Goal: Task Accomplishment & Management: Manage account settings

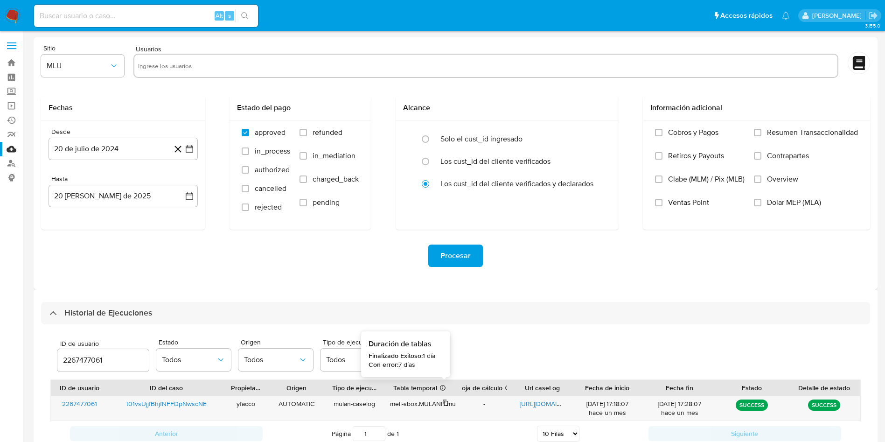
select select "10"
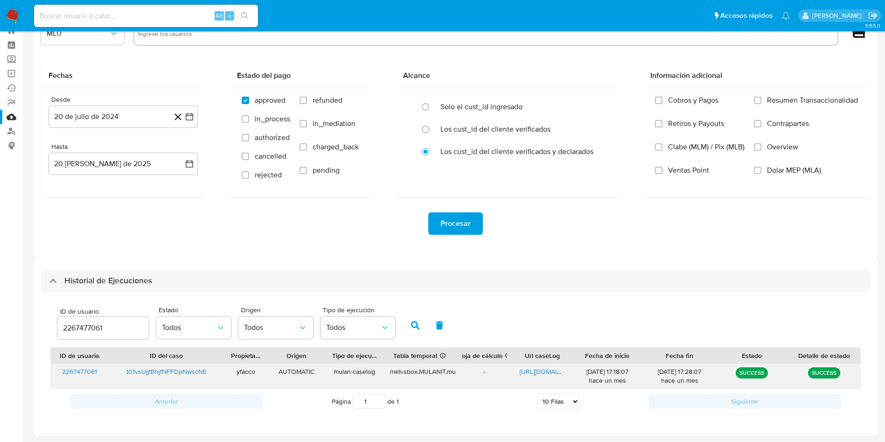
click at [539, 372] on span "https://docs.google.com/document/d/1iOwBjXFnRXTBQ6-U2AJ9zjVmk5hyno9HLr5cnBJ0EB8…" at bounding box center [551, 371] width 64 height 9
drag, startPoint x: 129, startPoint y: 320, endPoint x: 0, endPoint y: 310, distance: 129.5
click at [0, 310] on section "Bandeja Tablero Screening Búsqueda en Listas Watchlist Herramientas Operaciones…" at bounding box center [442, 205] width 885 height 474
paste input "35927228"
type input "35927228"
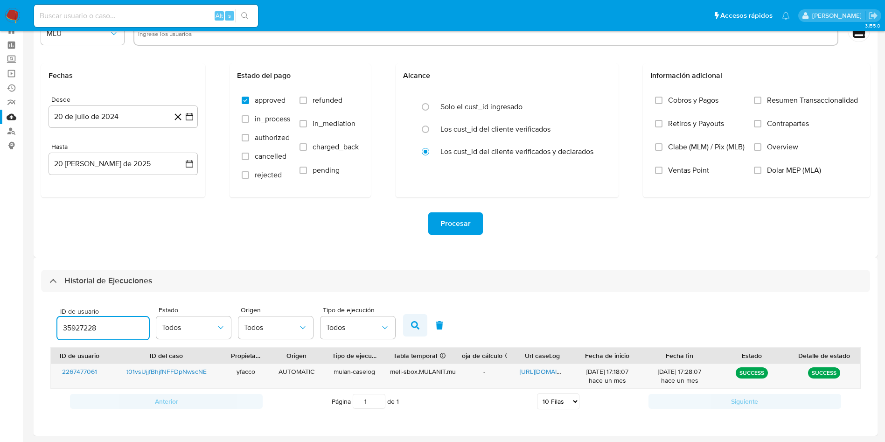
click at [420, 324] on button "button" at bounding box center [415, 325] width 24 height 22
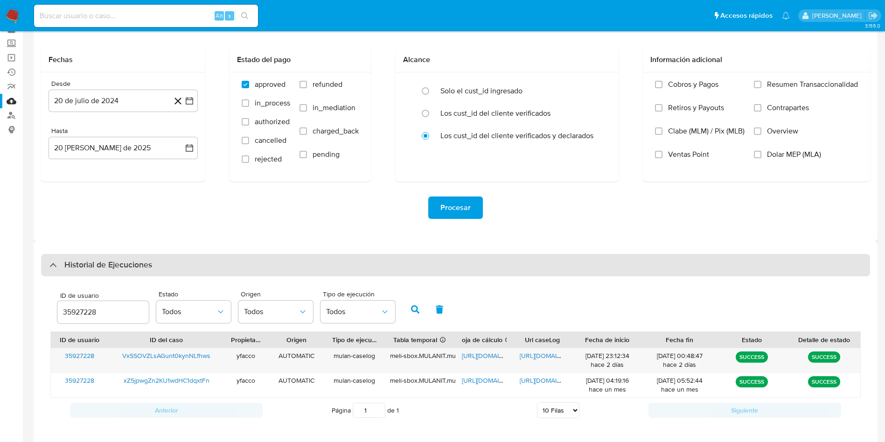
scroll to position [56, 0]
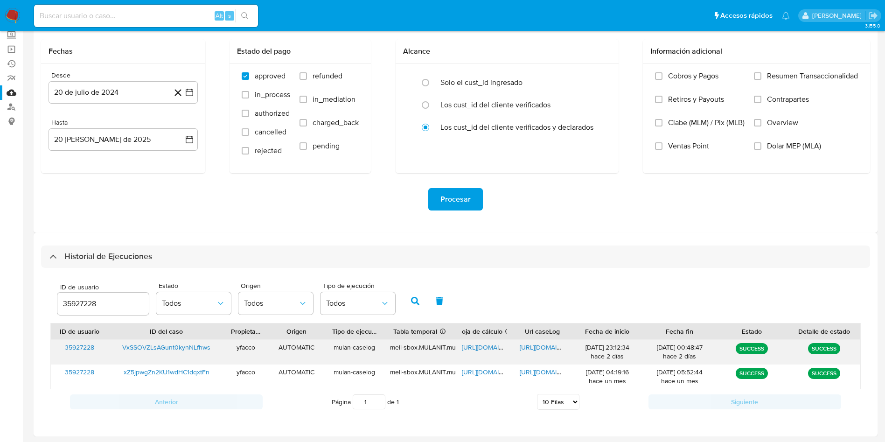
click at [478, 344] on span "https://docs.google.com/spreadsheets/d/1c4Lr_dq2PwSRDTRQ-u5s_kFlunsg8wHn0EK03Pf…" at bounding box center [494, 346] width 64 height 9
click at [526, 346] on span "https://docs.google.com/document/d/1Xf1yHqmvnmdqmnT-WePMNxbNO-44h6WE9vJMsr9Ftek…" at bounding box center [551, 346] width 64 height 9
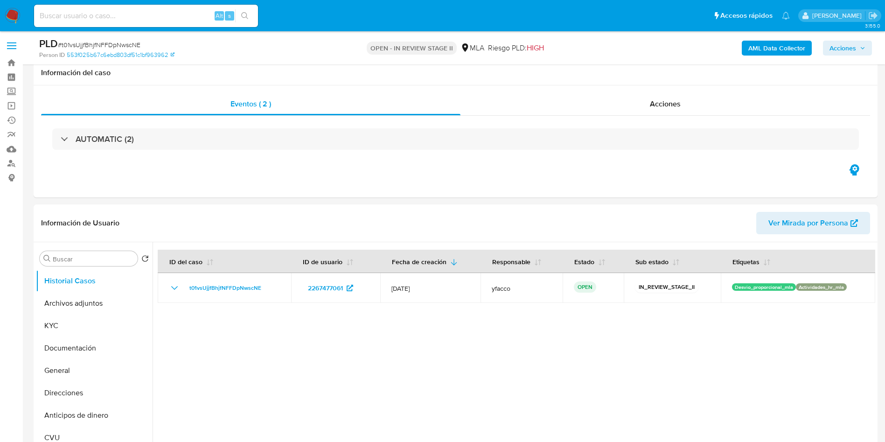
select select "10"
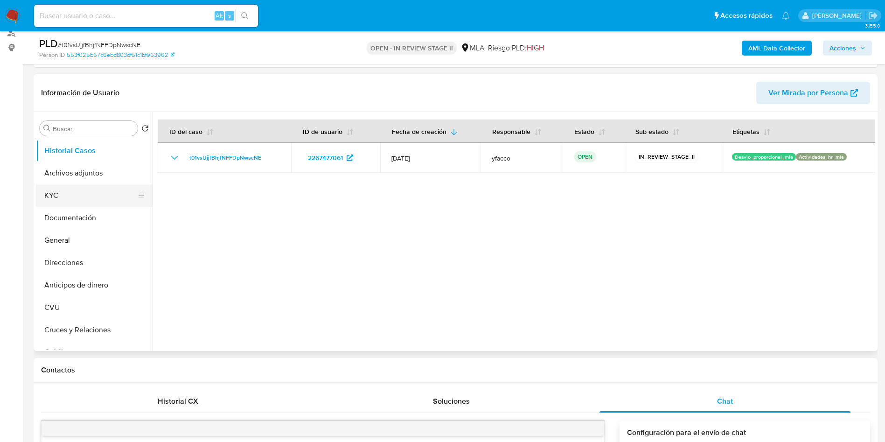
click at [83, 193] on button "KYC" at bounding box center [90, 195] width 109 height 22
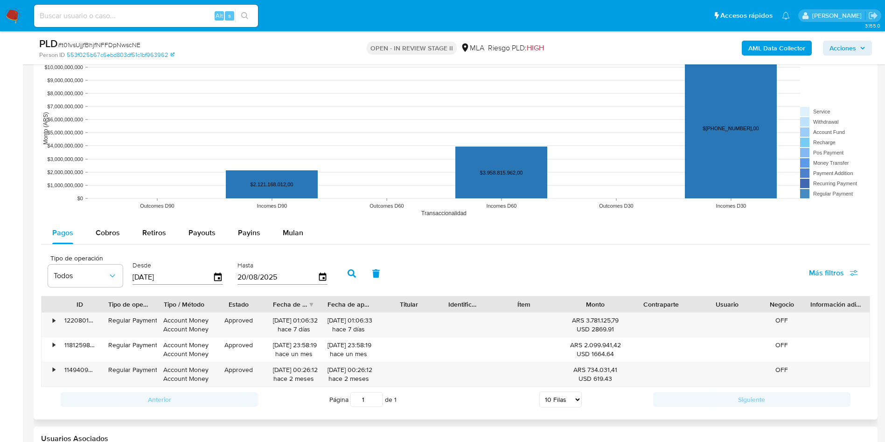
scroll to position [1109, 0]
click at [112, 235] on span "Cobros" at bounding box center [108, 232] width 24 height 11
select select "10"
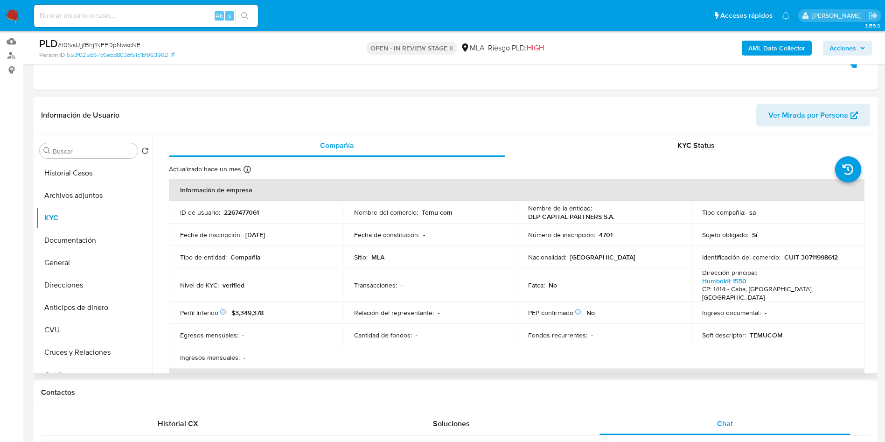
scroll to position [130, 0]
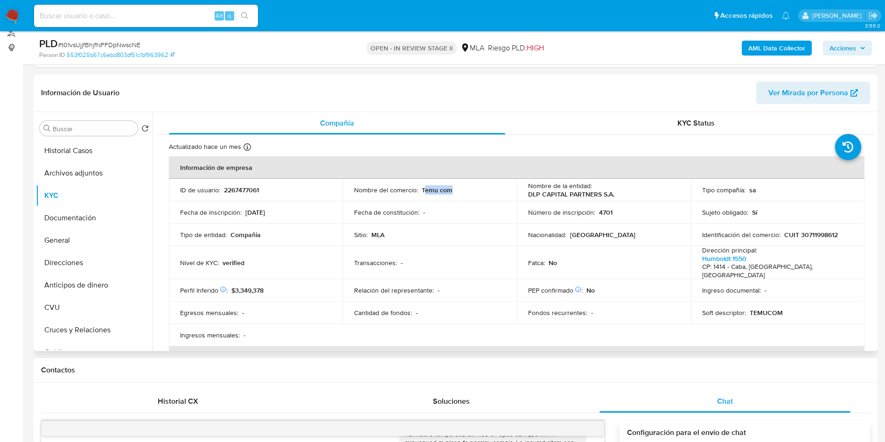
drag, startPoint x: 422, startPoint y: 192, endPoint x: 455, endPoint y: 191, distance: 33.1
click at [455, 191] on div "Nombre del comercio : Temu com" at bounding box center [430, 190] width 152 height 8
click at [405, 246] on td "Transacciones : -" at bounding box center [430, 262] width 174 height 33
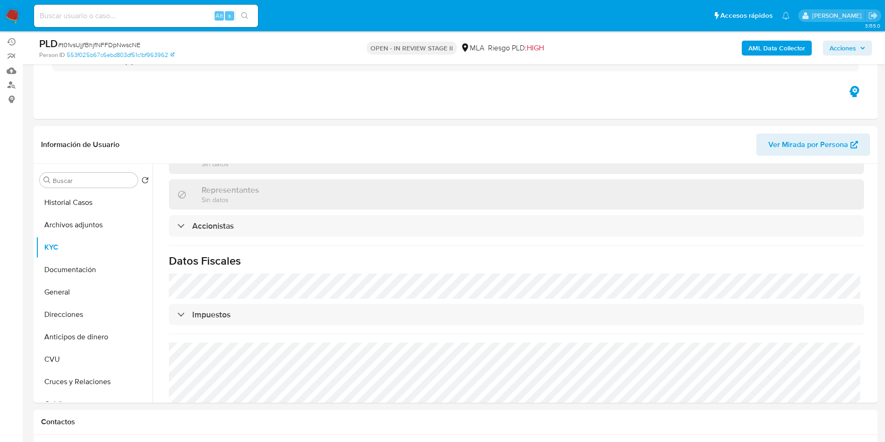
scroll to position [140, 0]
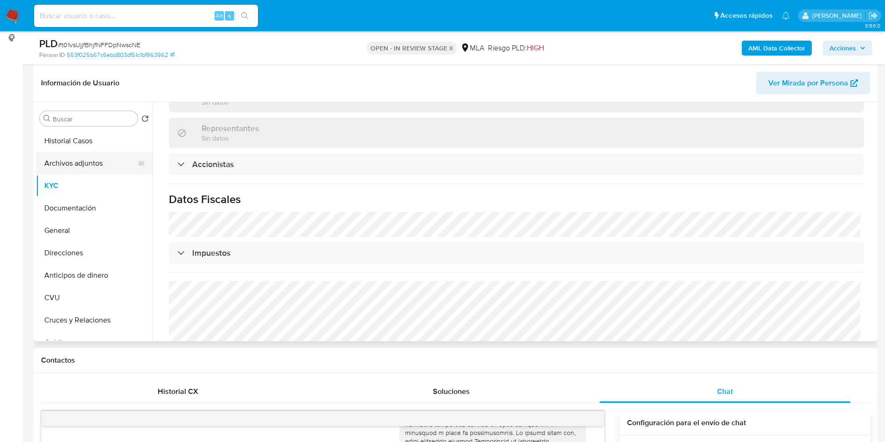
click at [77, 165] on button "Archivos adjuntos" at bounding box center [90, 163] width 109 height 22
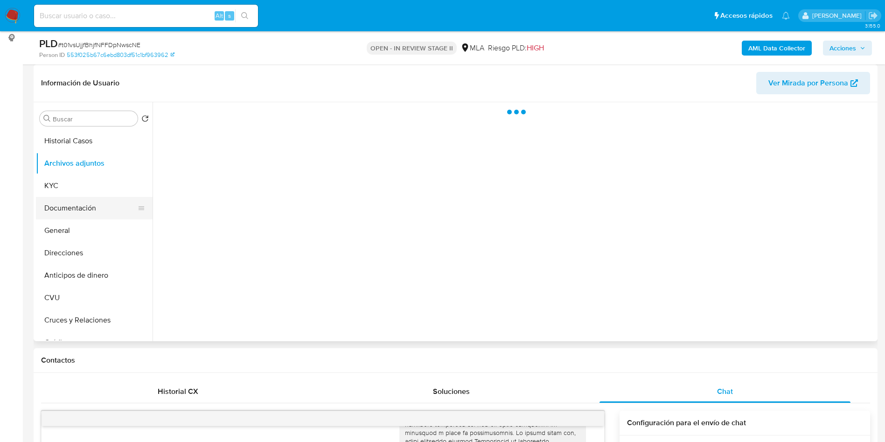
scroll to position [0, 0]
drag, startPoint x: 84, startPoint y: 215, endPoint x: 85, endPoint y: 210, distance: 5.6
click at [85, 216] on button "Documentación" at bounding box center [90, 208] width 109 height 22
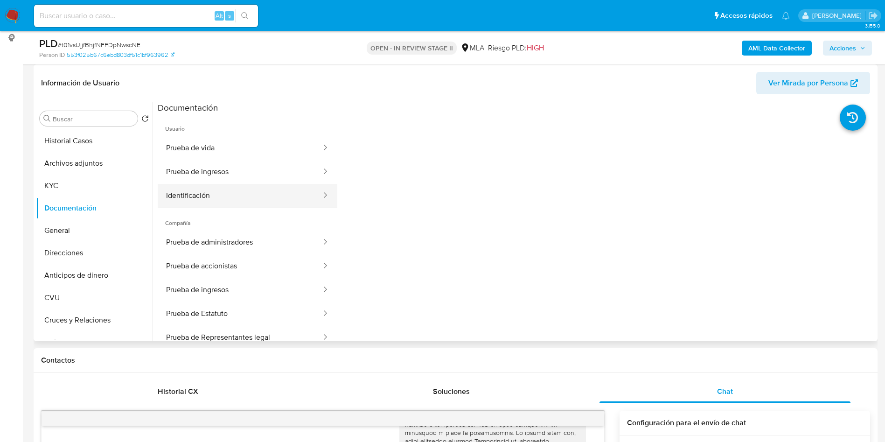
click at [205, 184] on button "Identificación" at bounding box center [240, 196] width 165 height 24
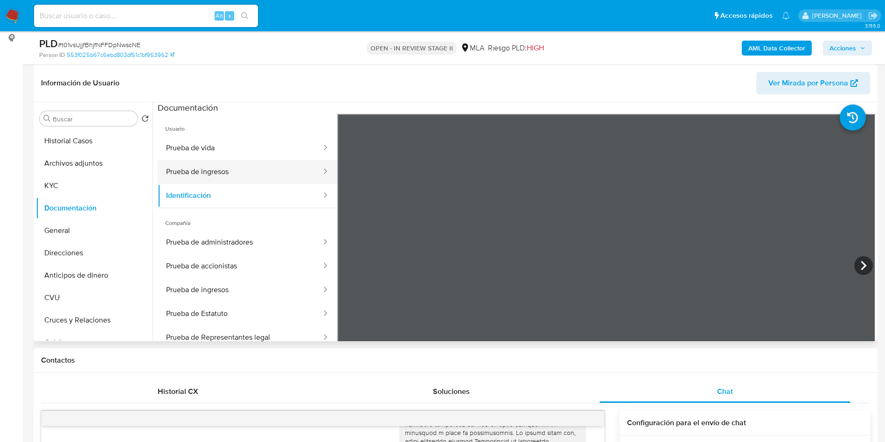
click at [205, 171] on button "Prueba de ingresos" at bounding box center [240, 172] width 165 height 24
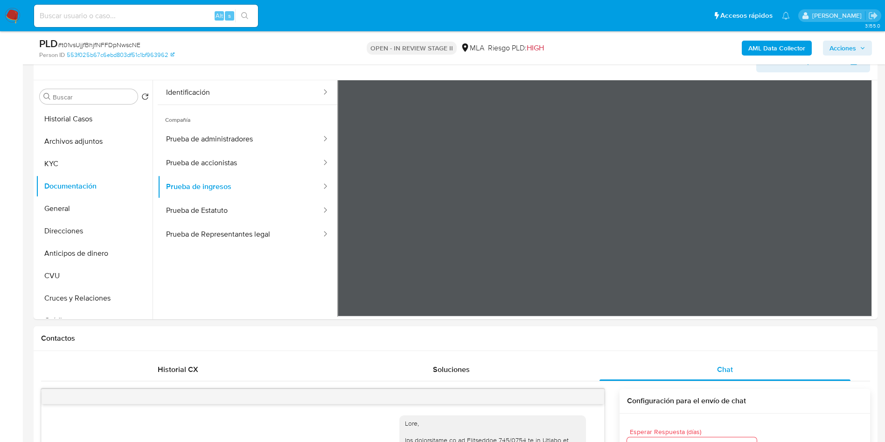
scroll to position [140, 0]
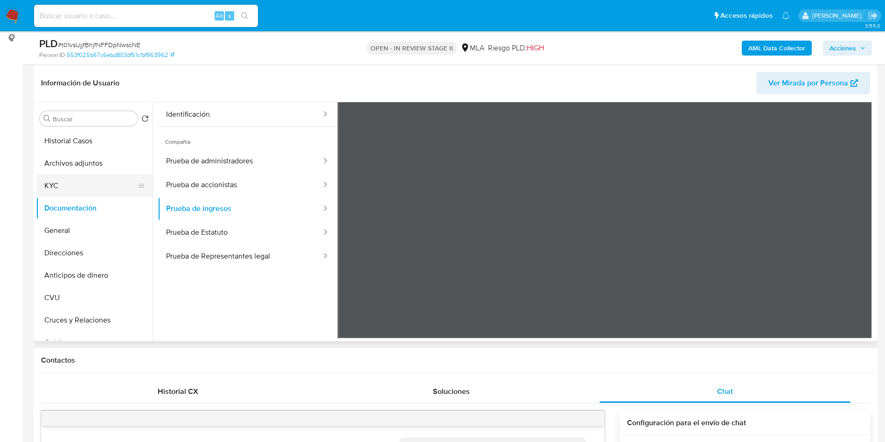
click at [90, 187] on button "KYC" at bounding box center [90, 185] width 109 height 22
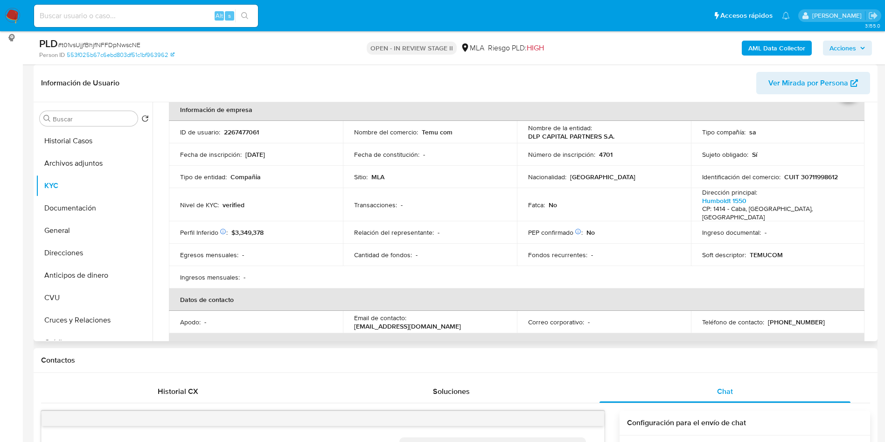
scroll to position [70, 0]
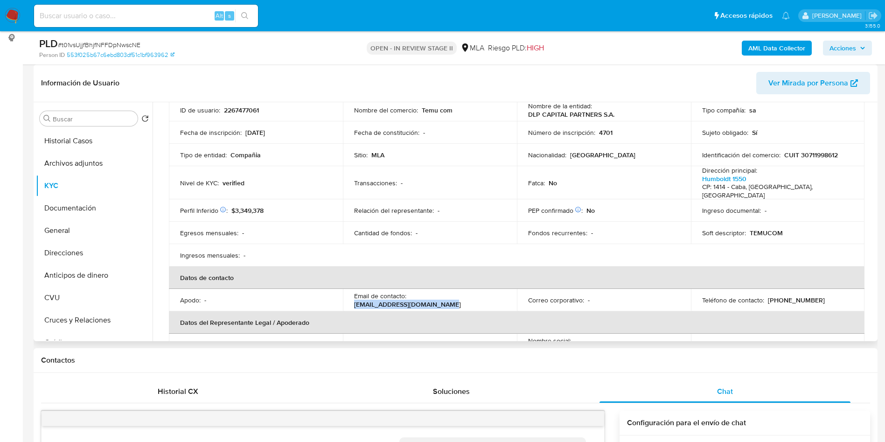
drag, startPoint x: 409, startPoint y: 294, endPoint x: 501, endPoint y: 291, distance: 92.4
click at [501, 291] on div "Email de contacto : temu_ar_dlp2@dlocalmail.com" at bounding box center [430, 299] width 152 height 17
copy p "temu_ar_dlp2@dlocalmail.com"
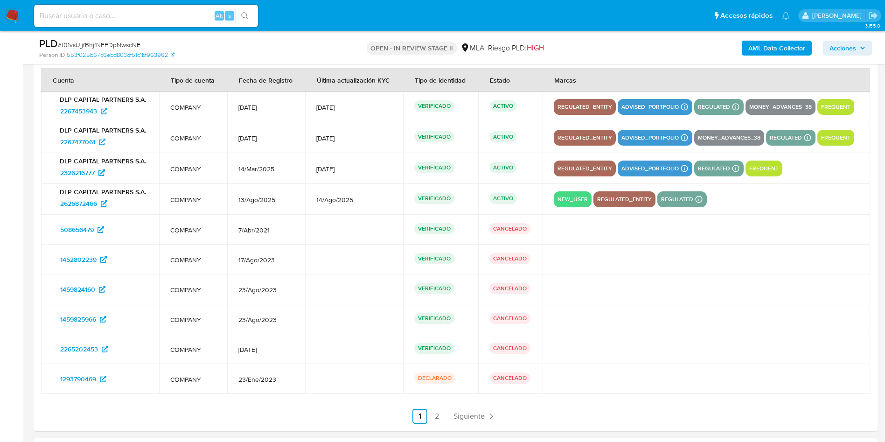
scroll to position [1609, 0]
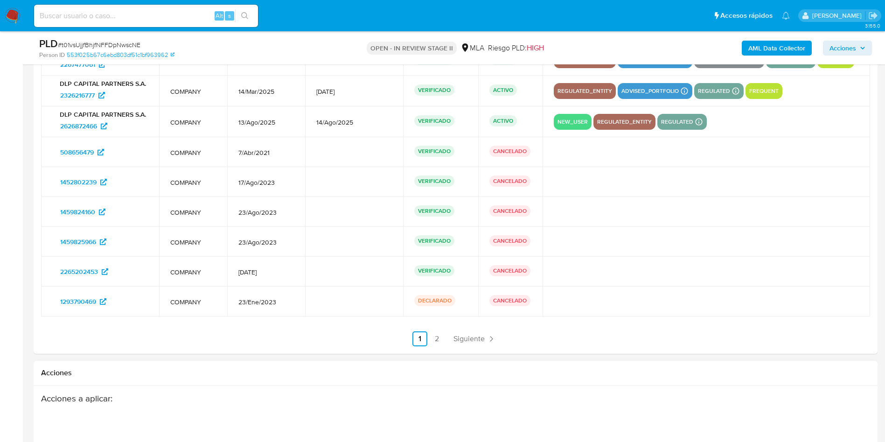
drag, startPoint x: 469, startPoint y: 331, endPoint x: 475, endPoint y: 331, distance: 6.5
click at [469, 331] on link "Siguiente" at bounding box center [475, 338] width 50 height 15
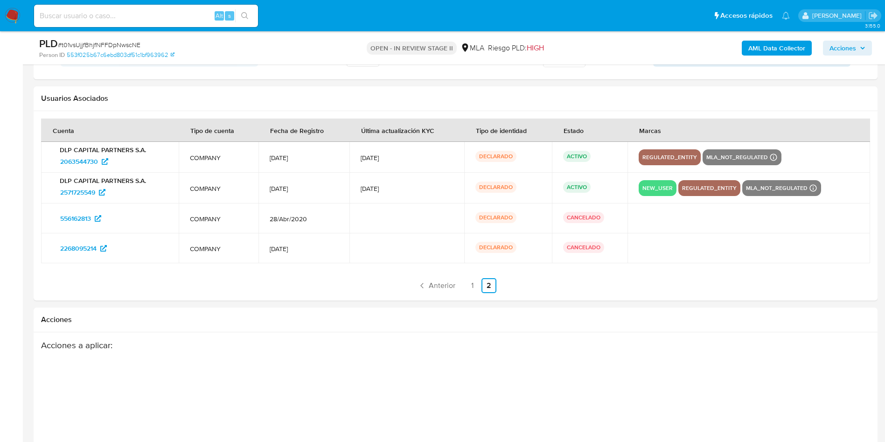
scroll to position [1591, 0]
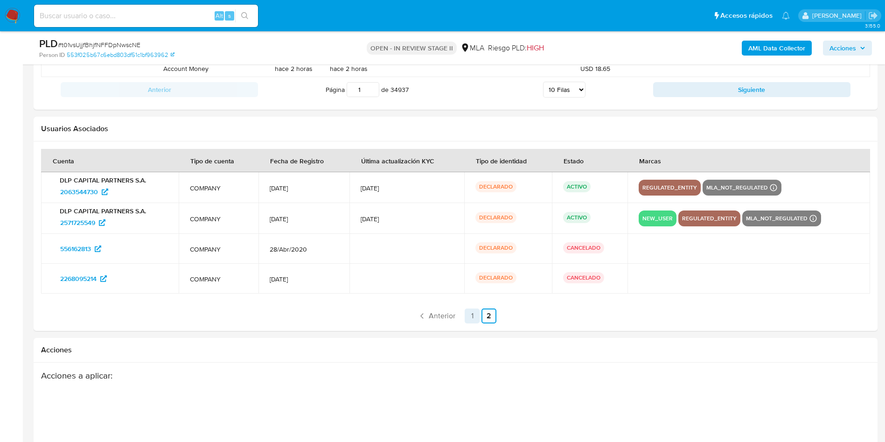
click at [469, 314] on link "1" at bounding box center [471, 315] width 15 height 15
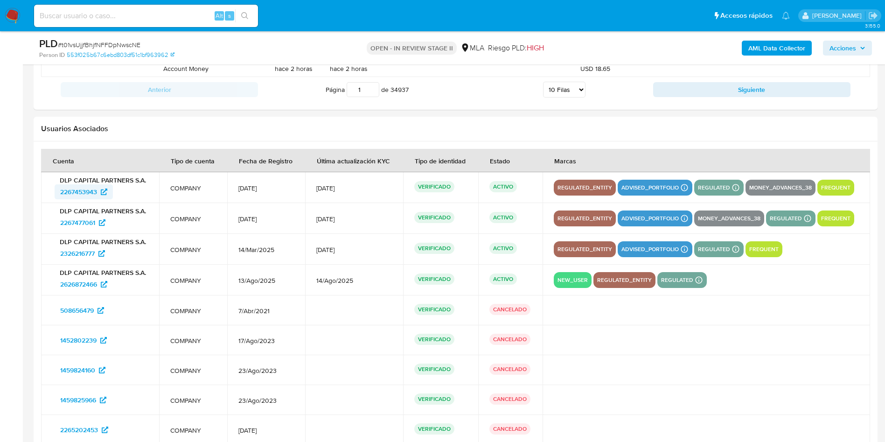
click at [92, 193] on span "2267453943" at bounding box center [78, 191] width 37 height 15
click at [86, 223] on span "2267477061" at bounding box center [77, 222] width 35 height 15
click at [83, 253] on span "2326216777" at bounding box center [77, 253] width 35 height 15
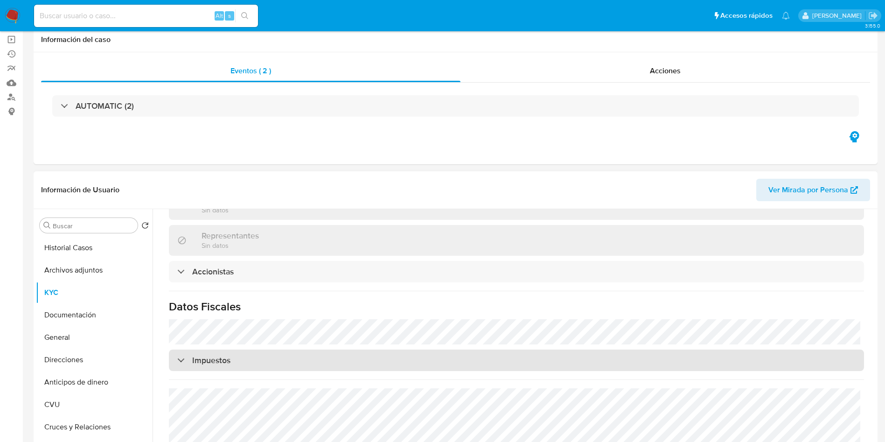
scroll to position [140, 0]
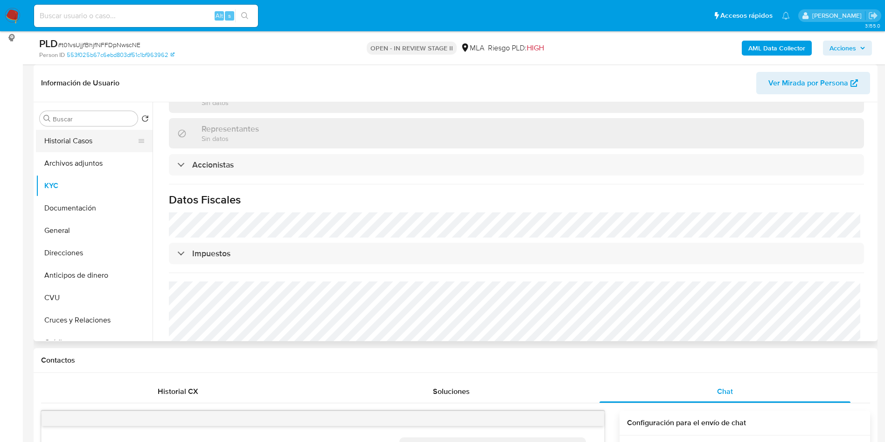
click at [78, 136] on button "Historial Casos" at bounding box center [90, 141] width 109 height 22
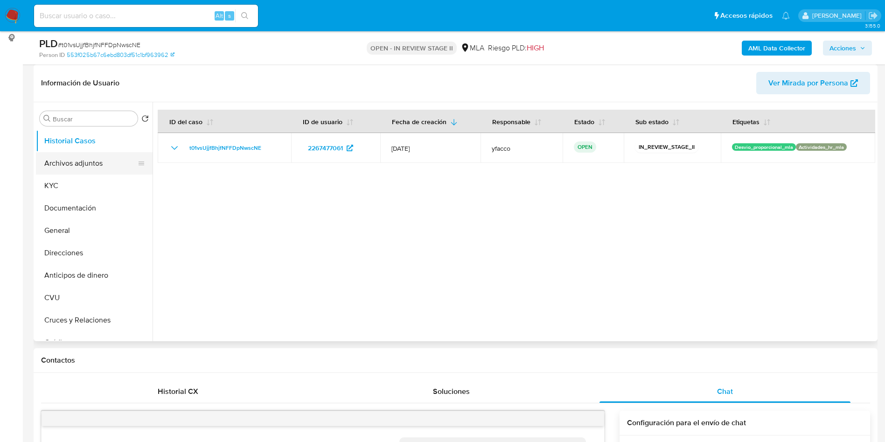
click at [63, 160] on button "Archivos adjuntos" at bounding box center [90, 163] width 109 height 22
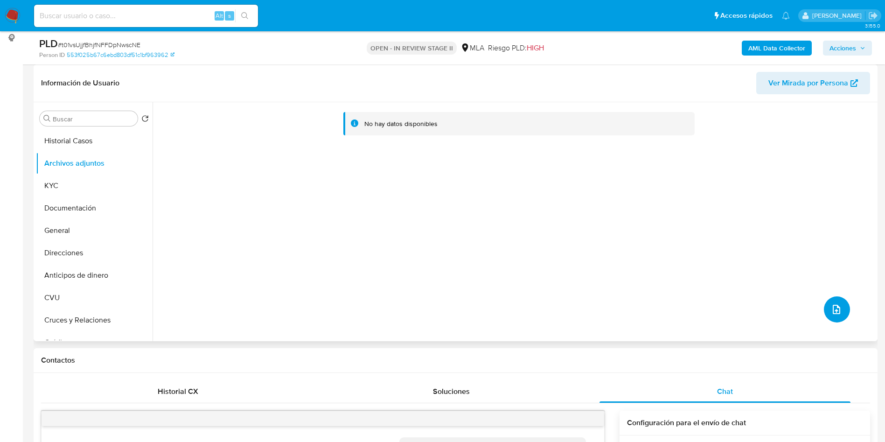
click at [831, 313] on icon "upload-file" at bounding box center [836, 309] width 11 height 11
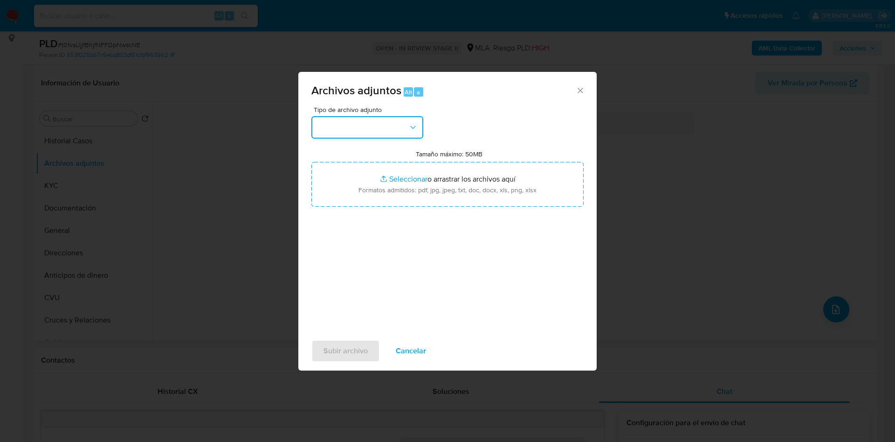
click at [399, 133] on button "button" at bounding box center [368, 127] width 112 height 22
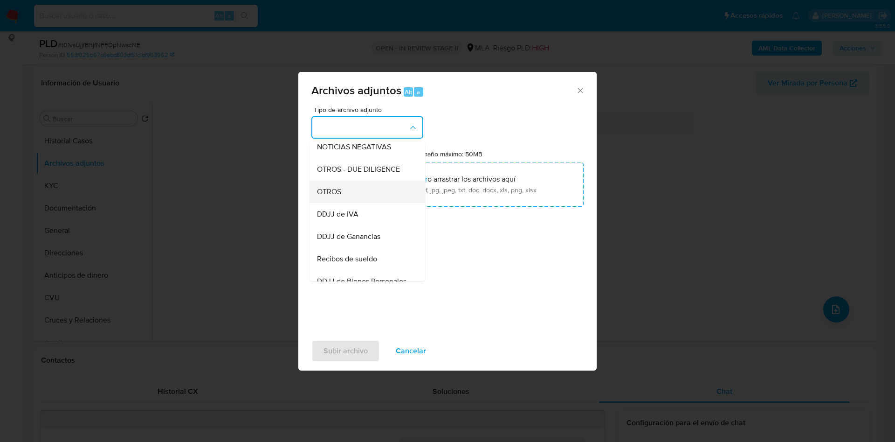
click at [327, 196] on span "OTROS" at bounding box center [329, 191] width 24 height 9
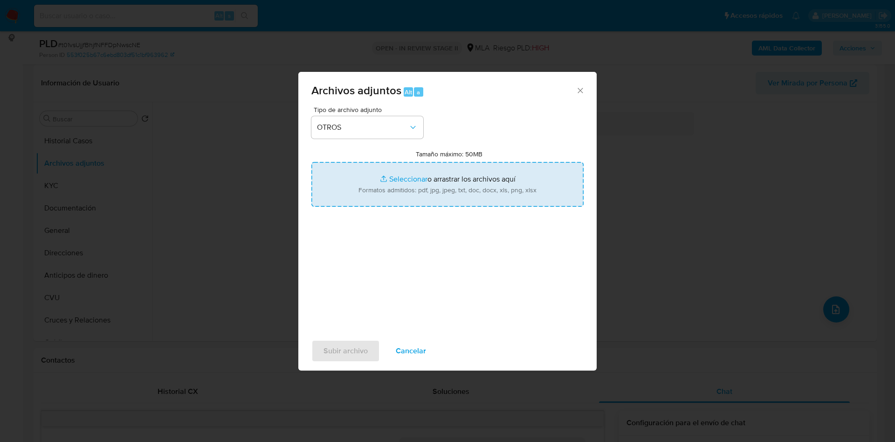
click at [395, 176] on input "Tamaño máximo: 50MB Seleccionar archivos" at bounding box center [448, 184] width 272 height 45
type input "C:\fakepath\Caselog t01vsUjjfBhjfNFFDpNwscNE_2025_07_17_16_27_45.docx"
click at [402, 175] on input "Tamaño máximo: 50MB Seleccionar archivos" at bounding box center [448, 184] width 272 height 45
type input "C:\fakepath\Movimientos 2267477061.xlsx"
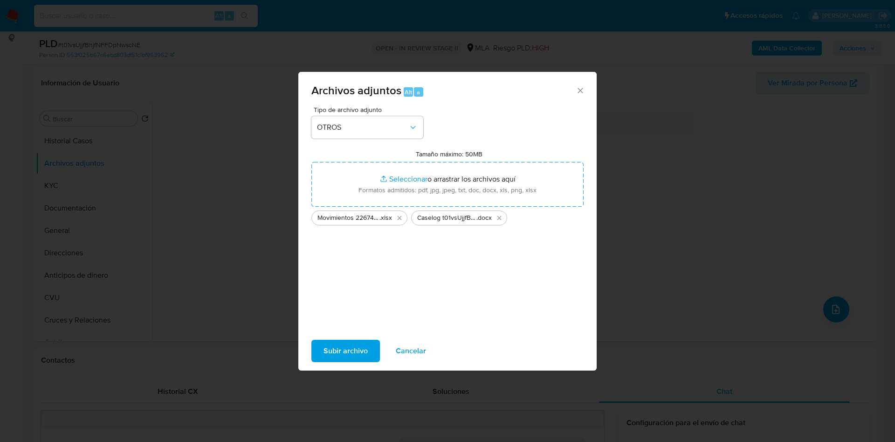
click at [342, 352] on span "Subir archivo" at bounding box center [346, 350] width 44 height 21
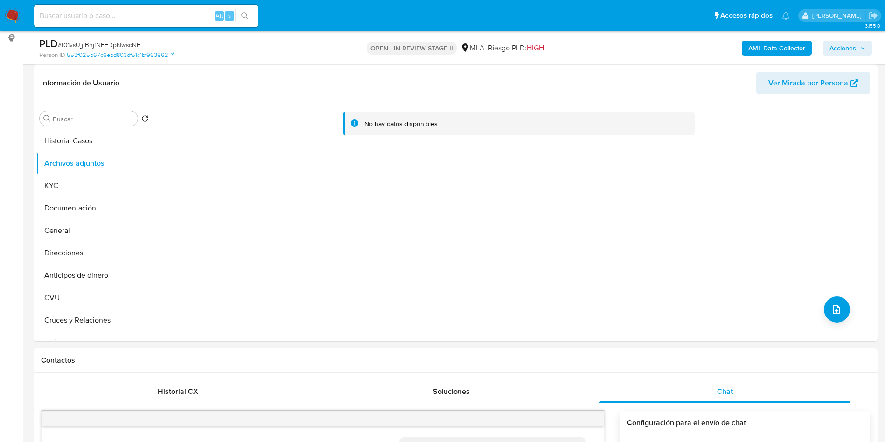
click at [745, 43] on button "AML Data Collector" at bounding box center [776, 48] width 70 height 15
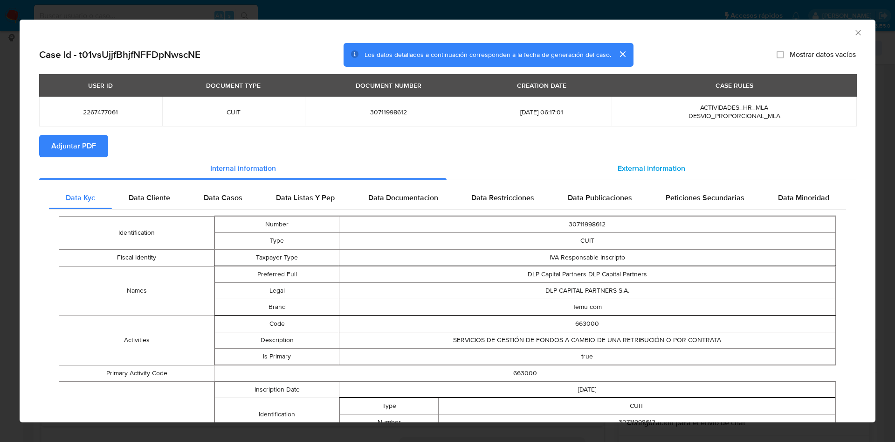
drag, startPoint x: 852, startPoint y: 30, endPoint x: 625, endPoint y: 160, distance: 260.7
click at [854, 30] on icon "Cerrar ventana" at bounding box center [858, 32] width 9 height 9
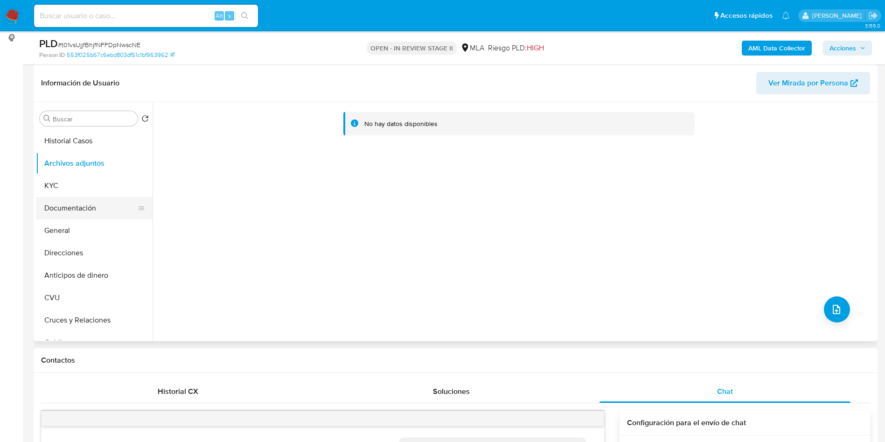
click at [100, 204] on button "Documentación" at bounding box center [90, 208] width 109 height 22
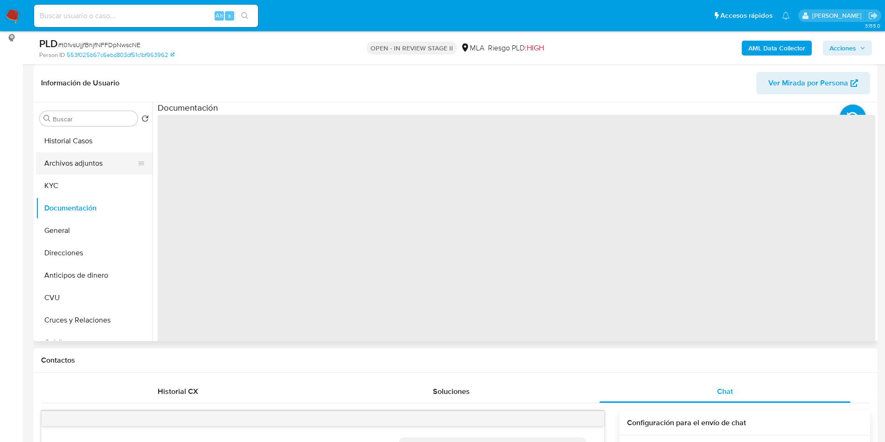
click at [93, 159] on button "Archivos adjuntos" at bounding box center [90, 163] width 109 height 22
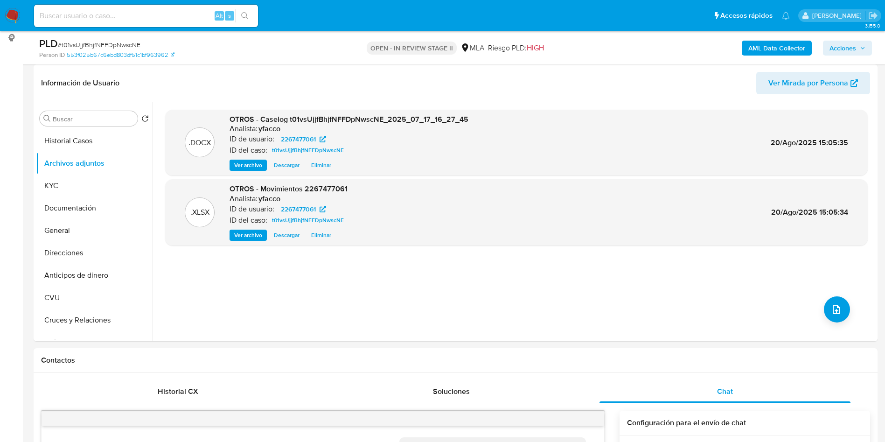
click at [777, 39] on div "AML Data Collector Acciones" at bounding box center [733, 48] width 275 height 22
click at [782, 54] on b "AML Data Collector" at bounding box center [776, 48] width 57 height 15
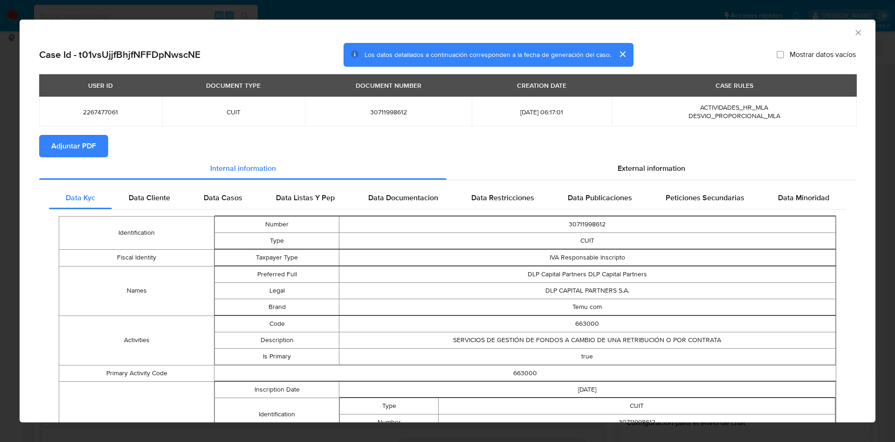
click at [67, 148] on span "Adjuntar PDF" at bounding box center [73, 146] width 45 height 21
click at [854, 36] on icon "Cerrar ventana" at bounding box center [858, 32] width 9 height 9
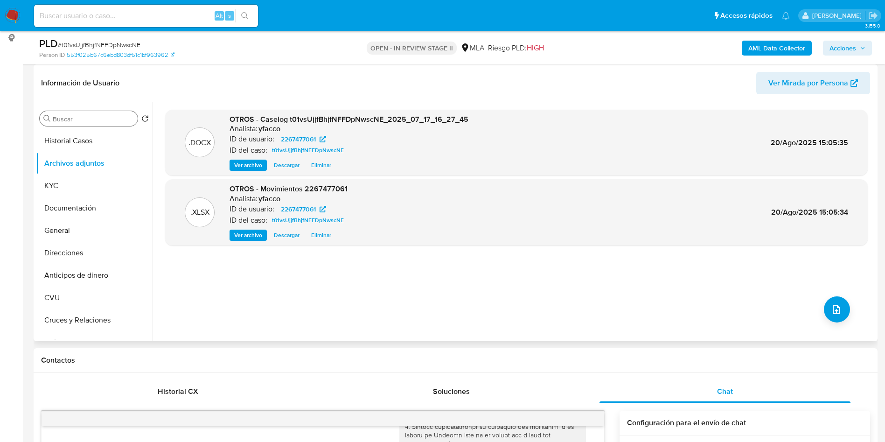
click at [71, 112] on div "Buscar" at bounding box center [89, 118] width 98 height 15
click at [74, 117] on input "Buscar" at bounding box center [93, 119] width 81 height 8
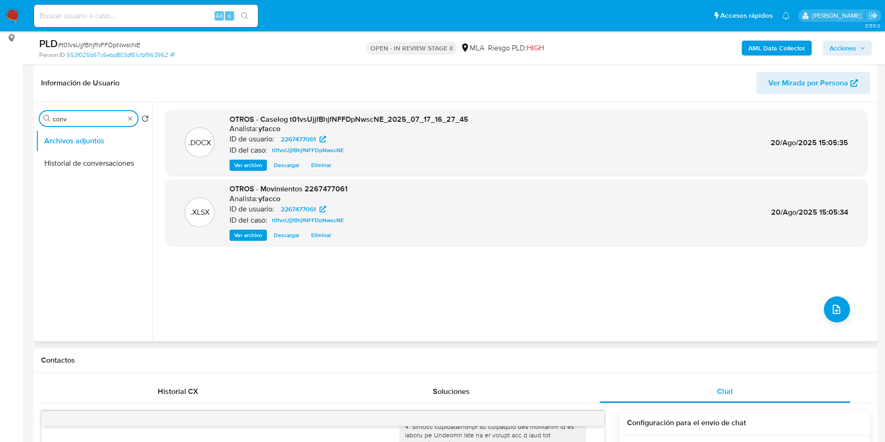
type input "conv"
click at [81, 178] on ul "Archivos adjuntos Historial de conversaciones" at bounding box center [94, 235] width 117 height 210
click at [82, 163] on button "Historial de conversaciones" at bounding box center [90, 163] width 109 height 22
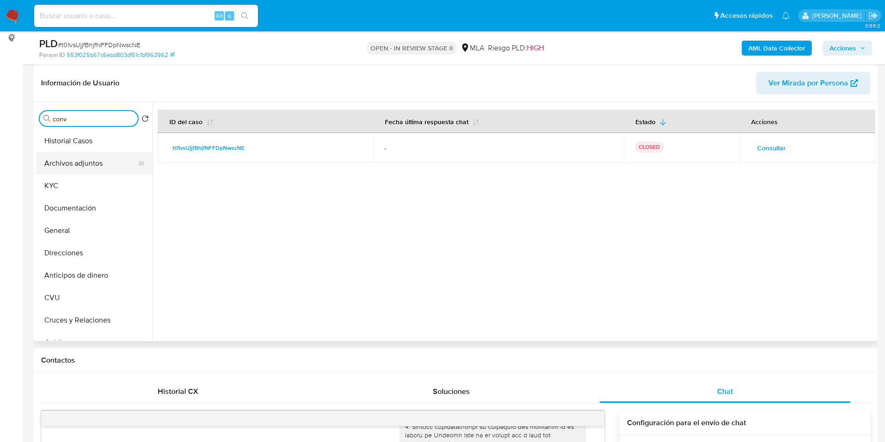
click at [85, 160] on button "Archivos adjuntos" at bounding box center [90, 163] width 109 height 22
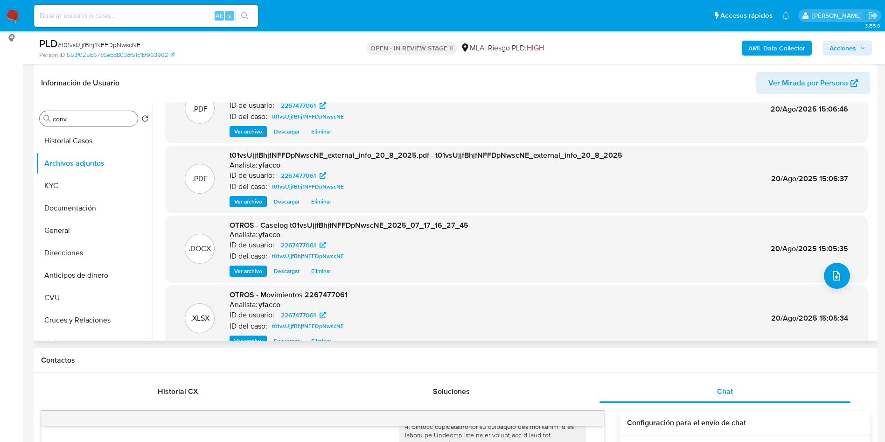
scroll to position [52, 0]
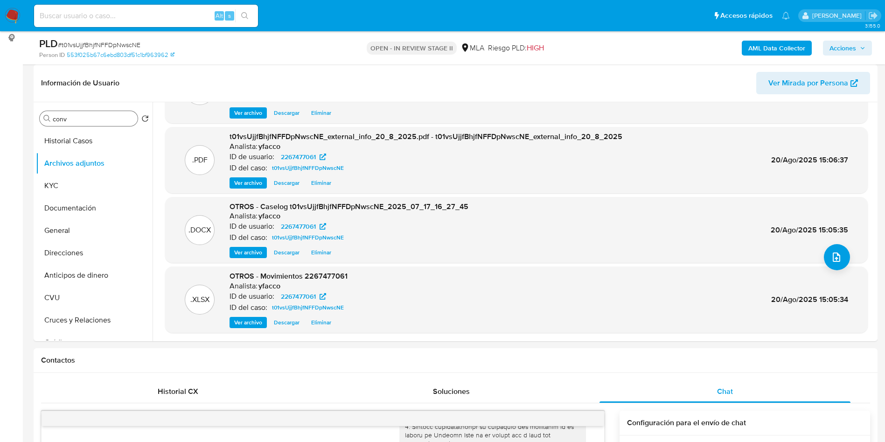
click at [831, 47] on span "Acciones" at bounding box center [842, 48] width 27 height 15
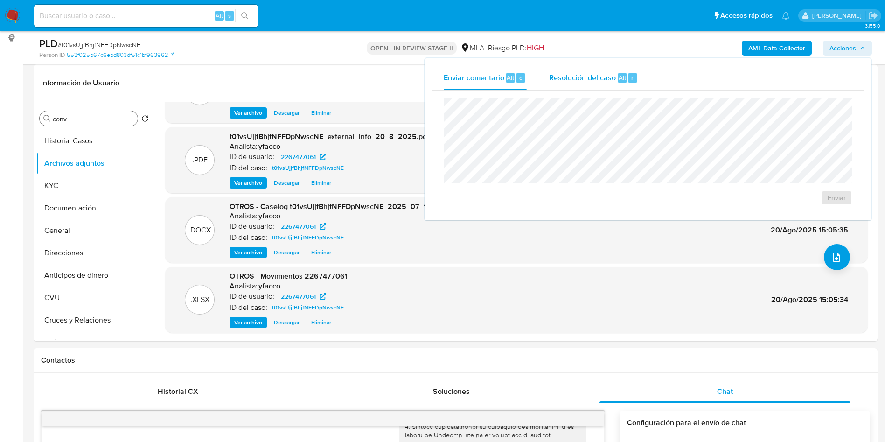
drag, startPoint x: 601, startPoint y: 73, endPoint x: 601, endPoint y: 90, distance: 16.8
click at [601, 73] on span "Resolución del caso" at bounding box center [582, 77] width 67 height 11
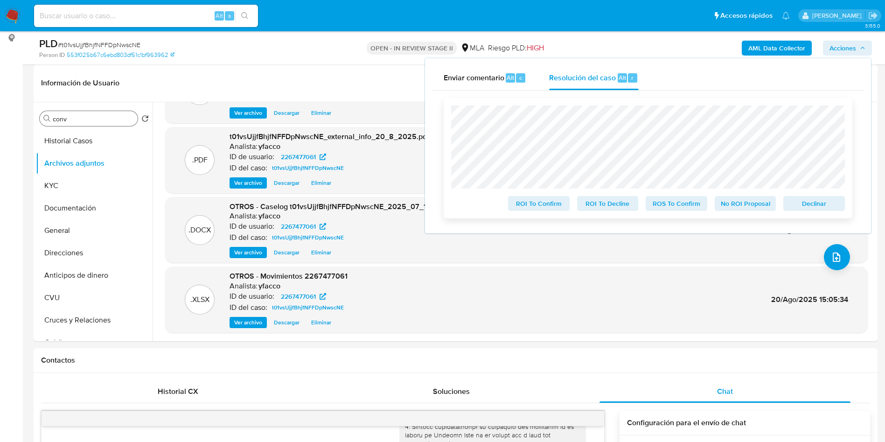
click at [753, 207] on span "No ROI Proposal" at bounding box center [745, 203] width 48 height 13
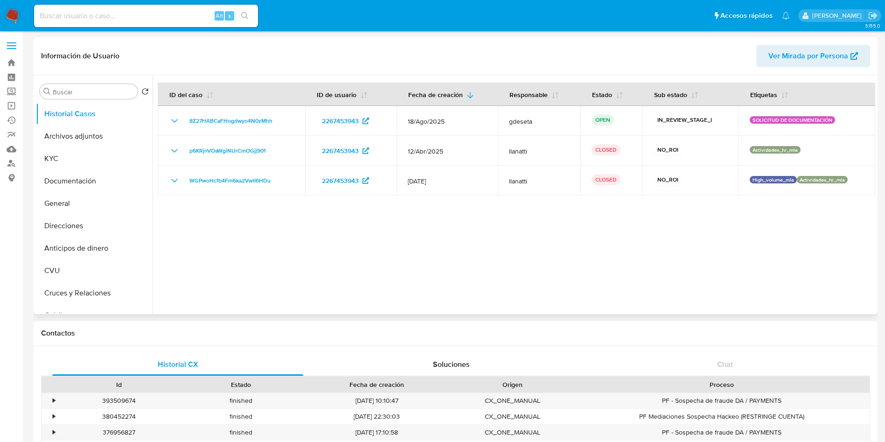
select select "10"
click at [71, 135] on button "Archivos adjuntos" at bounding box center [90, 136] width 109 height 22
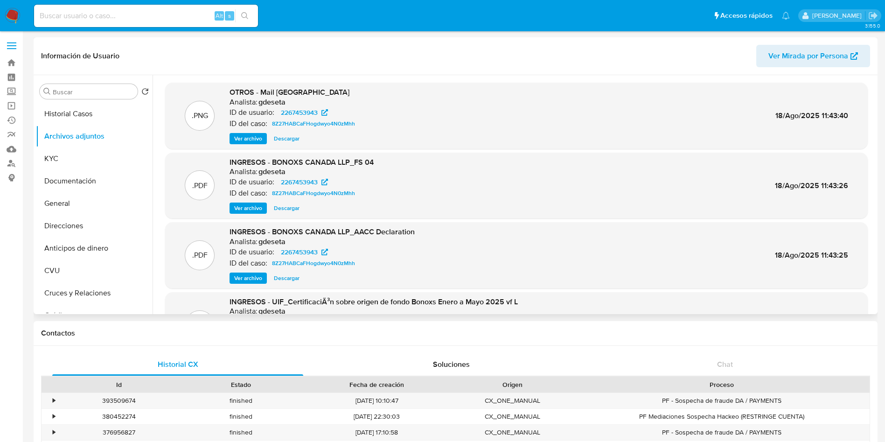
click at [253, 143] on span "Ver archivo" at bounding box center [248, 138] width 28 height 9
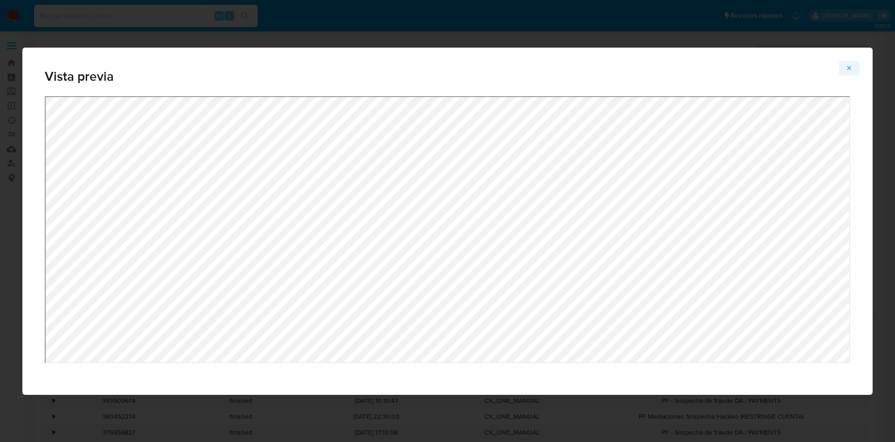
click at [859, 72] on button "Attachment preview" at bounding box center [849, 68] width 21 height 15
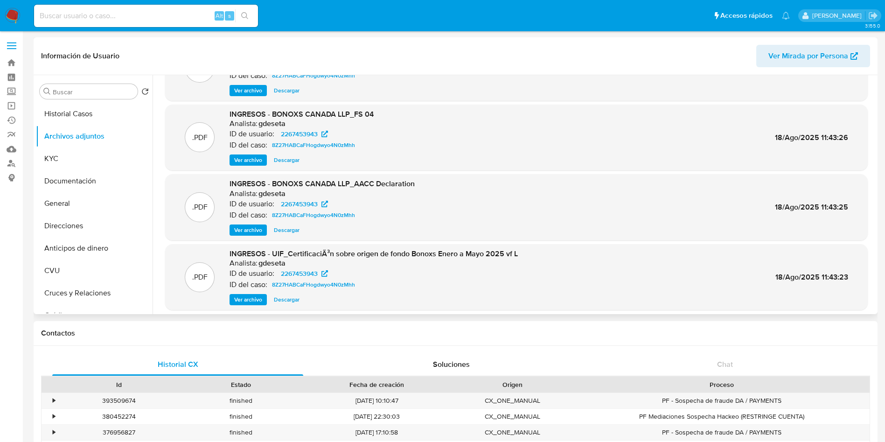
scroll to position [70, 0]
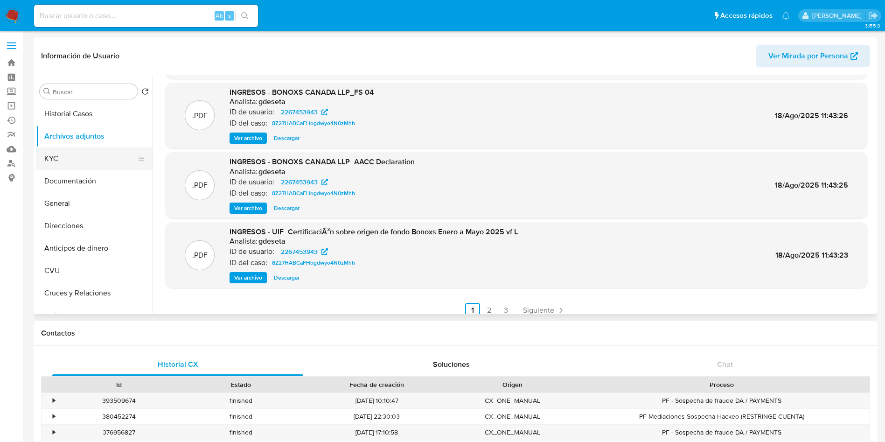
click at [90, 158] on button "KYC" at bounding box center [90, 158] width 109 height 22
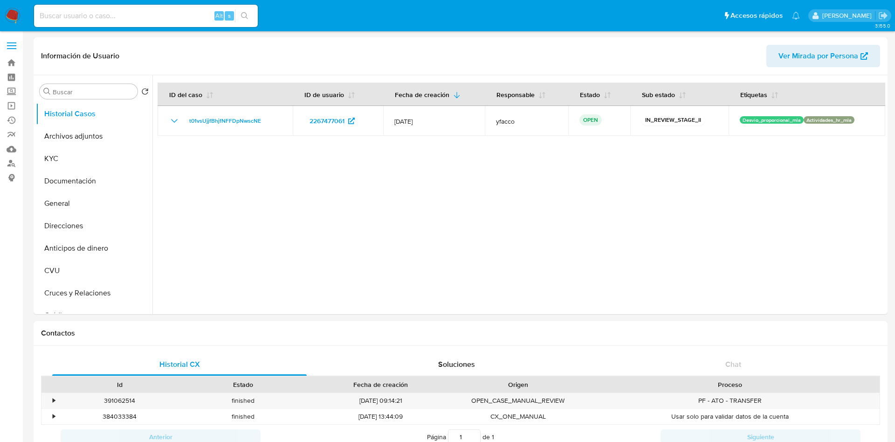
select select "10"
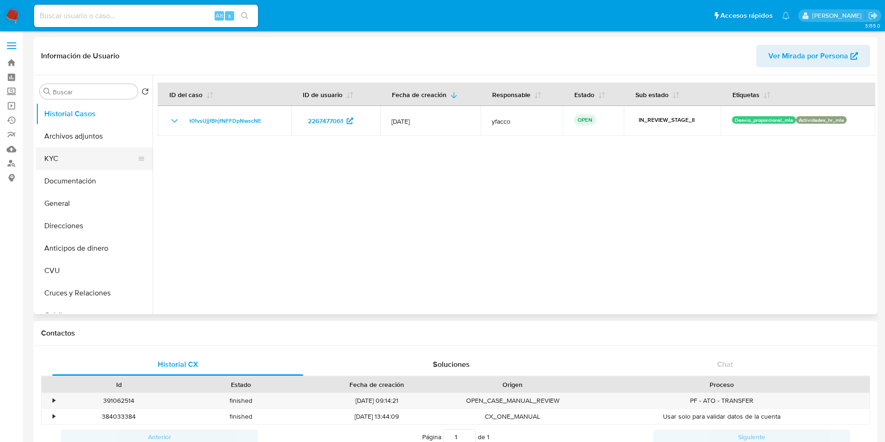
click at [72, 152] on button "KYC" at bounding box center [90, 158] width 109 height 22
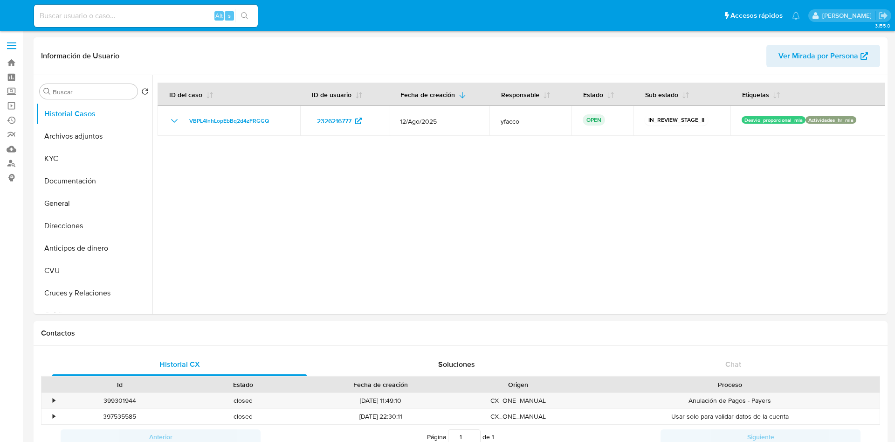
select select "10"
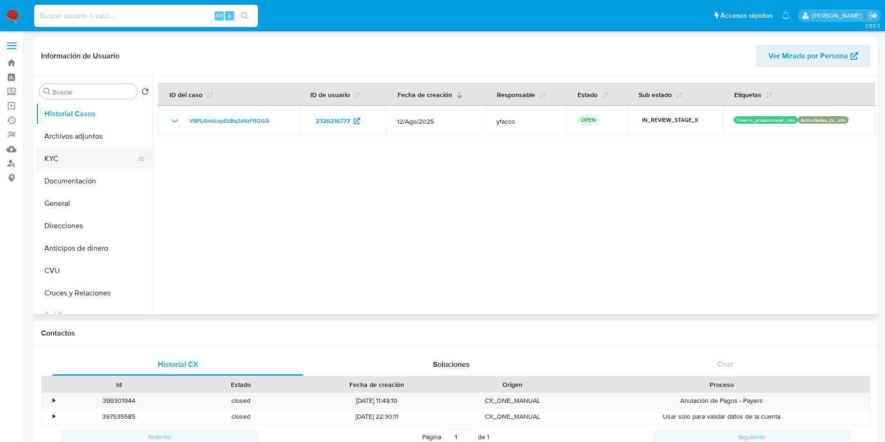
click at [55, 165] on button "KYC" at bounding box center [90, 158] width 109 height 22
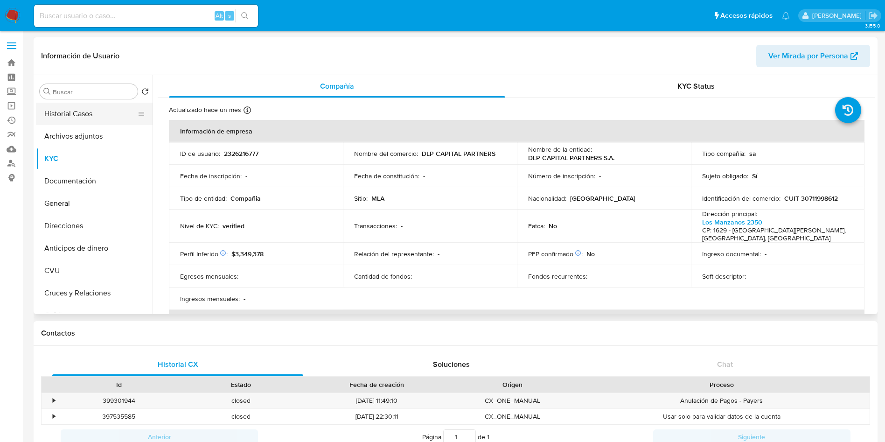
click at [93, 110] on button "Historial Casos" at bounding box center [90, 114] width 109 height 22
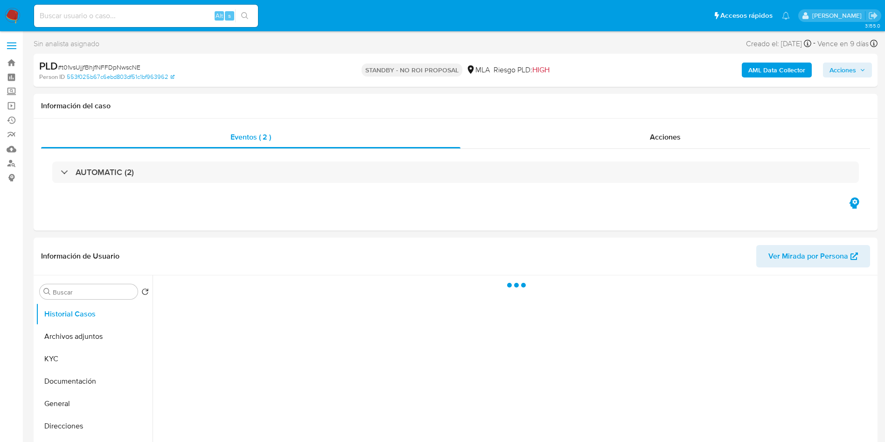
scroll to position [70, 0]
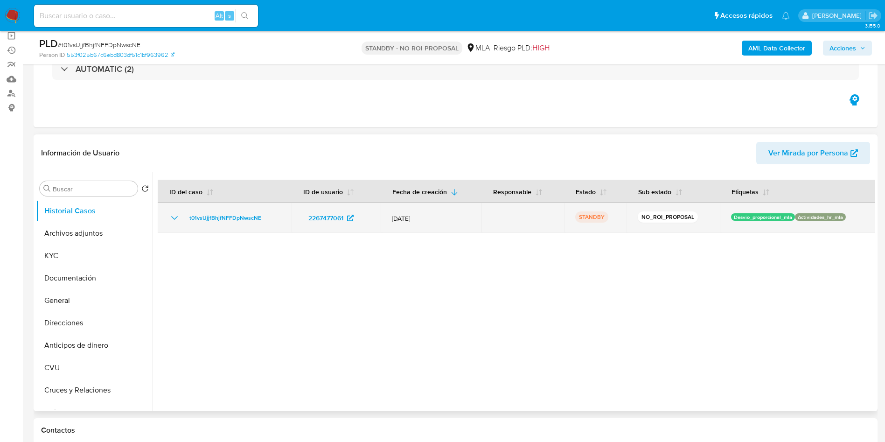
select select "10"
drag, startPoint x: 183, startPoint y: 217, endPoint x: 259, endPoint y: 217, distance: 76.0
click at [259, 217] on div "t01vsUjjfBhjfNFFDpNwscNE" at bounding box center [224, 217] width 111 height 11
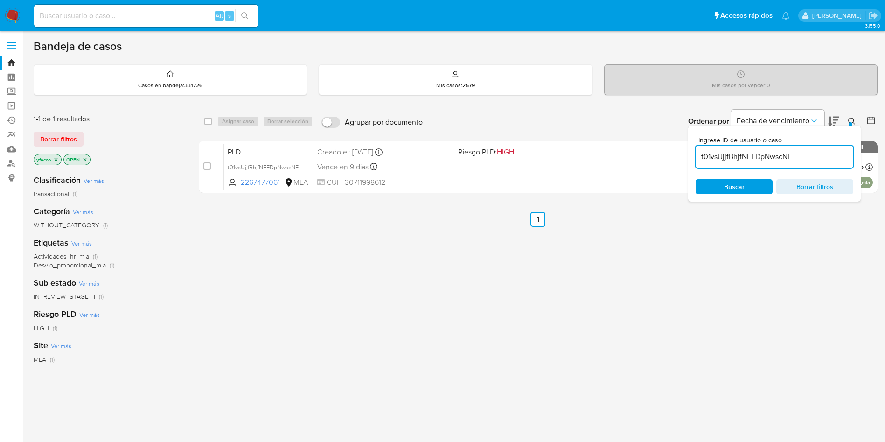
click at [792, 158] on input "t01vsUjjfBhjfNFFDpNwscNE" at bounding box center [774, 157] width 158 height 12
paste input "t01vsUjjfBhjfNFFDpNwscNE"
type input "t01vsUjjfBhjfNFFDpNwscNE"
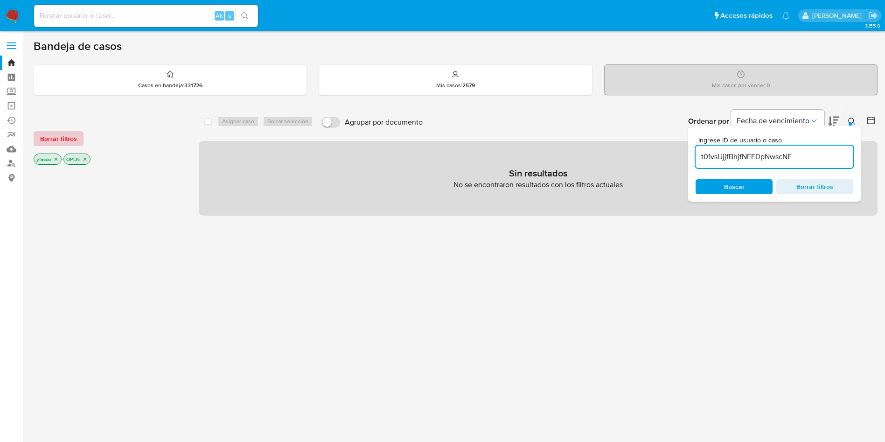
click at [54, 144] on span "Borrar filtros" at bounding box center [58, 138] width 37 height 13
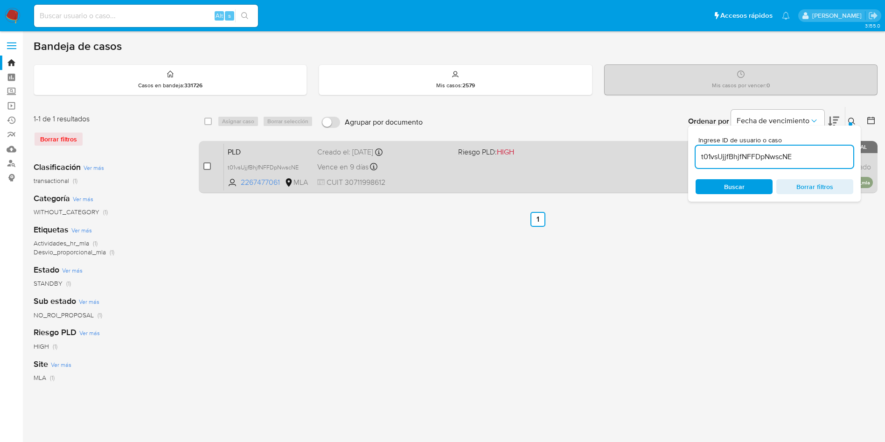
click at [210, 163] on input "checkbox" at bounding box center [206, 165] width 7 height 7
checkbox input "true"
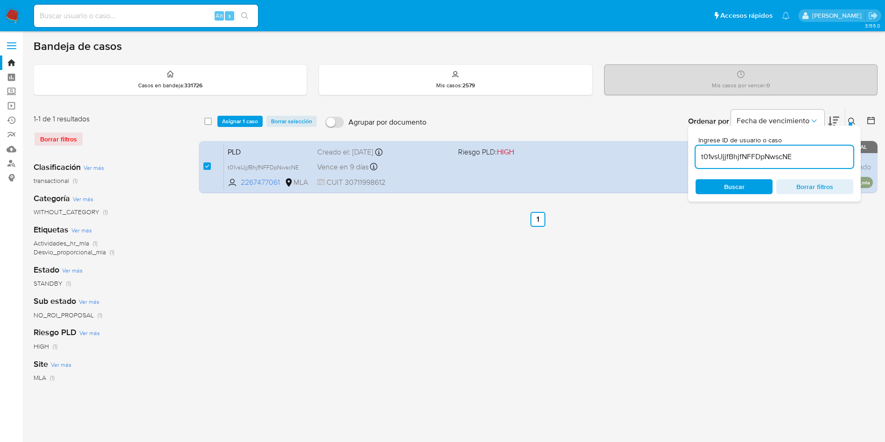
click at [236, 115] on div "select-all-cases-checkbox Asignar 1 caso Borrar selección Agrupar por documento…" at bounding box center [538, 121] width 679 height 29
click at [234, 123] on span "Asignar 1 caso" at bounding box center [240, 121] width 36 height 9
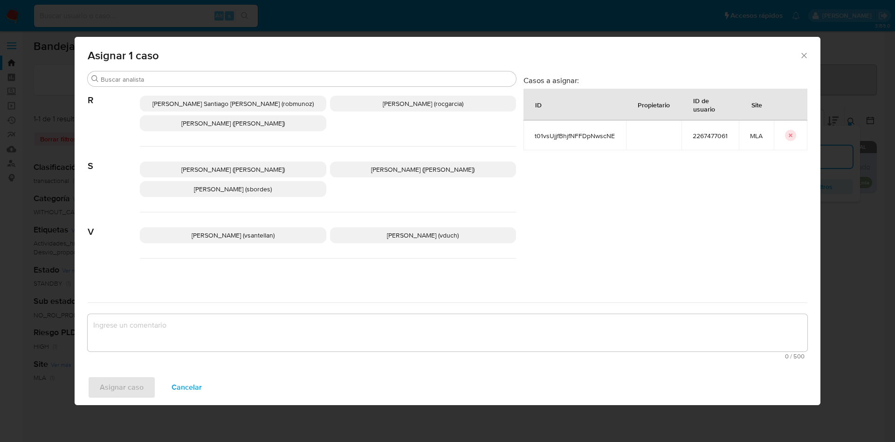
scroll to position [873, 0]
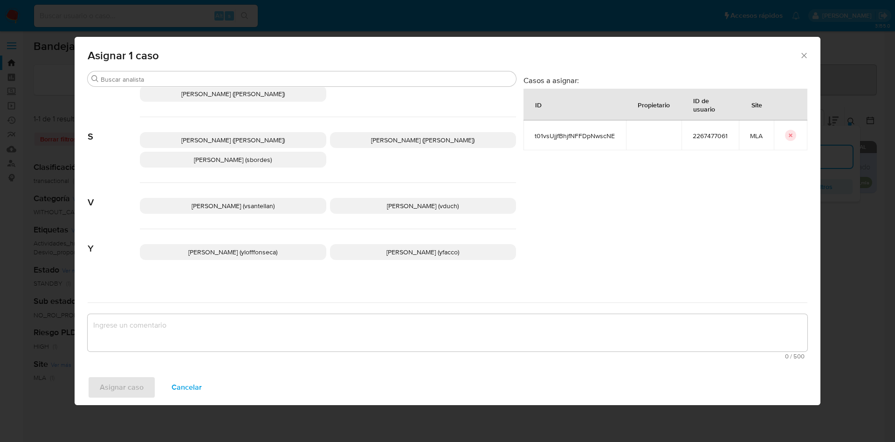
click at [365, 244] on p "Yesica Paola Facco (yfacco)" at bounding box center [423, 252] width 187 height 16
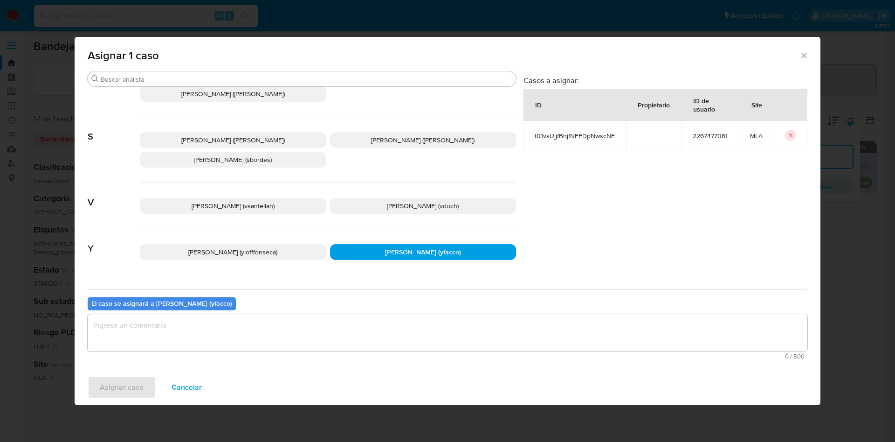
click at [213, 323] on textarea "assign-modal" at bounding box center [448, 332] width 720 height 37
click at [133, 381] on span "Asignar caso" at bounding box center [122, 387] width 44 height 21
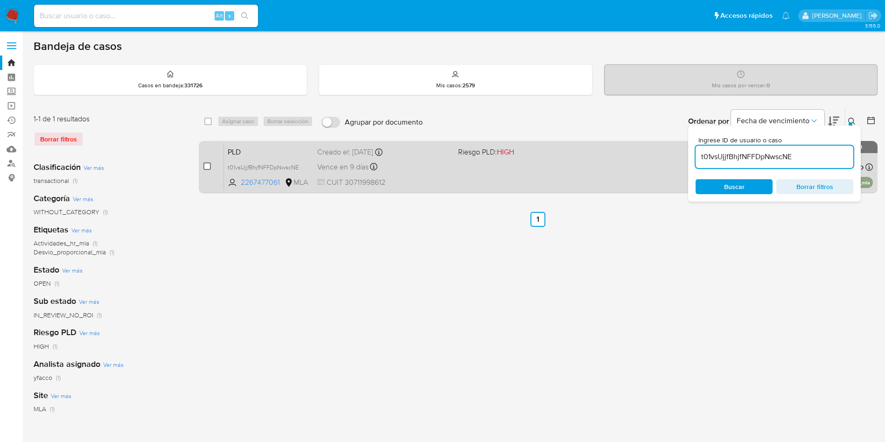
click at [205, 166] on input "checkbox" at bounding box center [206, 165] width 7 height 7
checkbox input "true"
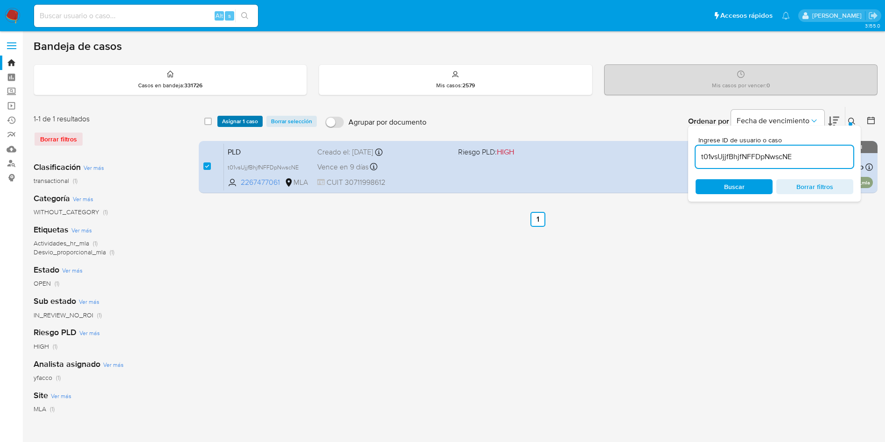
click at [235, 125] on span "Asignar 1 caso" at bounding box center [240, 121] width 36 height 9
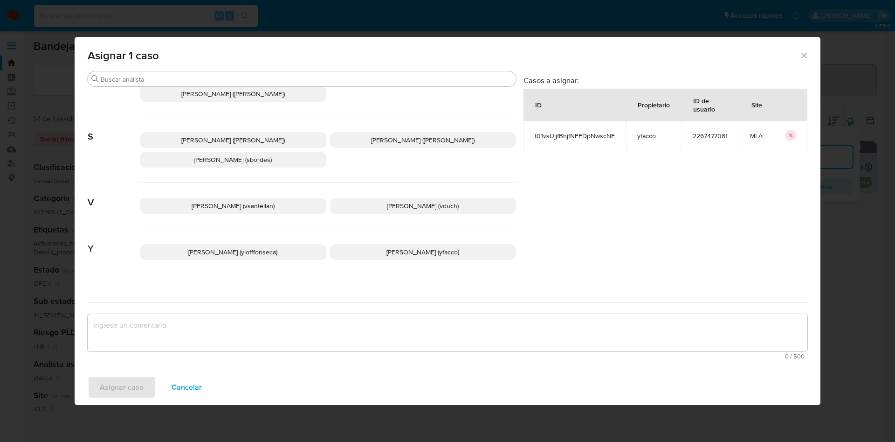
click at [371, 244] on p "Yesica Paola Facco (yfacco)" at bounding box center [423, 252] width 187 height 16
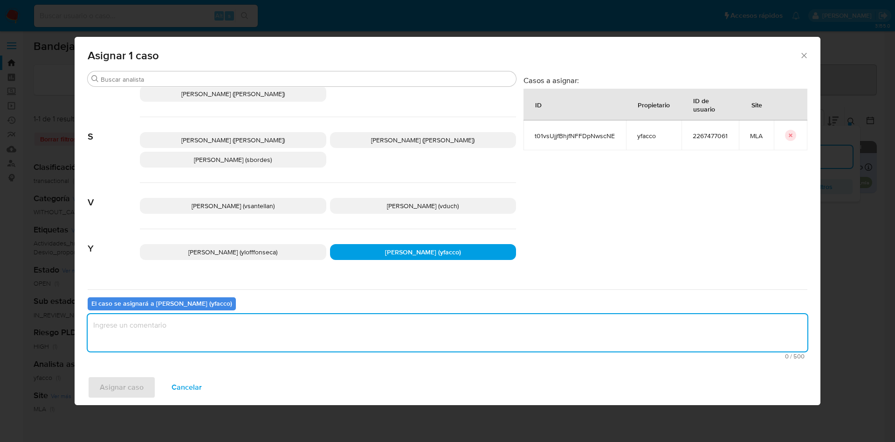
click at [324, 344] on textarea "assign-modal" at bounding box center [448, 332] width 720 height 37
click at [129, 389] on span "Asignar caso" at bounding box center [122, 387] width 44 height 21
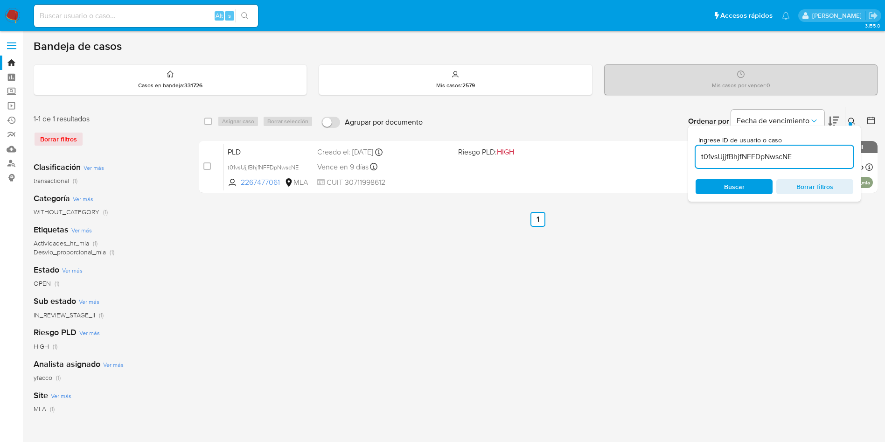
click at [803, 159] on input "t01vsUjjfBhjfNFFDpNwscNE" at bounding box center [774, 157] width 158 height 12
paste input "A1wZ4bUb6HRIEfcDSWhvIchl"
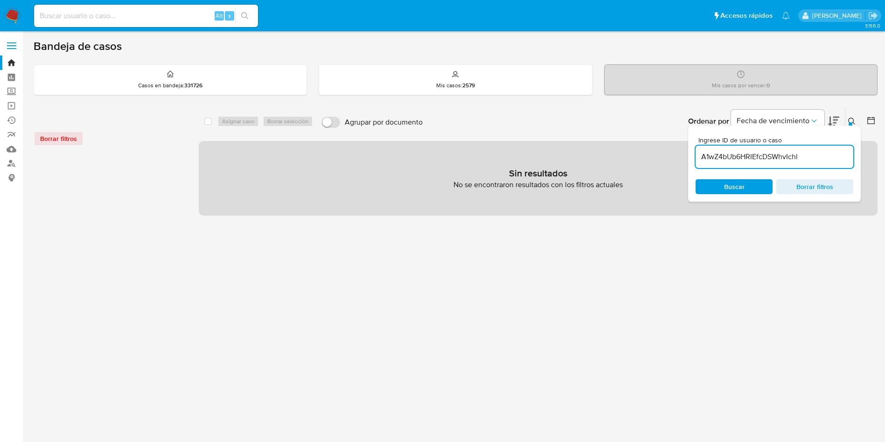
click at [809, 154] on input "A1wZ4bUb6HRIEfcDSWhvIchl" at bounding box center [774, 157] width 158 height 12
type input "A1wZ4bUb6HRIEfcDSWhvIchl"
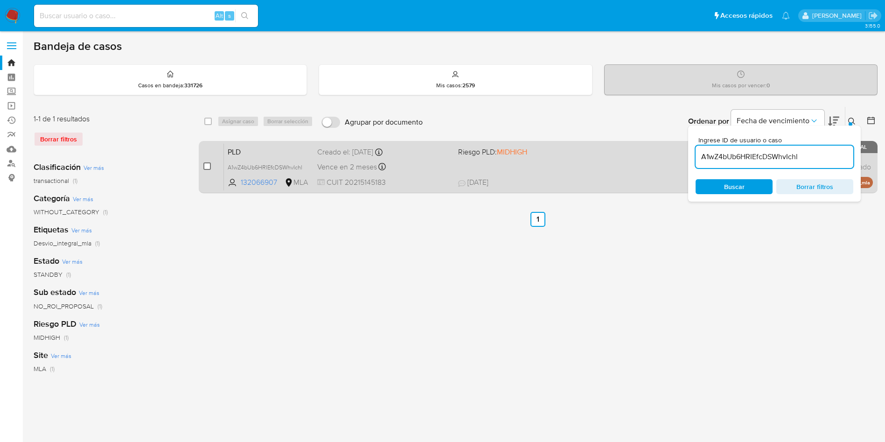
click at [208, 163] on input "checkbox" at bounding box center [206, 165] width 7 height 7
checkbox input "true"
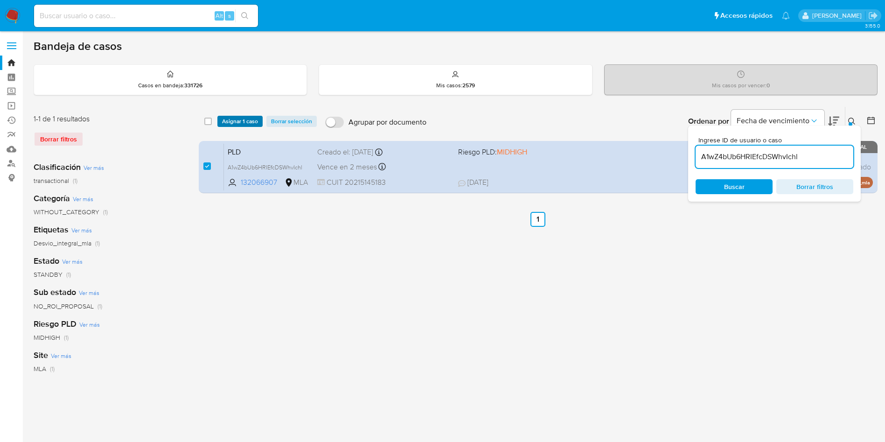
click at [241, 127] on div "select-all-cases-checkbox Asignar 1 caso Borrar selección Agrupar por documento…" at bounding box center [538, 121] width 679 height 29
click at [242, 124] on span "Asignar 1 caso" at bounding box center [240, 121] width 36 height 9
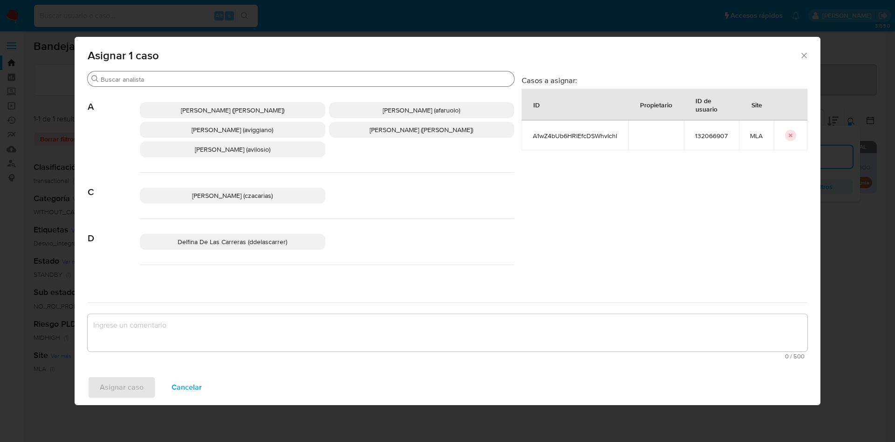
click at [206, 82] on input "Buscar" at bounding box center [306, 79] width 410 height 8
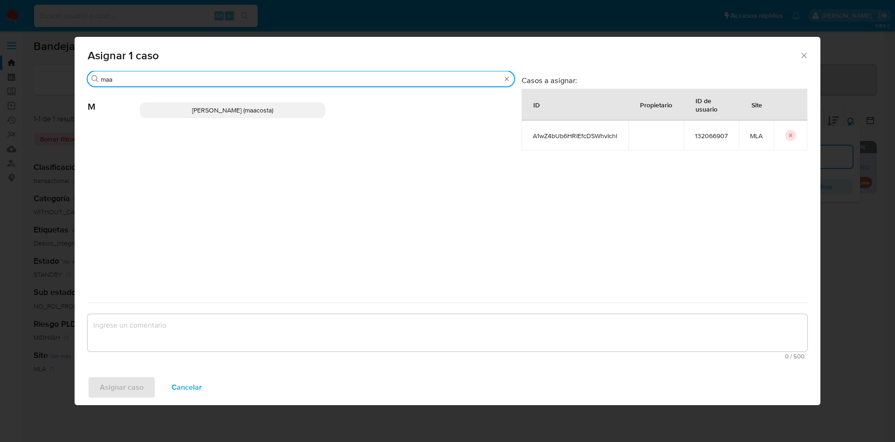
type input "maa"
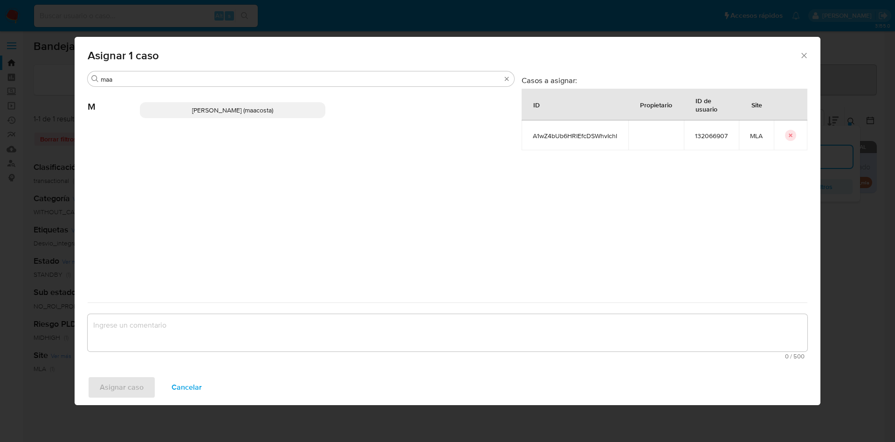
click at [207, 104] on p "Maria Sol Acosta Aguero (maacosta)" at bounding box center [233, 110] width 186 height 16
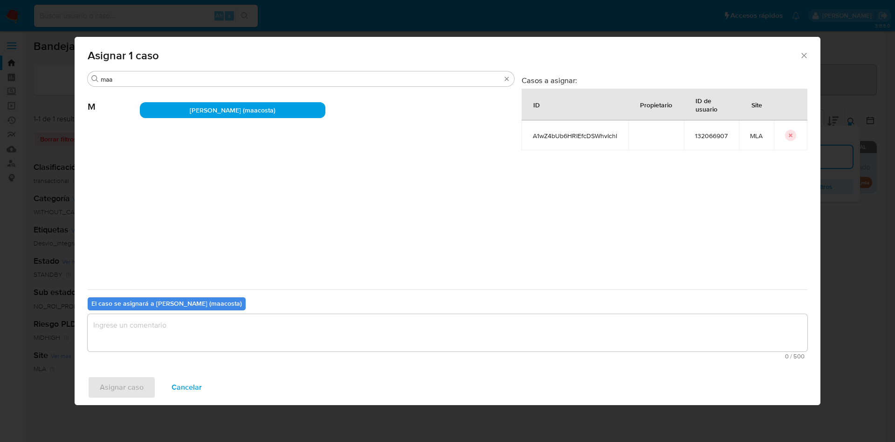
drag, startPoint x: 164, startPoint y: 320, endPoint x: 164, endPoint y: 328, distance: 7.5
click at [164, 325] on textarea "assign-modal" at bounding box center [448, 332] width 720 height 37
click at [133, 384] on span "Asignar caso" at bounding box center [122, 387] width 44 height 21
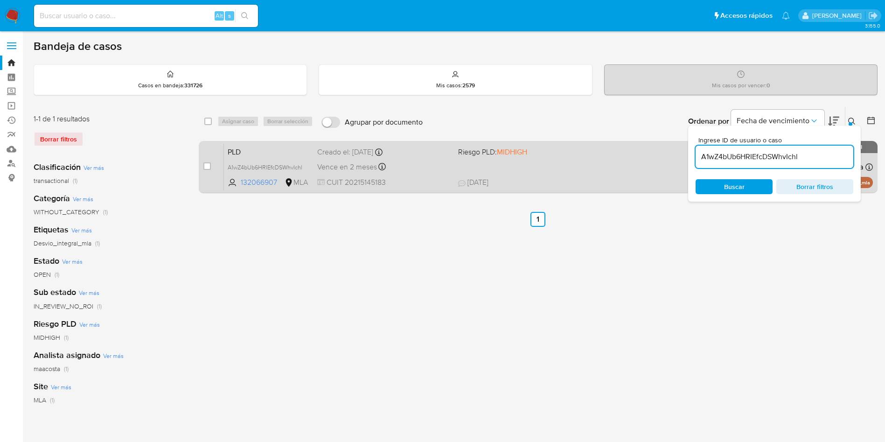
click at [370, 171] on span "Vence en 2 meses" at bounding box center [347, 167] width 60 height 10
click at [208, 164] on input "checkbox" at bounding box center [206, 165] width 7 height 7
checkbox input "true"
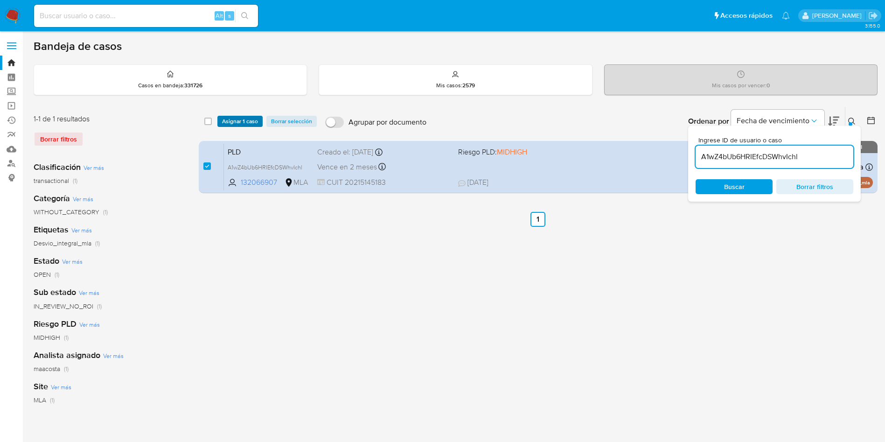
click at [224, 125] on span "Asignar 1 caso" at bounding box center [240, 121] width 36 height 9
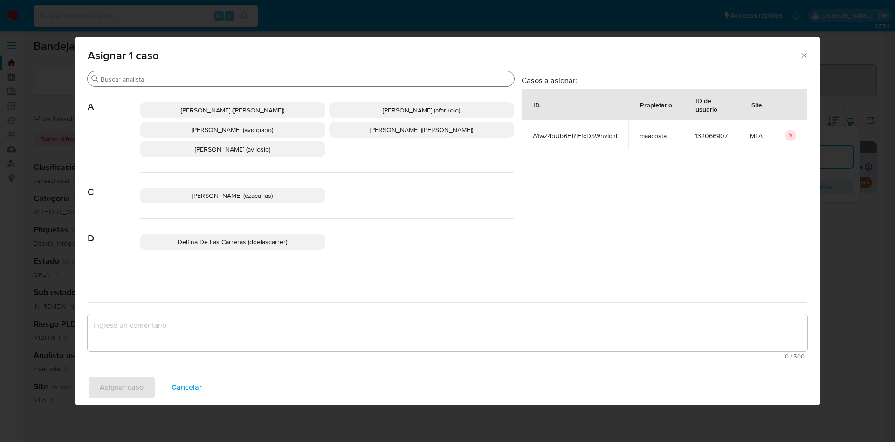
click at [195, 81] on input "Buscar" at bounding box center [306, 79] width 410 height 8
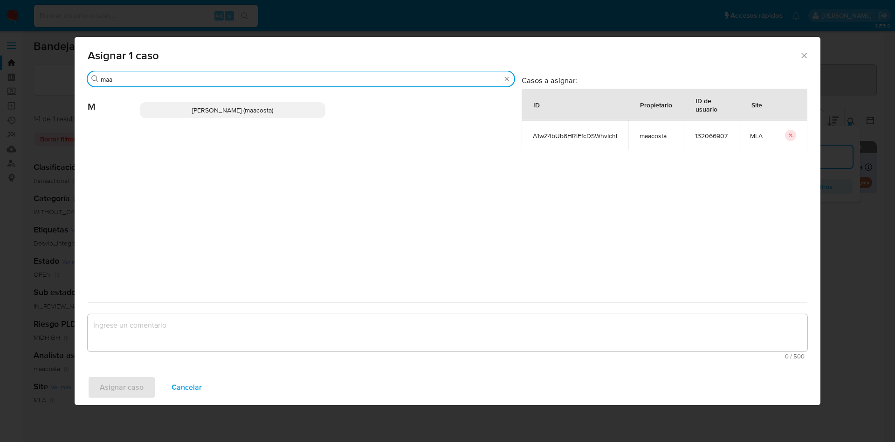
type input "maa"
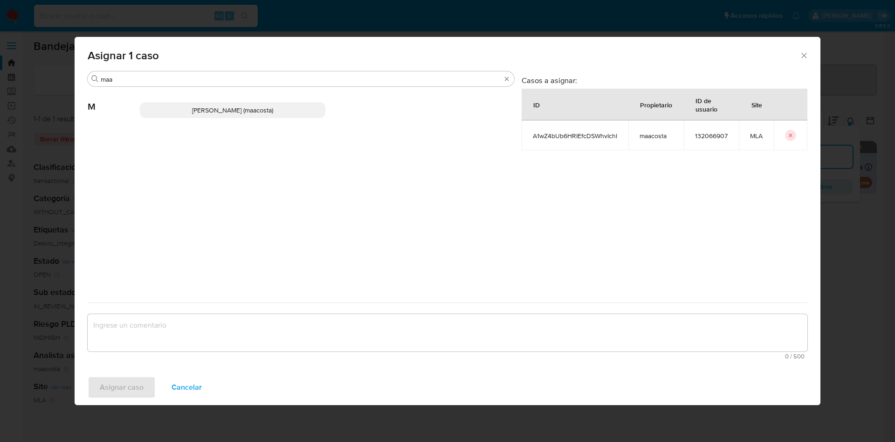
click at [198, 108] on span "Maria Sol Acosta Aguero (maacosta)" at bounding box center [232, 109] width 81 height 9
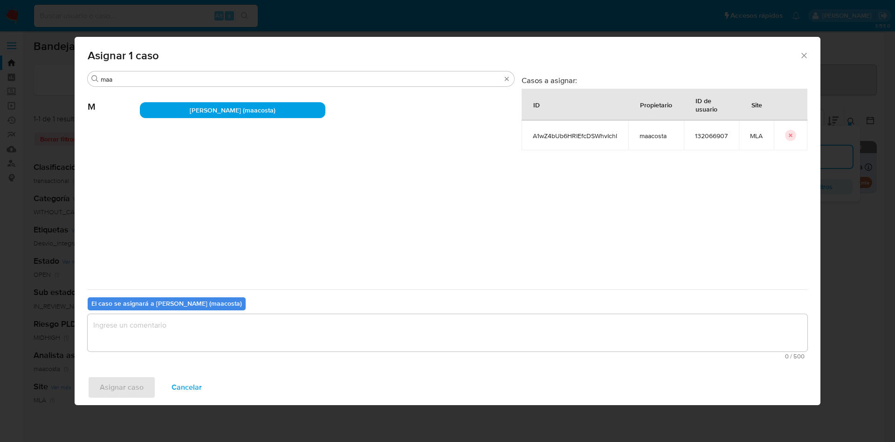
click at [122, 326] on textarea "assign-modal" at bounding box center [448, 332] width 720 height 37
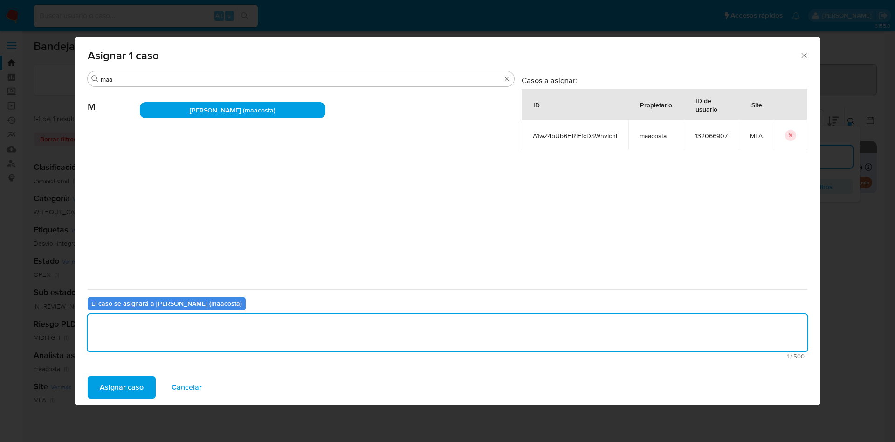
click at [125, 394] on span "Asignar caso" at bounding box center [122, 387] width 44 height 21
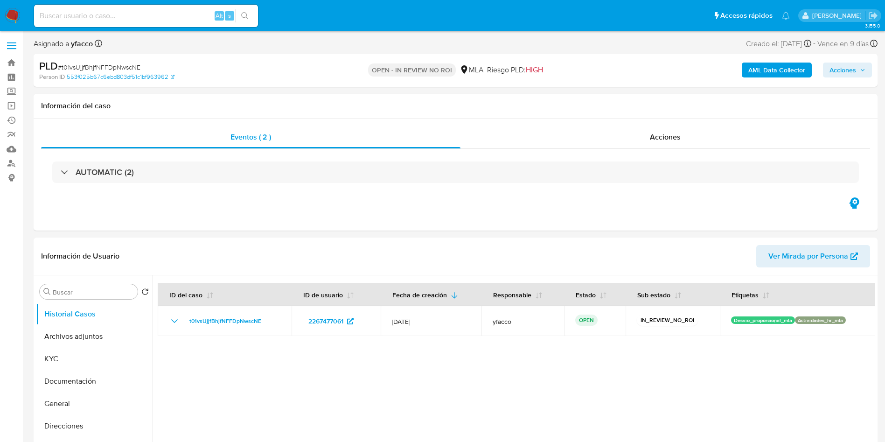
select select "10"
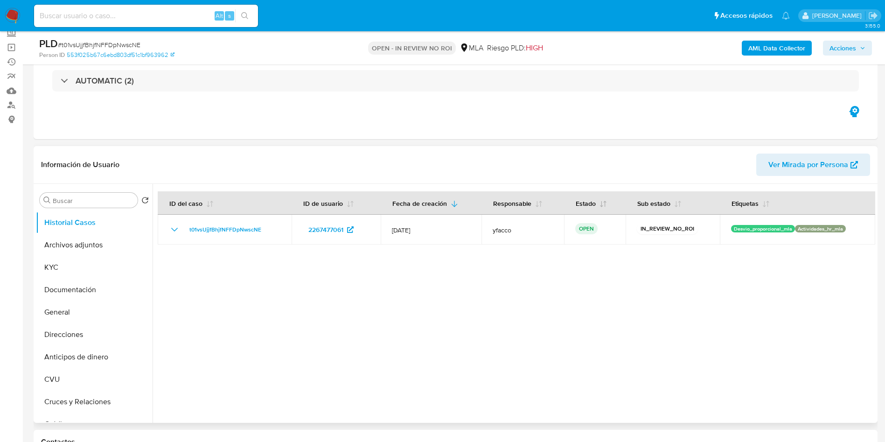
scroll to position [140, 0]
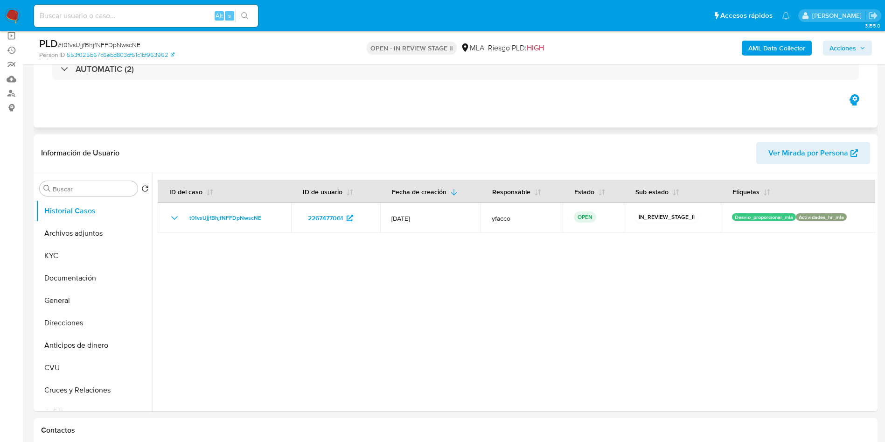
select select "10"
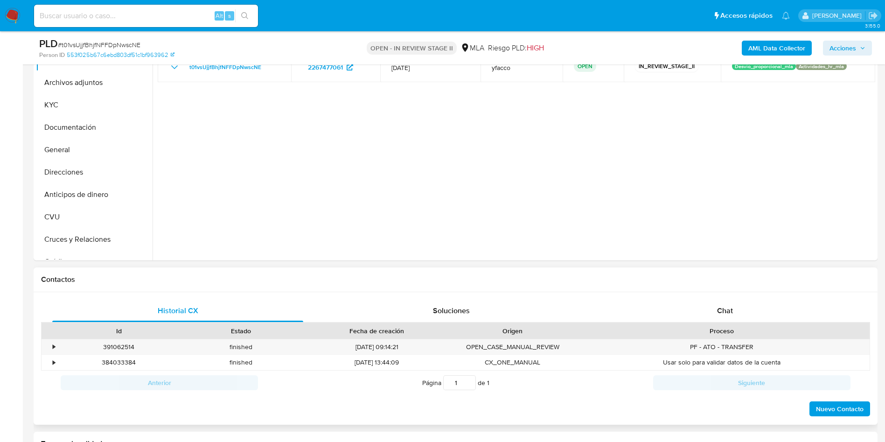
scroll to position [280, 0]
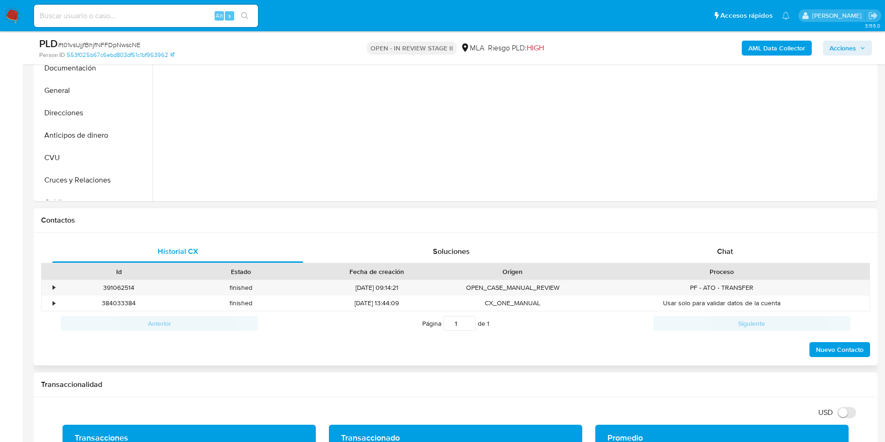
click at [707, 238] on div "Historial CX Soluciones Chat Id Estado Fecha de creación Origen Proceso • 39106…" at bounding box center [456, 299] width 844 height 133
click at [712, 252] on div "Chat" at bounding box center [724, 251] width 251 height 22
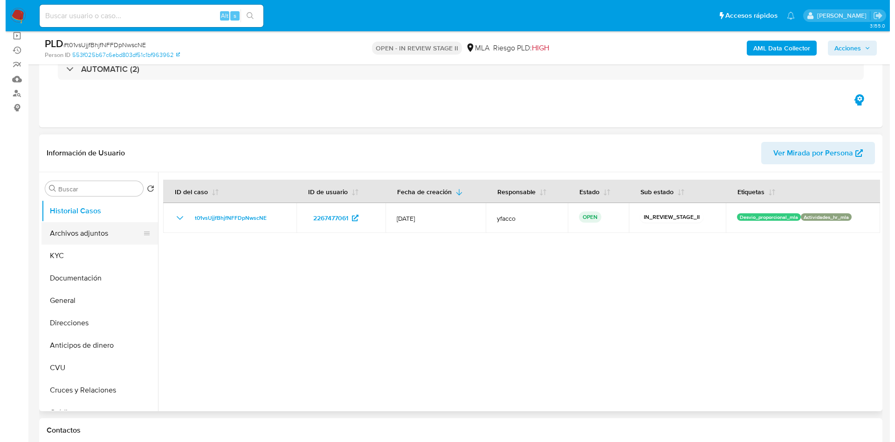
scroll to position [428, 0]
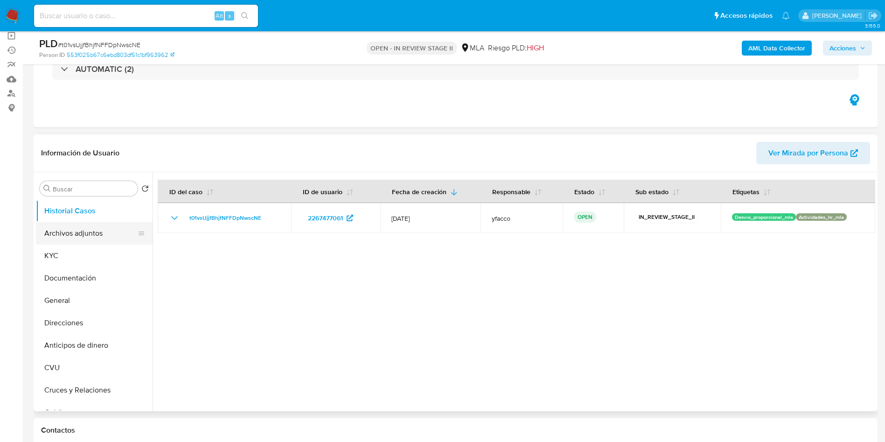
click at [76, 238] on button "Archivos adjuntos" at bounding box center [90, 233] width 109 height 22
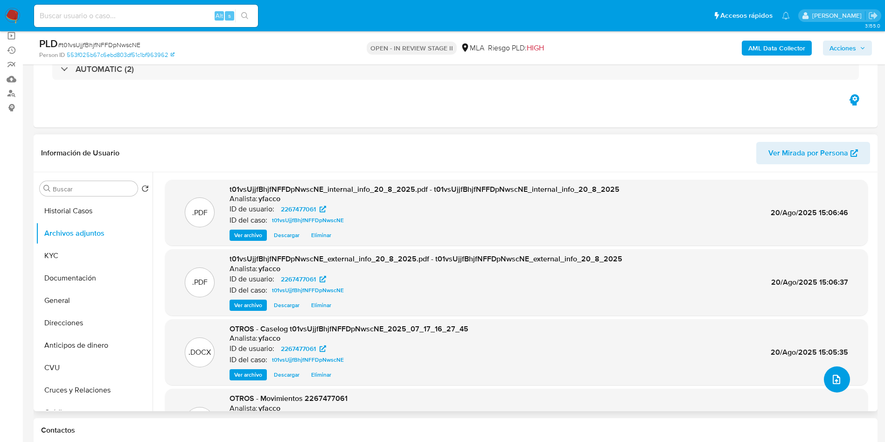
click at [831, 379] on icon "upload-file" at bounding box center [836, 379] width 11 height 11
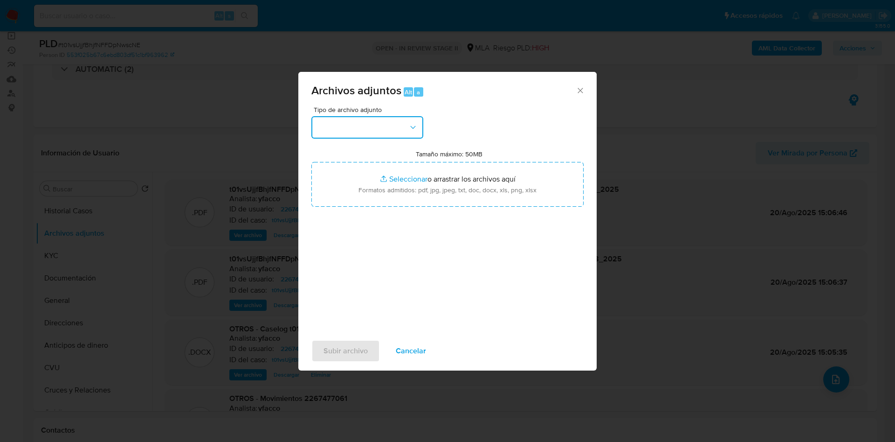
click at [380, 130] on button "button" at bounding box center [368, 127] width 112 height 22
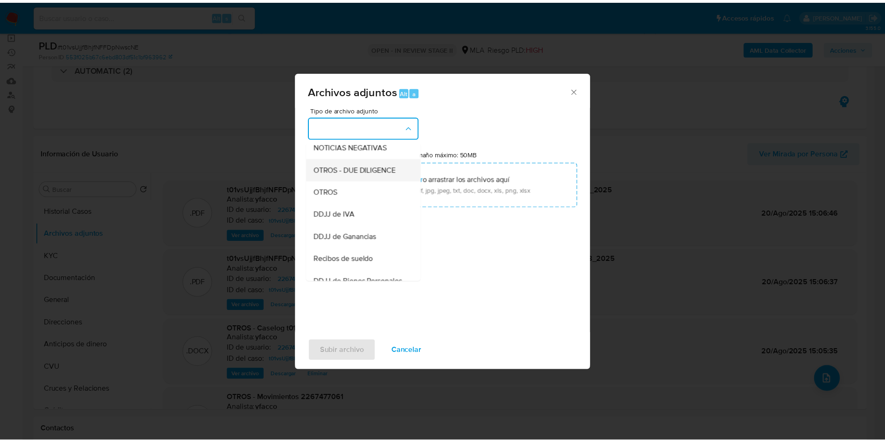
scroll to position [210, 0]
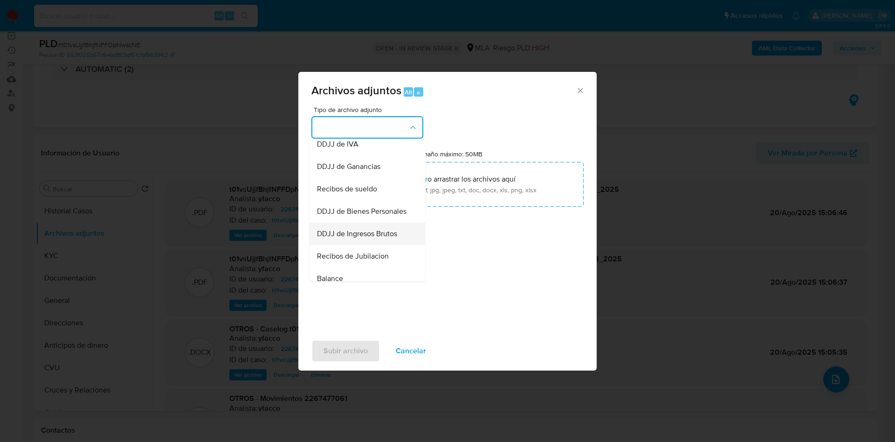
click at [344, 238] on span "DDJJ de Ingresos Brutos" at bounding box center [357, 233] width 80 height 9
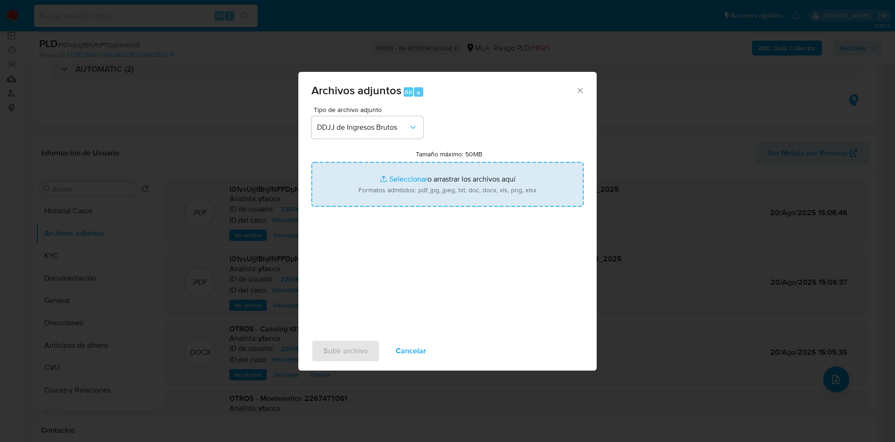
click at [398, 180] on input "Tamaño máximo: 50MB Seleccionar archivos" at bounding box center [448, 184] width 272 height 45
type input "C:\fakepath\DLP CAPITAL PARTNERS S.A. IIBB MAYO 25.pdf"
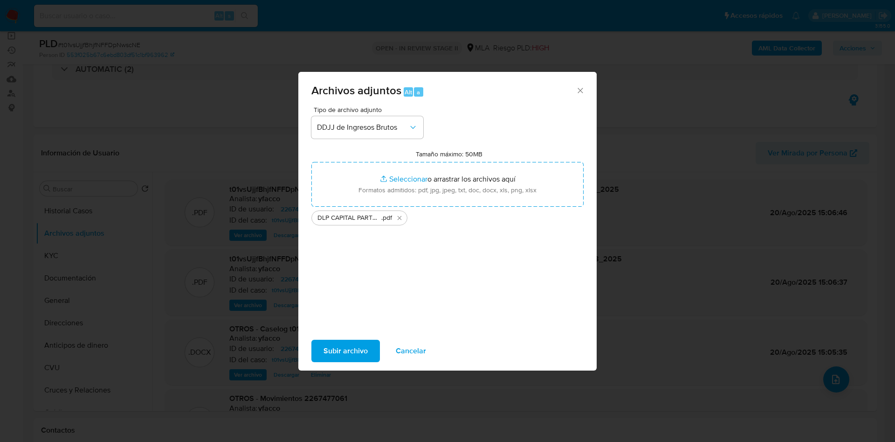
click at [362, 357] on span "Subir archivo" at bounding box center [346, 350] width 44 height 21
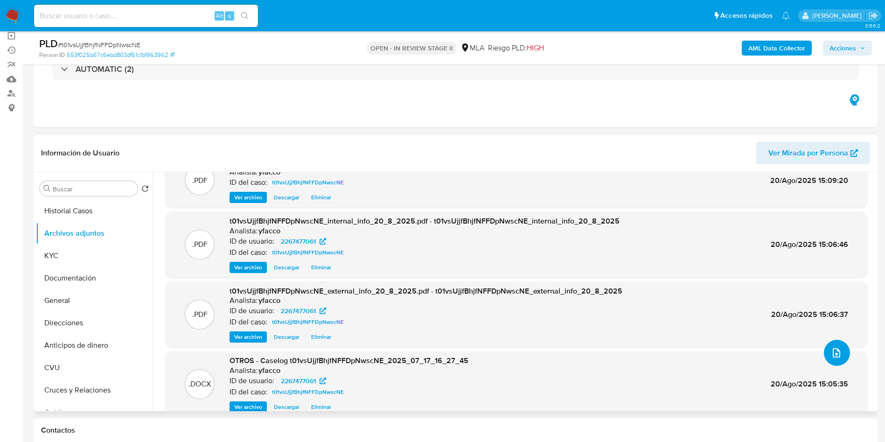
scroll to position [41, 0]
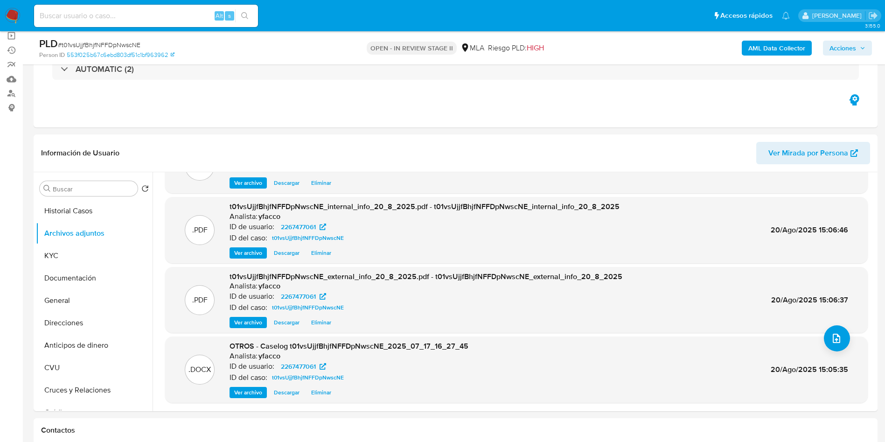
click at [850, 49] on span "Acciones" at bounding box center [842, 48] width 27 height 15
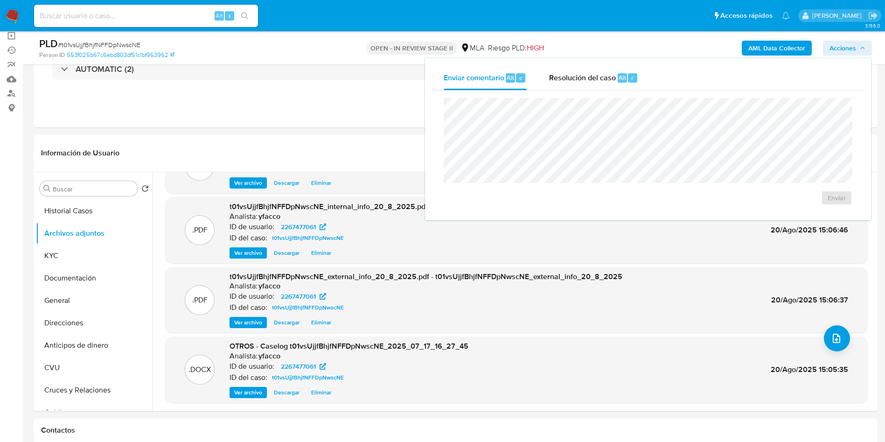
click at [602, 93] on div "Enviar" at bounding box center [647, 151] width 431 height 122
click at [600, 81] on span "Resolución del caso" at bounding box center [582, 77] width 67 height 11
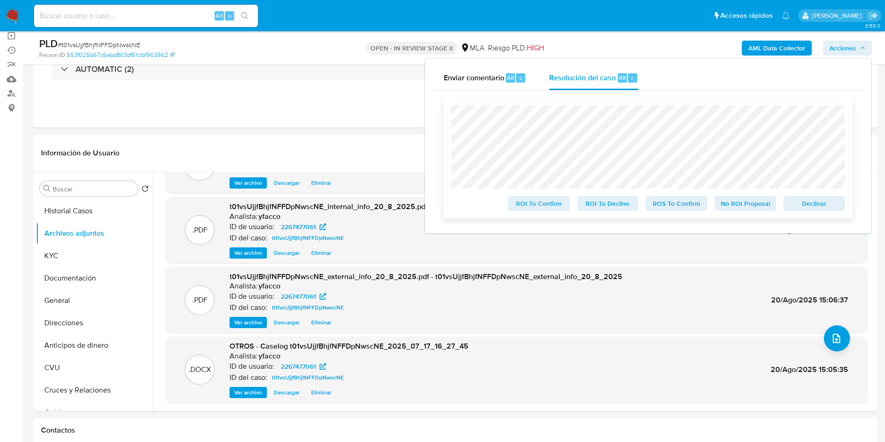
click at [747, 205] on span "No ROI Proposal" at bounding box center [745, 203] width 48 height 13
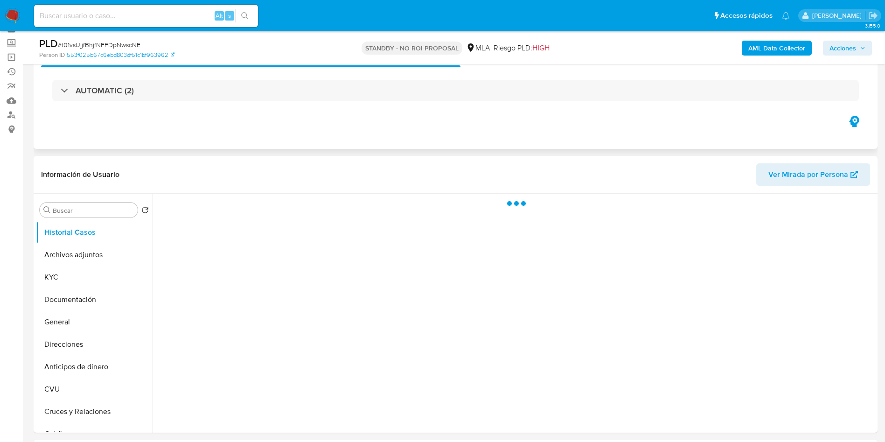
scroll to position [70, 0]
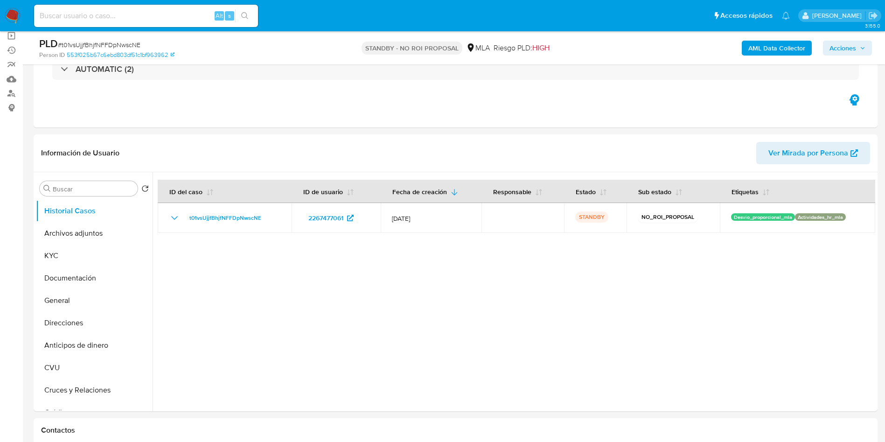
click at [156, 14] on input at bounding box center [146, 16] width 224 height 12
select select "10"
paste input "R6i7QiuZVTk3wdhQ2XqyNMUh"
type input "R6i7QiuZVTk3wdhQ2XqyNMUh"
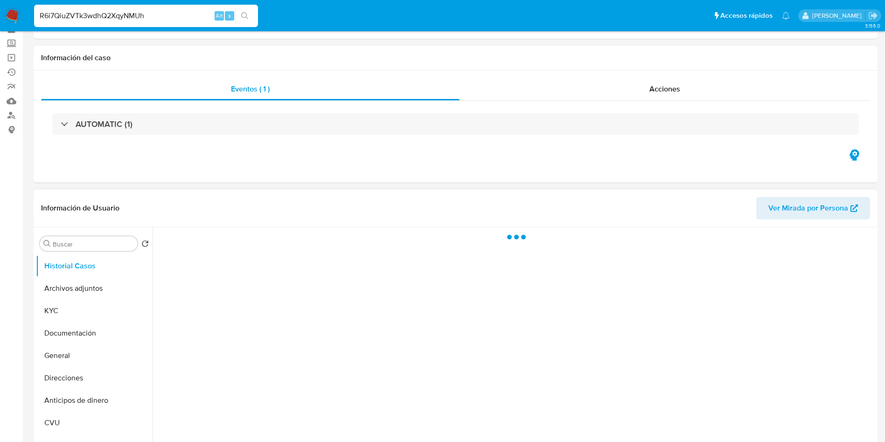
scroll to position [70, 0]
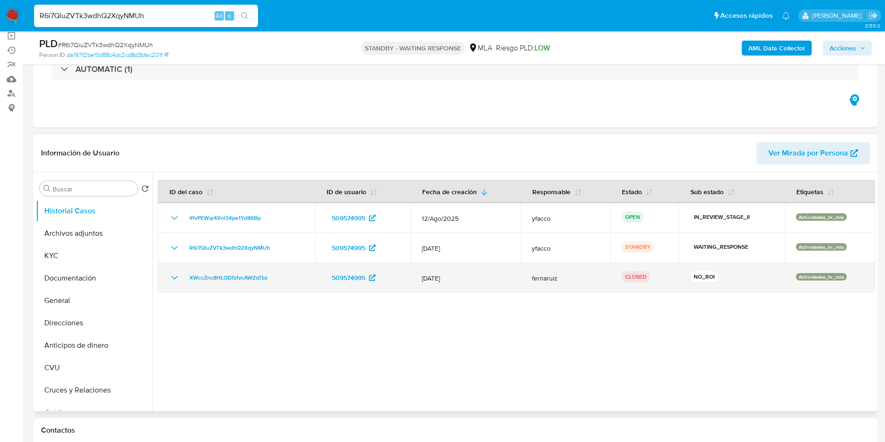
select select "10"
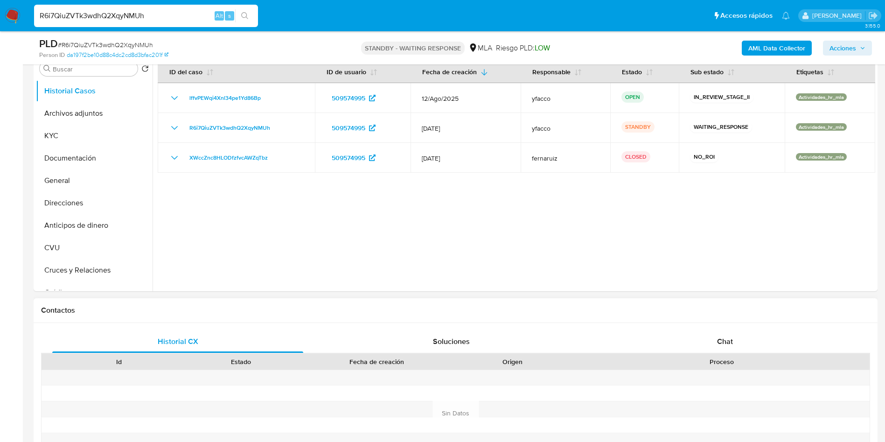
scroll to position [280, 0]
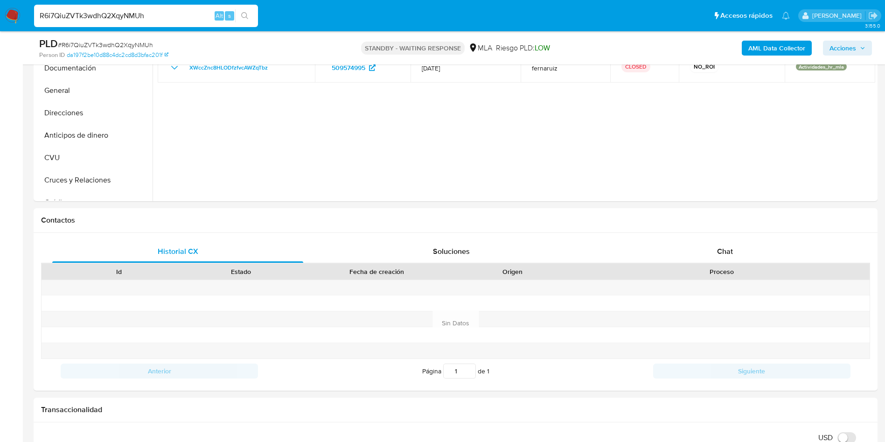
click at [167, 17] on input "R6i7QiuZVTk3wdhQ2XqyNMUh" at bounding box center [146, 16] width 224 height 12
paste input "sf6QoYCJmAjw8frxu6t3DhCm"
type input "sf6QoYCJmAjw8frxu6t3DhCm"
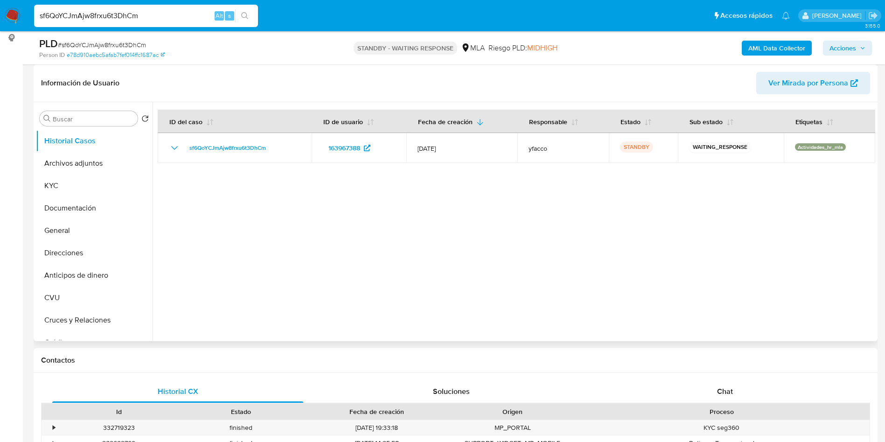
select select "10"
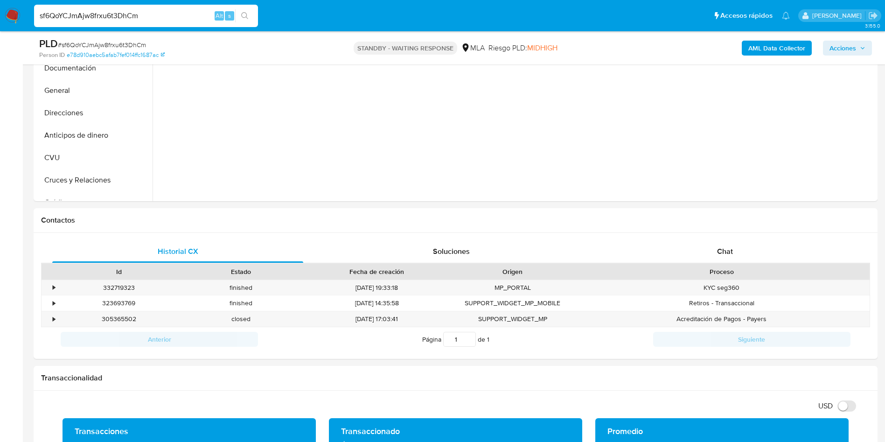
click at [167, 12] on input "sf6QoYCJmAjw8frxu6t3DhCm" at bounding box center [146, 16] width 224 height 12
click at [167, 13] on input "sf6QoYCJmAjw8frxu6t3DhCm" at bounding box center [146, 16] width 224 height 12
paste input "NUfsmoZaqcgWvqtJfCk79Xo6"
type input "NUfsmoZaqcgWvqtJfCk79Xo6"
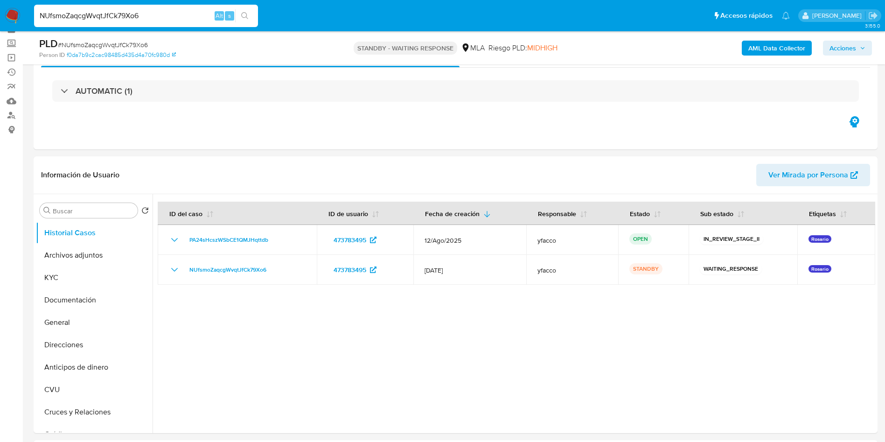
scroll to position [70, 0]
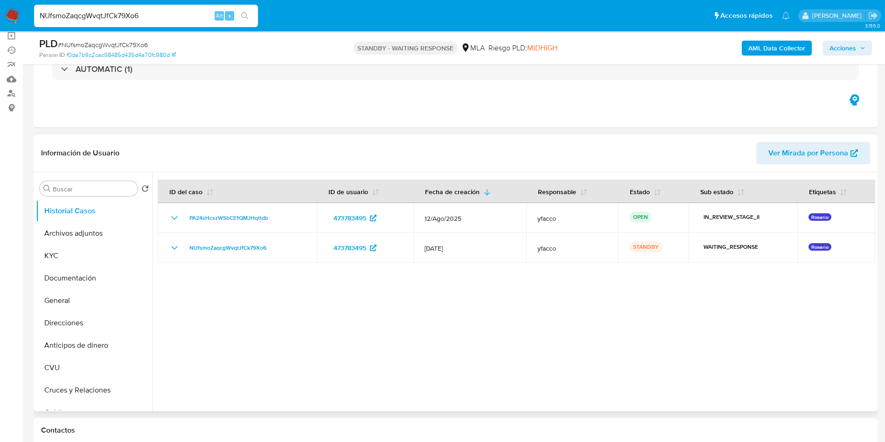
select select "10"
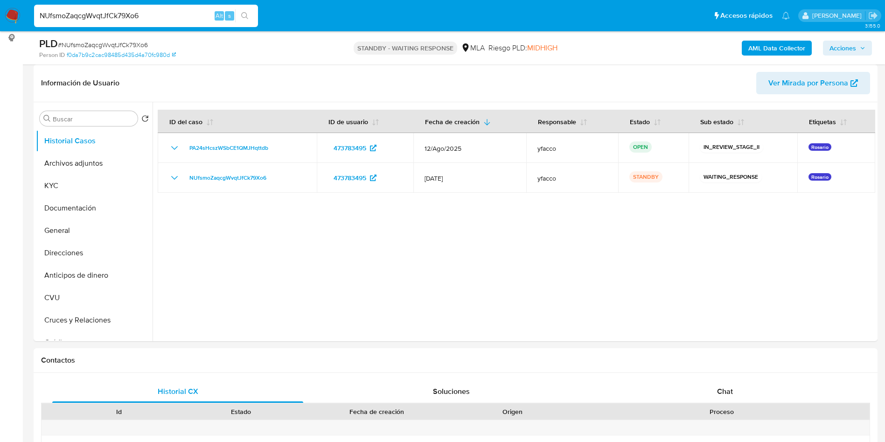
click at [182, 15] on input "NUfsmoZaqcgWvqtJfCk79Xo6" at bounding box center [146, 16] width 224 height 12
paste input "xZ5jpwgZn2KU1wdHC1dqxtFn"
type input "xZ5jpwgZn2KU1wdHC1dqxtFn"
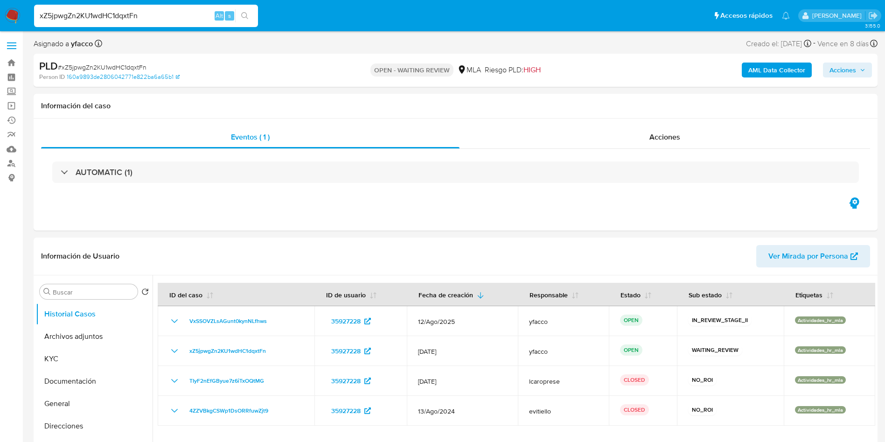
select select "10"
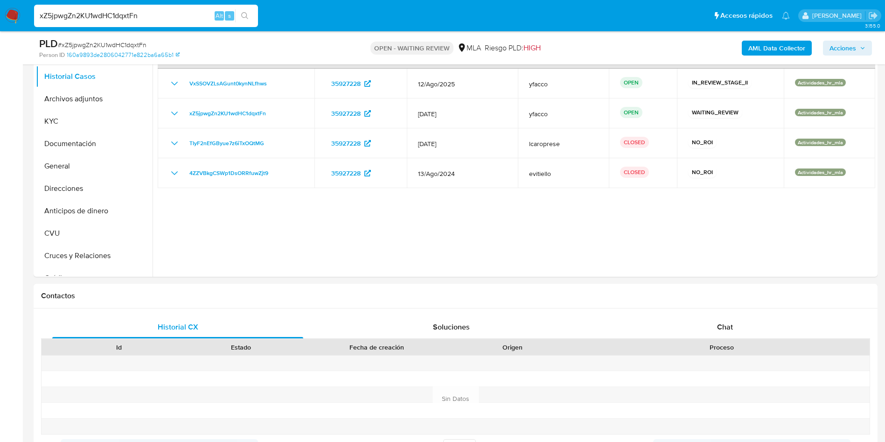
scroll to position [280, 0]
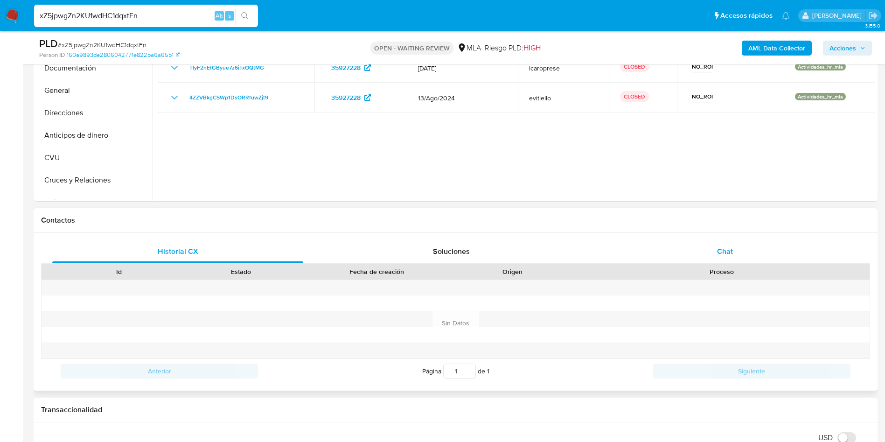
click at [703, 254] on div "Chat" at bounding box center [724, 251] width 251 height 22
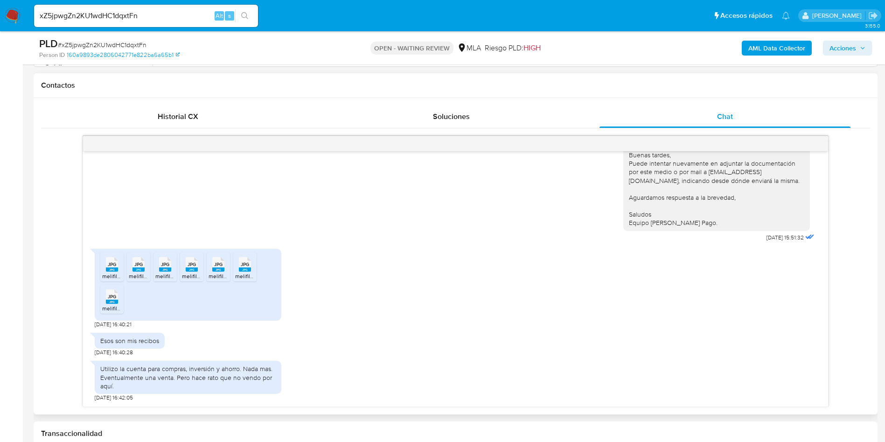
scroll to position [420, 0]
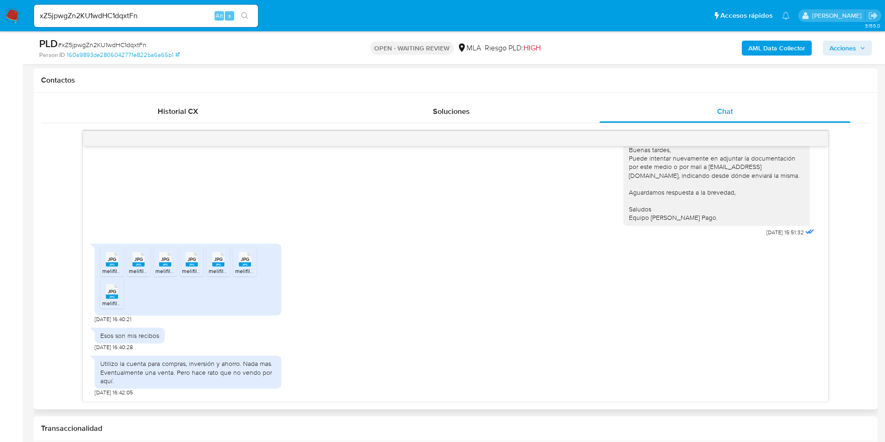
click at [111, 272] on span "melifile5307943597335218072.jpg" at bounding box center [145, 271] width 87 height 8
click at [140, 251] on icon "JPG" at bounding box center [138, 259] width 12 height 16
click at [167, 263] on rect at bounding box center [165, 264] width 12 height 4
click at [187, 267] on icon "JPG" at bounding box center [192, 259] width 12 height 16
click at [221, 258] on span "JPG" at bounding box center [218, 259] width 8 height 6
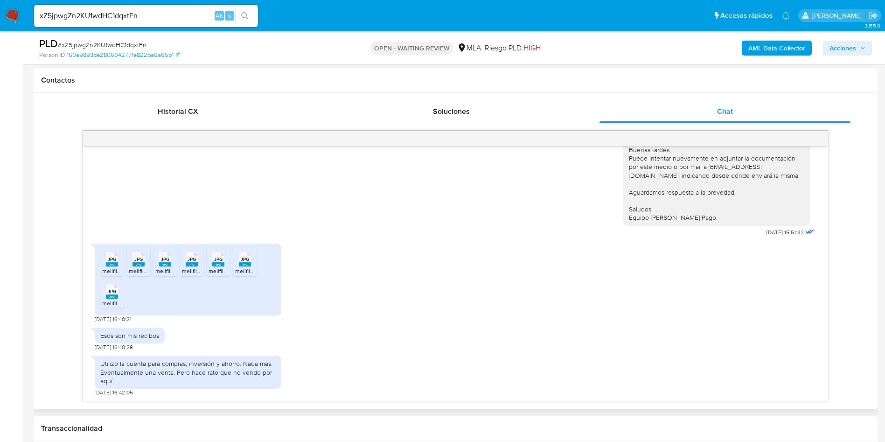
click at [246, 262] on span "JPG" at bounding box center [245, 259] width 8 height 6
click at [100, 302] on li "JPG JPG melifile3031722292380229433.jpg" at bounding box center [111, 293] width 23 height 29
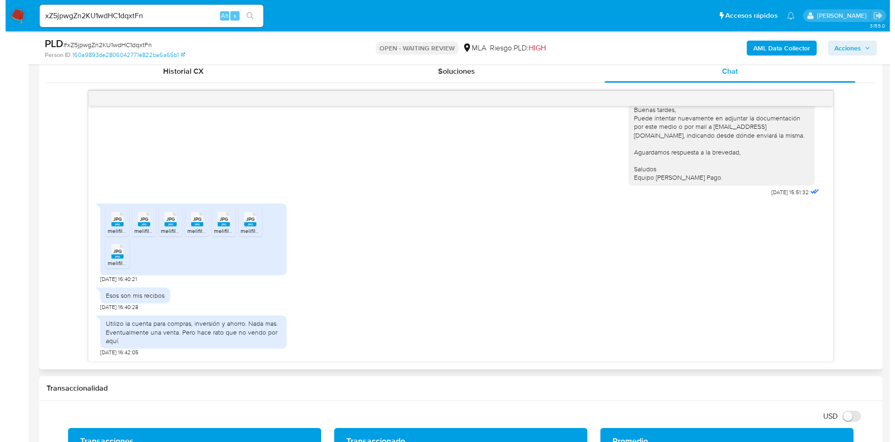
scroll to position [490, 0]
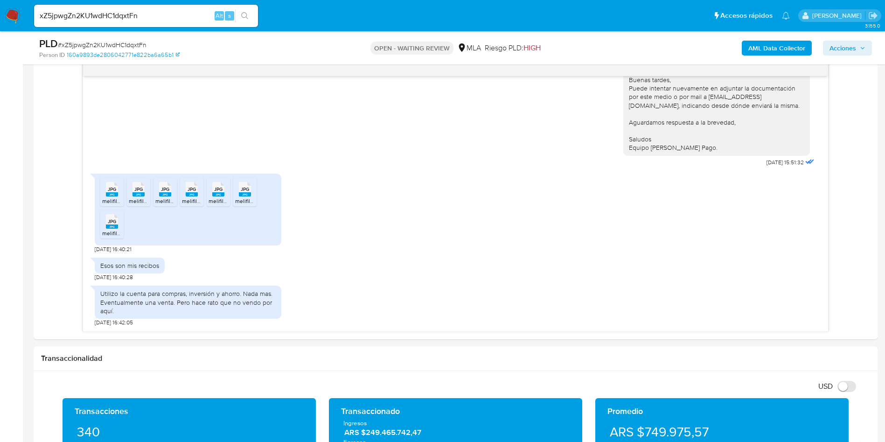
click at [757, 42] on b "AML Data Collector" at bounding box center [776, 48] width 57 height 15
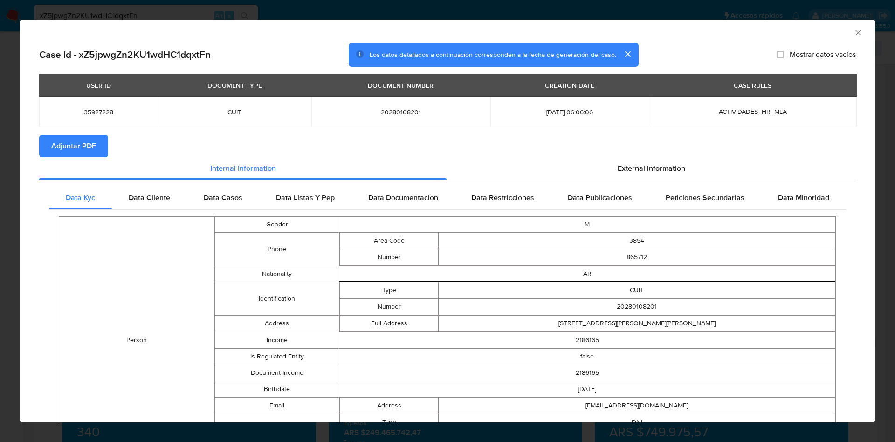
click at [86, 143] on span "Adjuntar PDF" at bounding box center [73, 146] width 45 height 21
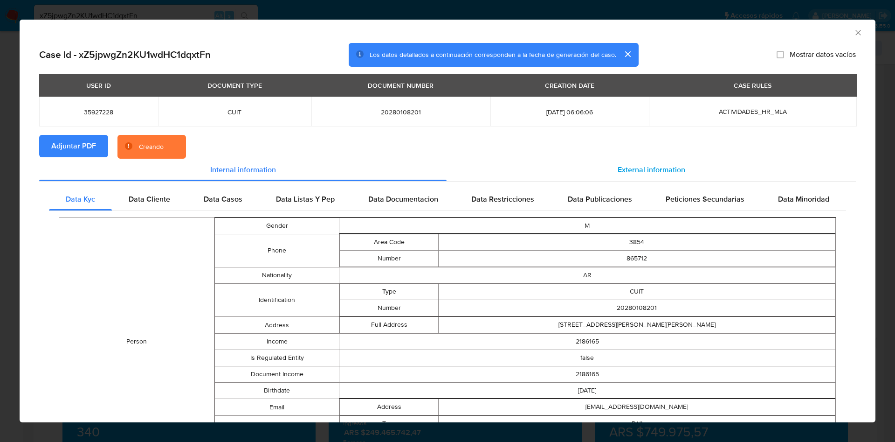
click at [618, 166] on span "External information" at bounding box center [652, 169] width 68 height 11
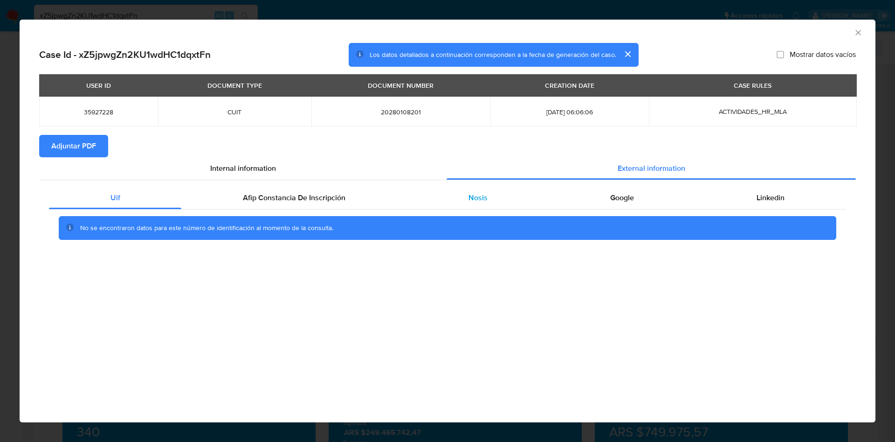
click at [467, 203] on div "Nosis" at bounding box center [478, 198] width 142 height 22
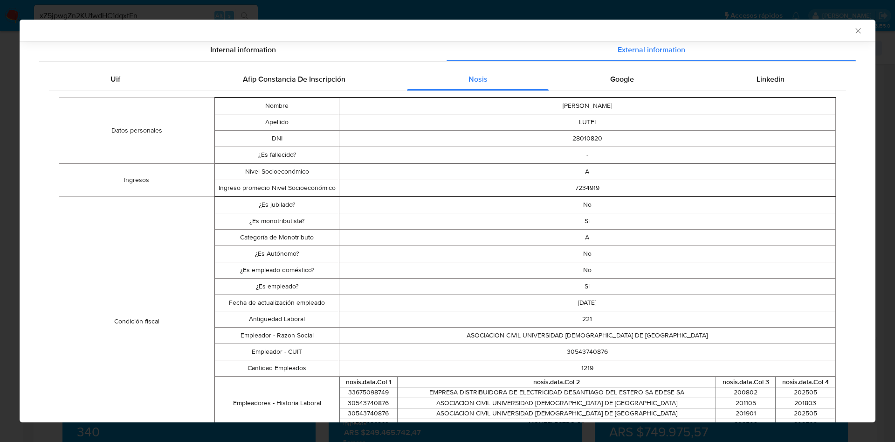
scroll to position [138, 0]
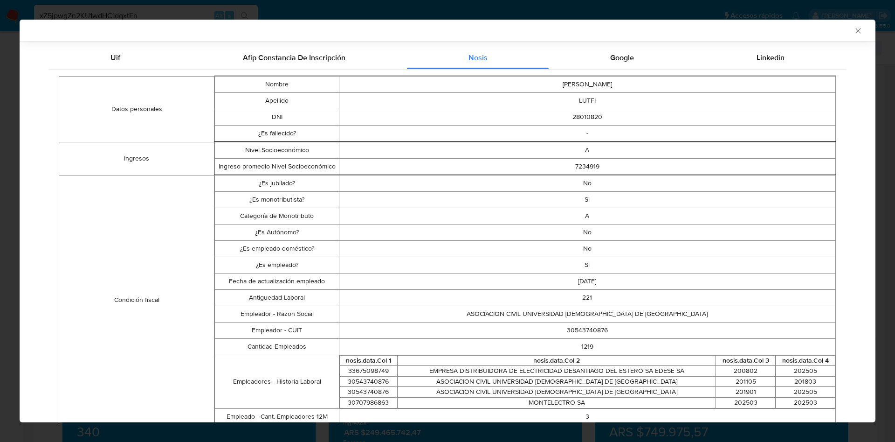
click at [577, 335] on td "30543740876" at bounding box center [587, 330] width 497 height 16
click at [574, 328] on td "30543740876" at bounding box center [587, 330] width 497 height 16
copy td "30543740876"
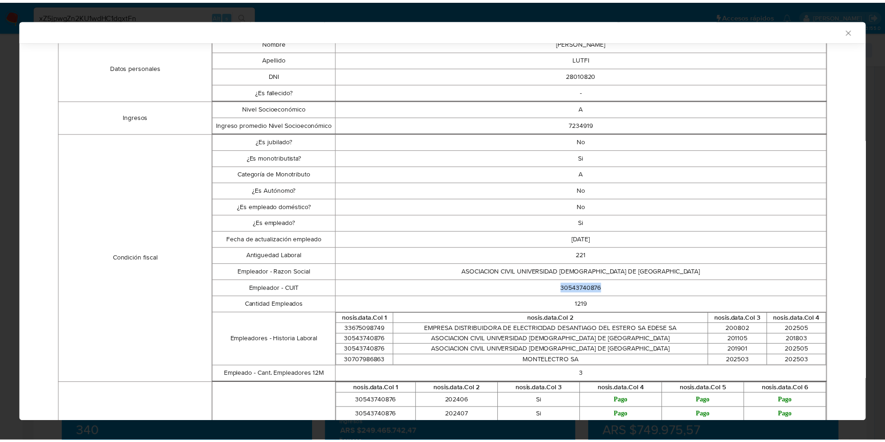
scroll to position [208, 0]
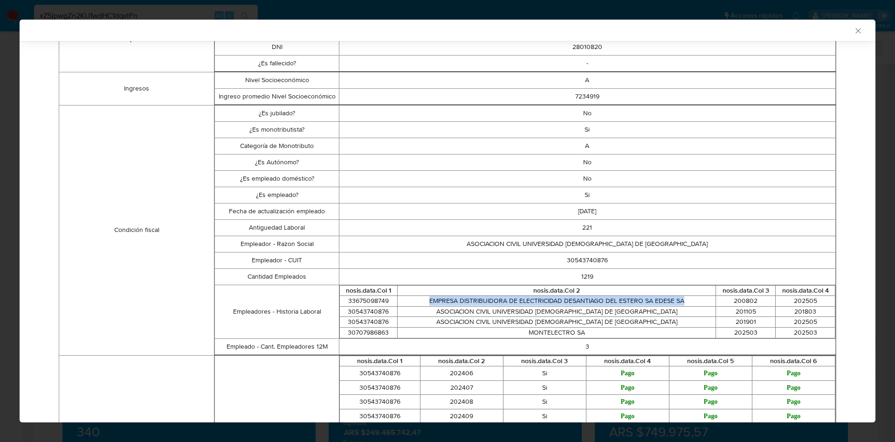
drag, startPoint x: 424, startPoint y: 300, endPoint x: 676, endPoint y: 300, distance: 252.3
click at [676, 300] on td "EMPRESA DISTRIBUIDORA DE ELECTRICIDAD DESANTIAGO DEL ESTERO SA EDESE SA" at bounding box center [556, 301] width 319 height 11
copy td "EMPRESA DISTRIBUIDORA DE ELECTRICIDAD DESANTIAGO DEL ESTERO SA EDESE SA"
click at [367, 301] on td "33675098749" at bounding box center [368, 301] width 58 height 11
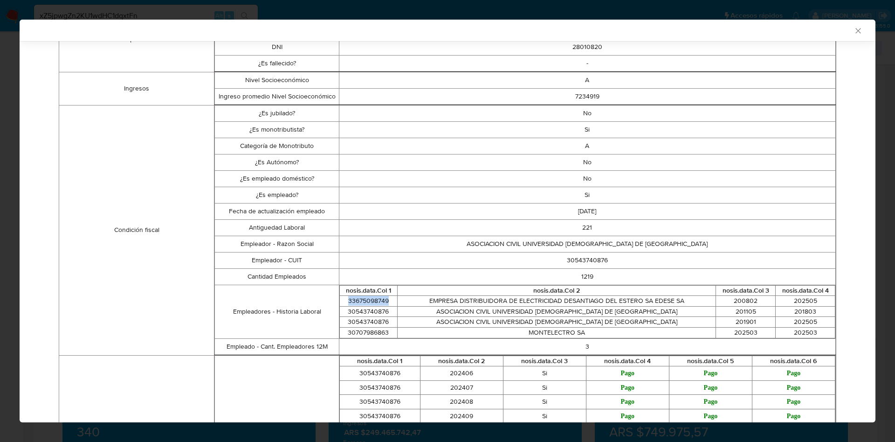
copy td "33675098749"
click at [529, 330] on td "MONTELECTRO SA" at bounding box center [556, 332] width 319 height 11
copy td "MONTELECTRO SA"
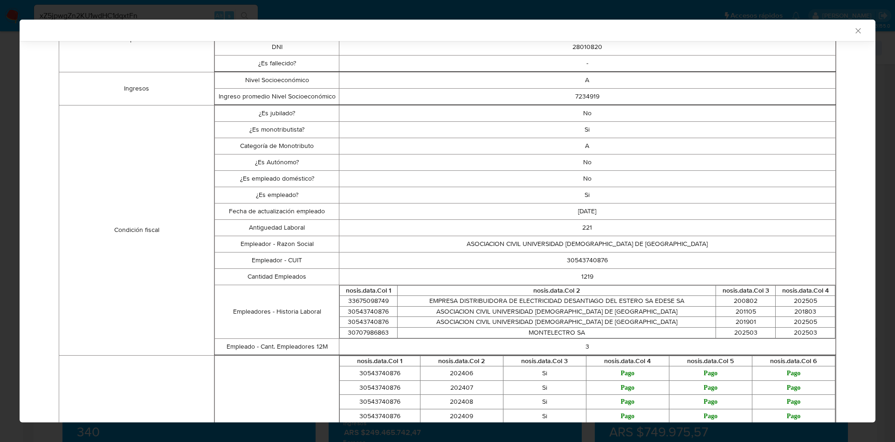
click at [367, 330] on td "30707986863" at bounding box center [368, 332] width 58 height 11
copy td "30707986863"
click at [842, 30] on div "AML Data Collector" at bounding box center [440, 30] width 828 height 8
click at [854, 31] on icon "Cerrar ventana" at bounding box center [858, 30] width 9 height 9
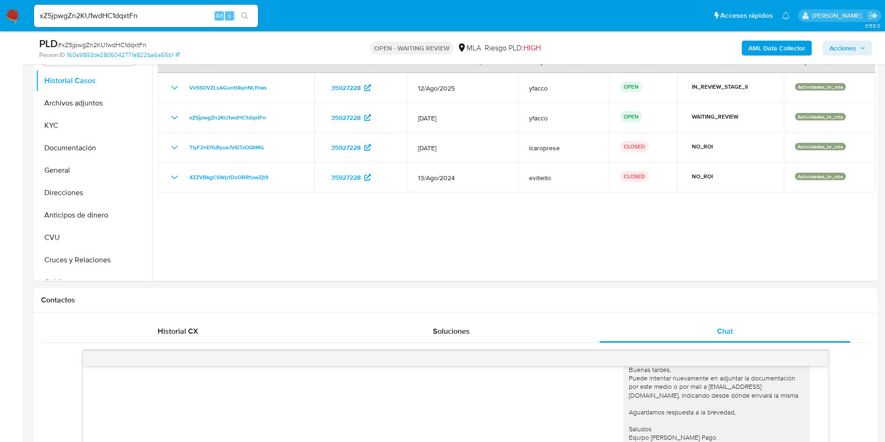
scroll to position [140, 0]
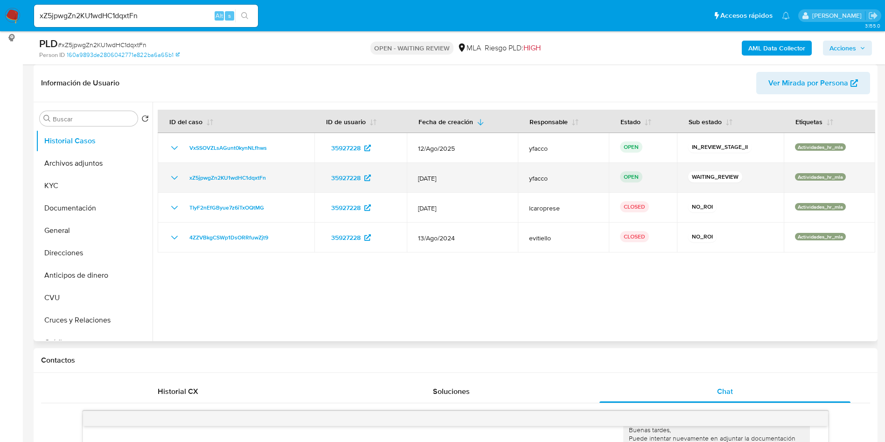
drag, startPoint x: 182, startPoint y: 181, endPoint x: 272, endPoint y: 182, distance: 89.5
click at [272, 182] on div "xZ5jpwgZn2KU1wdHC1dqxtFn" at bounding box center [236, 177] width 134 height 11
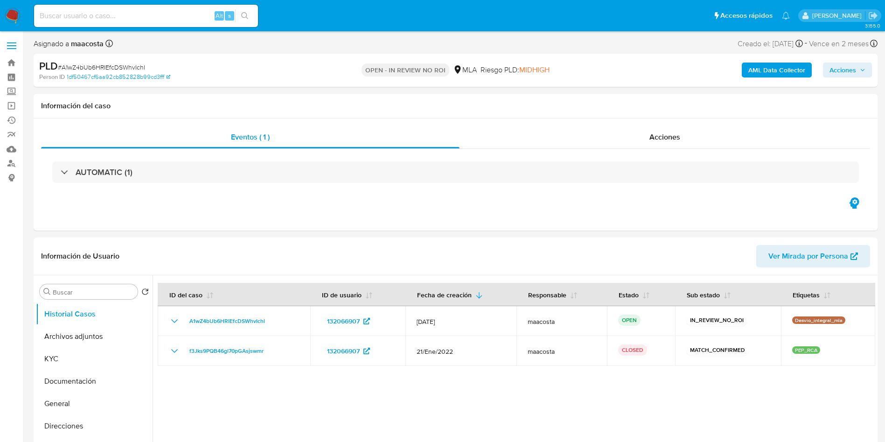
select select "10"
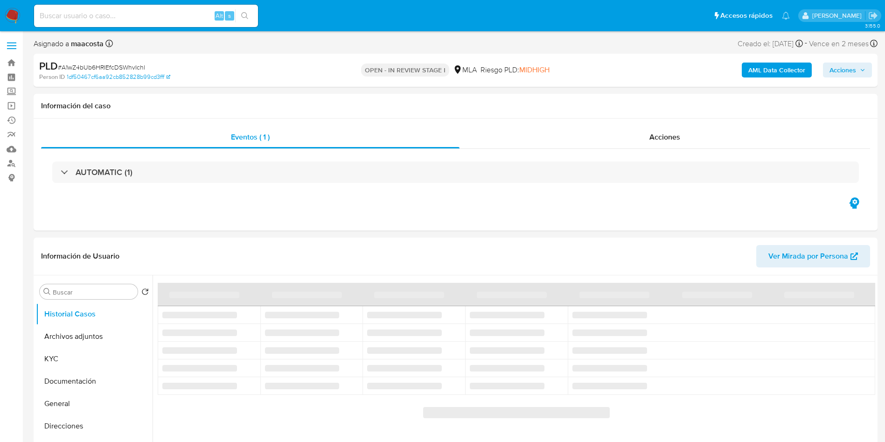
select select "10"
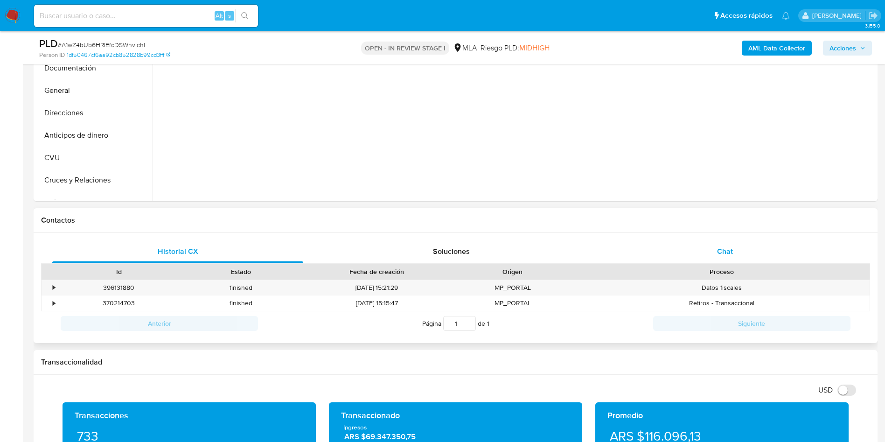
click at [714, 251] on div "Chat" at bounding box center [724, 251] width 251 height 22
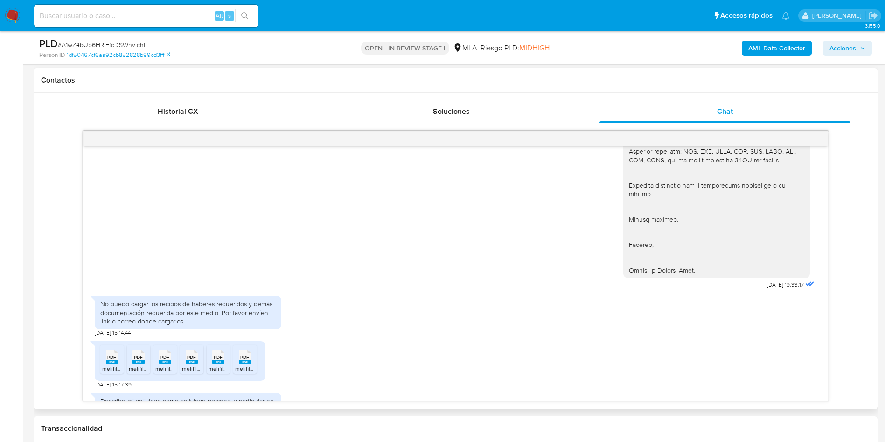
scroll to position [1015, 0]
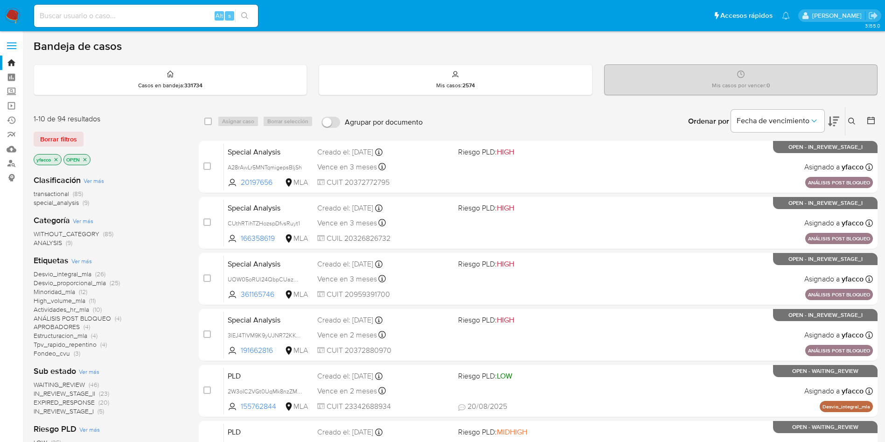
drag, startPoint x: 59, startPoint y: 136, endPoint x: 99, endPoint y: 137, distance: 40.1
click at [59, 136] on span "Borrar filtros" at bounding box center [58, 138] width 37 height 13
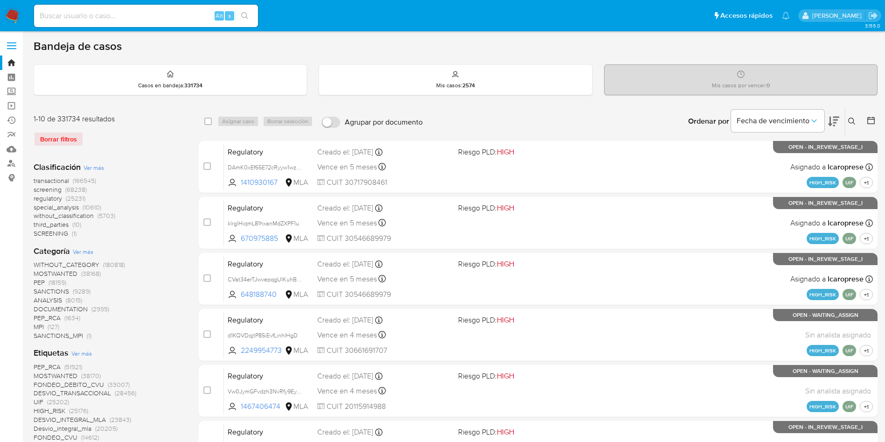
click at [849, 120] on icon at bounding box center [851, 121] width 7 height 7
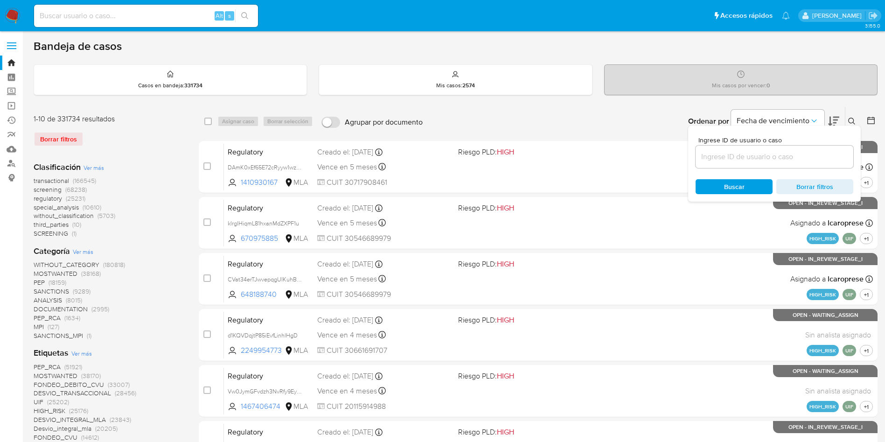
click at [790, 152] on input at bounding box center [774, 157] width 158 height 12
type input "xZ5jpwgZn2KU1wdHC1dqxtFn"
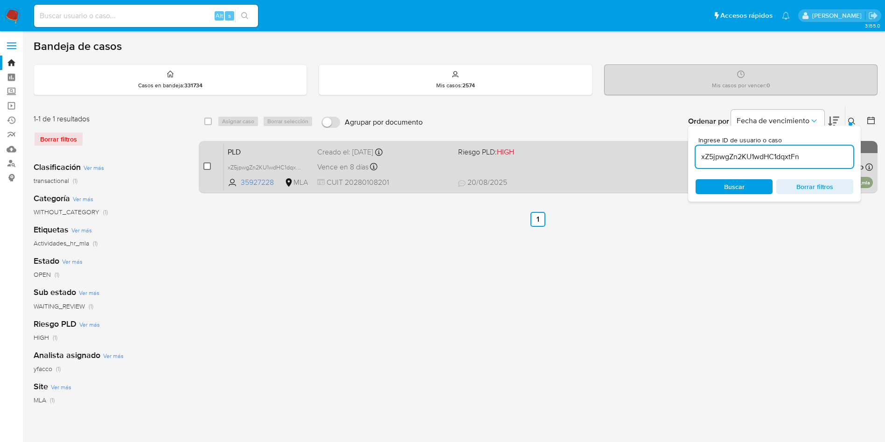
click at [208, 165] on input "checkbox" at bounding box center [206, 165] width 7 height 7
checkbox input "true"
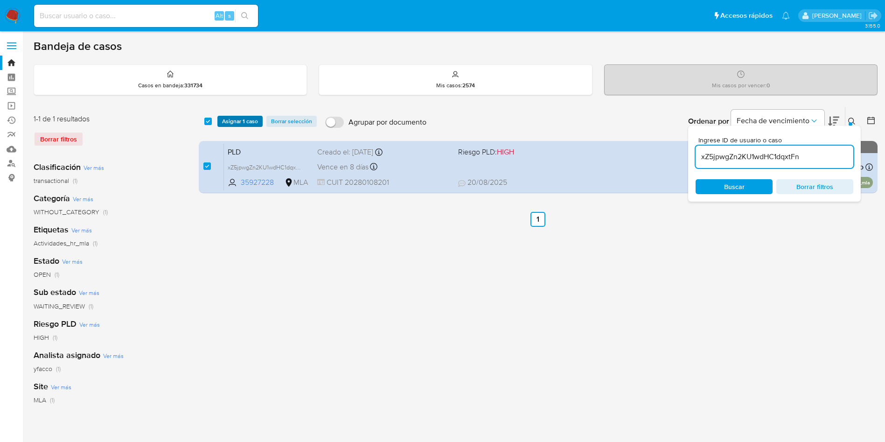
click at [228, 120] on span "Asignar 1 caso" at bounding box center [240, 121] width 36 height 9
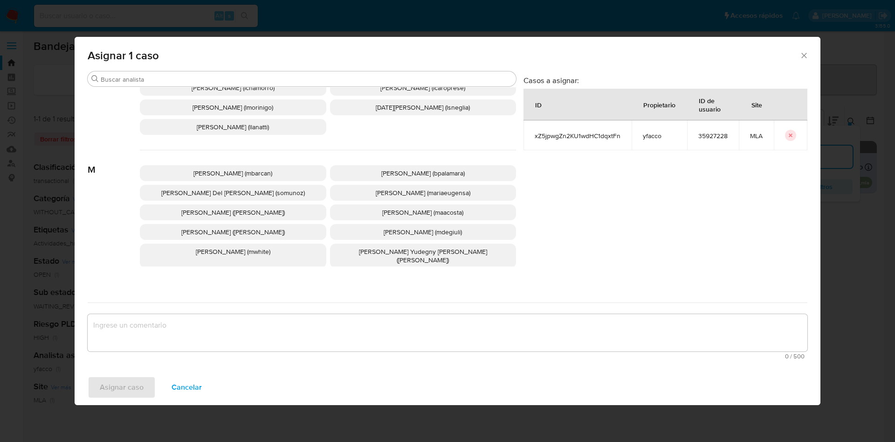
scroll to position [873, 0]
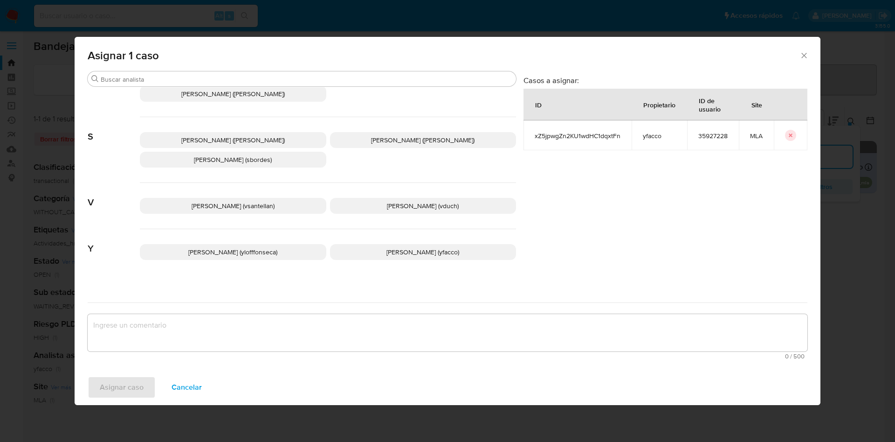
click at [387, 247] on span "Yesica Paola Facco (yfacco)" at bounding box center [423, 251] width 73 height 9
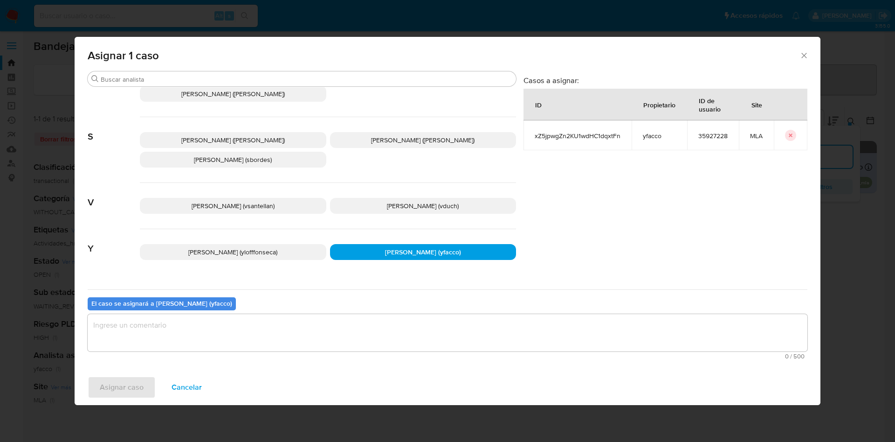
click at [229, 345] on textarea "assign-modal" at bounding box center [448, 332] width 720 height 37
click at [131, 378] on span "Asignar caso" at bounding box center [122, 387] width 44 height 21
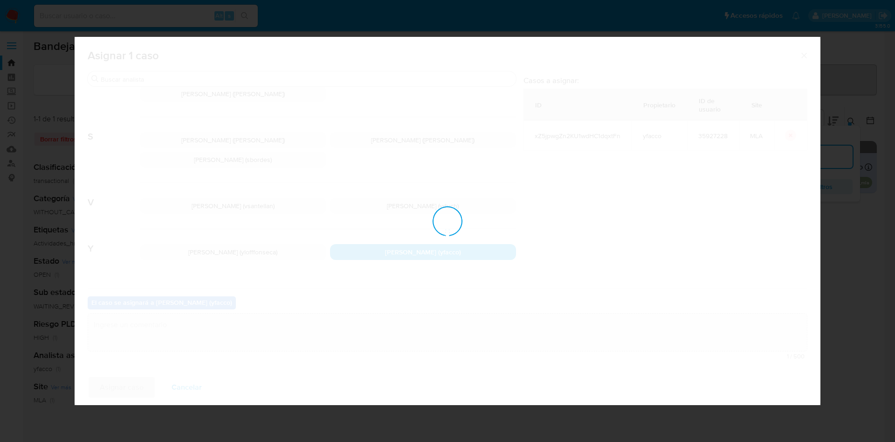
checkbox input "false"
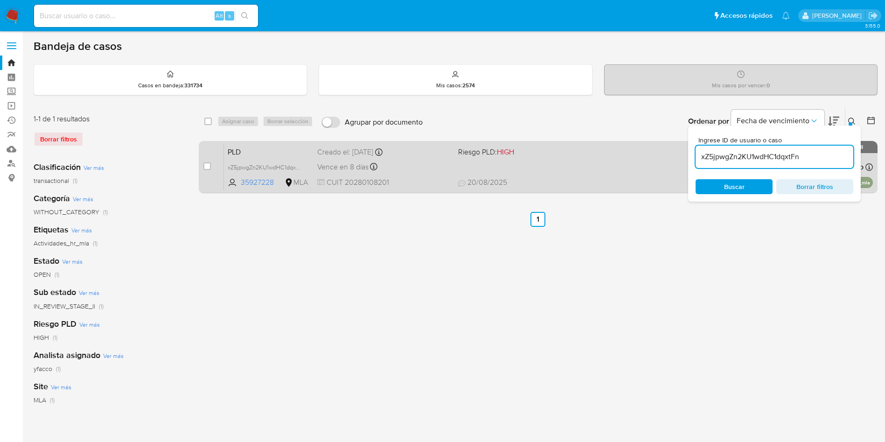
click at [204, 161] on div "case-item-checkbox" at bounding box center [206, 165] width 7 height 9
click at [209, 165] on input "checkbox" at bounding box center [206, 165] width 7 height 7
checkbox input "true"
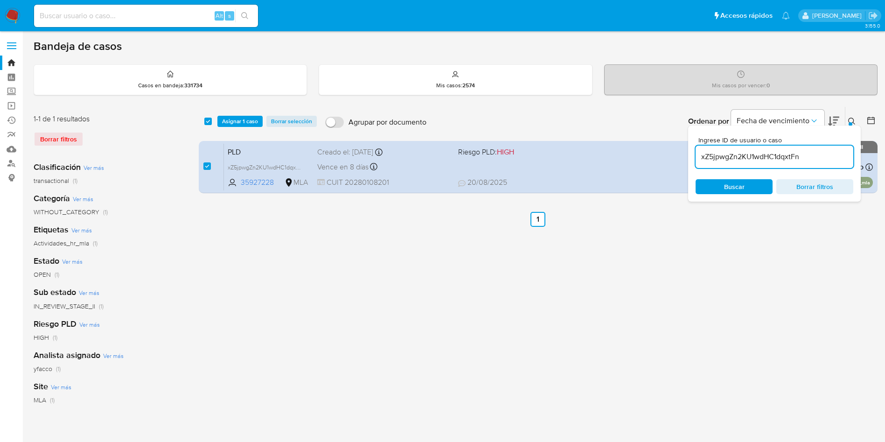
click at [234, 127] on div "select-all-cases-checkbox Asignar 1 caso Borrar selección Agrupar por documento…" at bounding box center [538, 121] width 679 height 29
click at [235, 120] on span "Asignar 1 caso" at bounding box center [240, 121] width 36 height 9
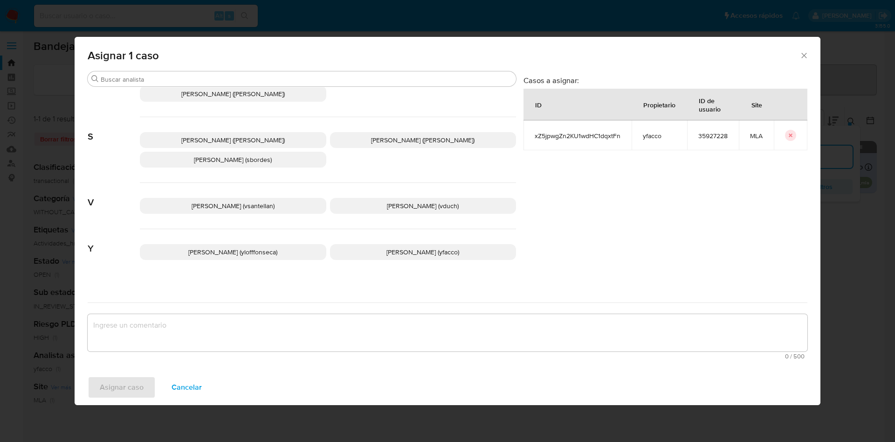
click at [362, 246] on p "Yesica Paola Facco (yfacco)" at bounding box center [423, 252] width 187 height 16
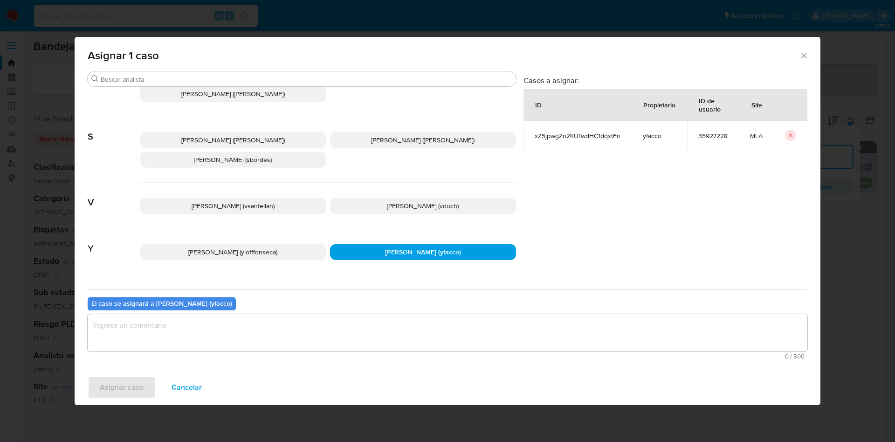
click at [305, 343] on textarea "assign-modal" at bounding box center [448, 332] width 720 height 37
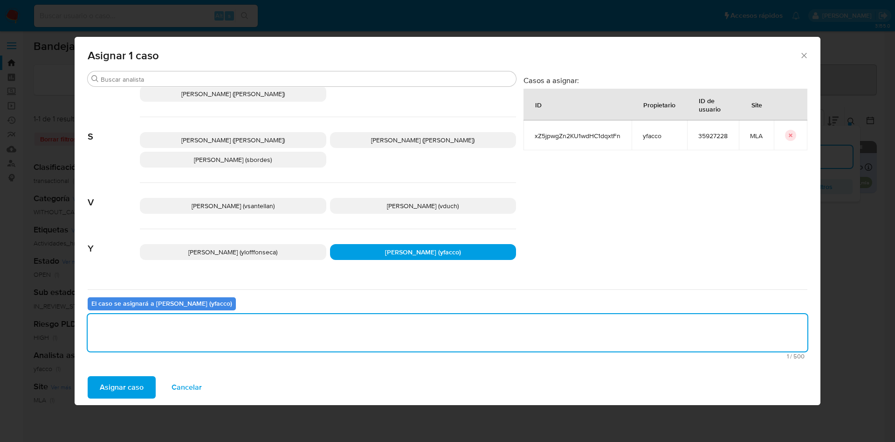
click at [142, 384] on span "Asignar caso" at bounding box center [122, 387] width 44 height 21
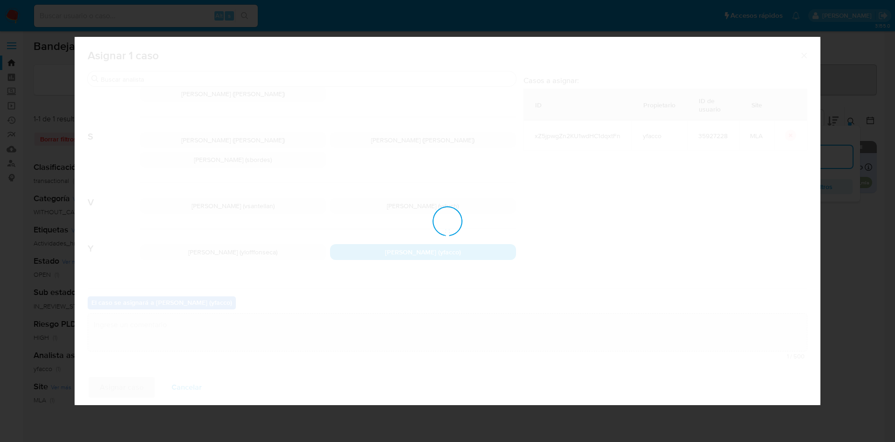
checkbox input "false"
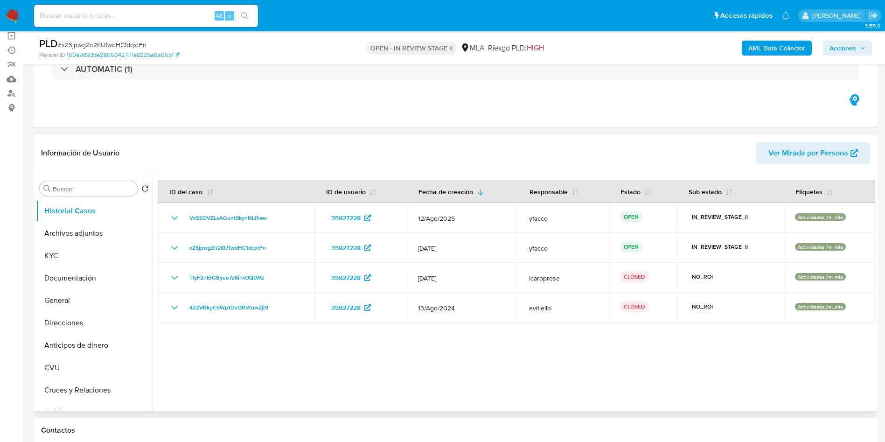
select select "10"
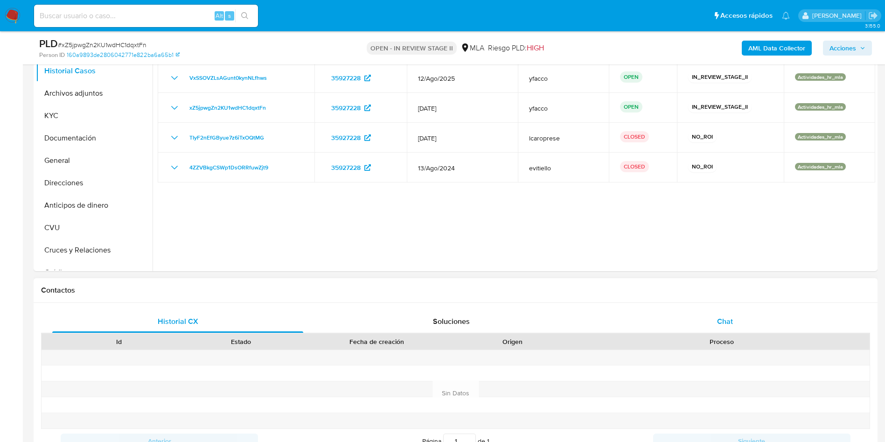
click at [754, 327] on div "Chat" at bounding box center [724, 321] width 251 height 22
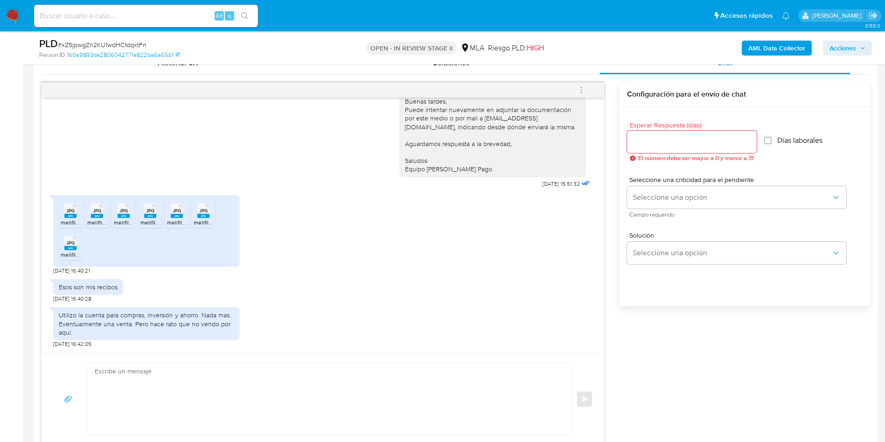
scroll to position [490, 0]
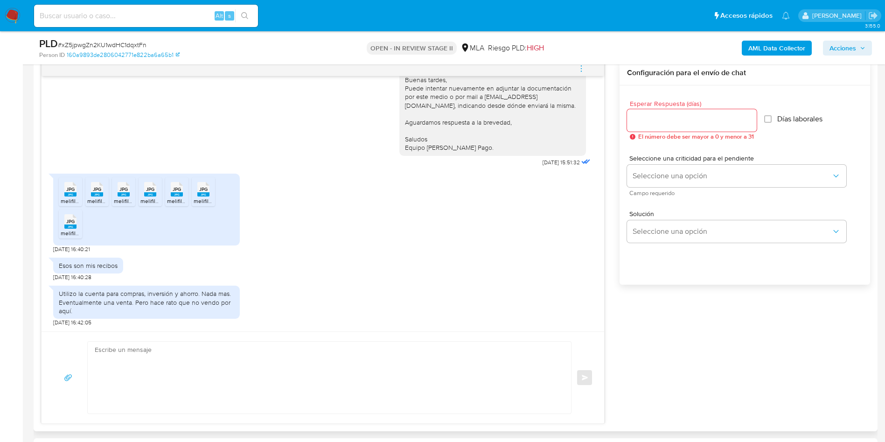
click at [193, 364] on textarea at bounding box center [327, 377] width 464 height 72
paste textarea "Hola Muchas gracias por la respuesta. Nos pondremos en contacto nuevamente en c…"
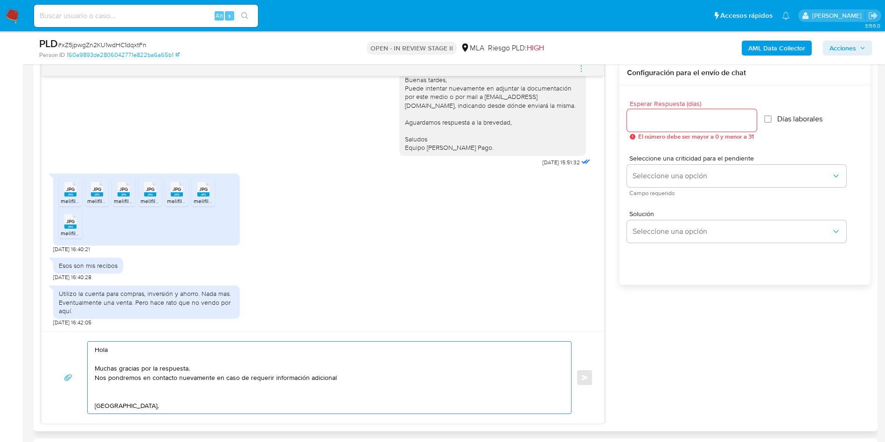
scroll to position [3, 0]
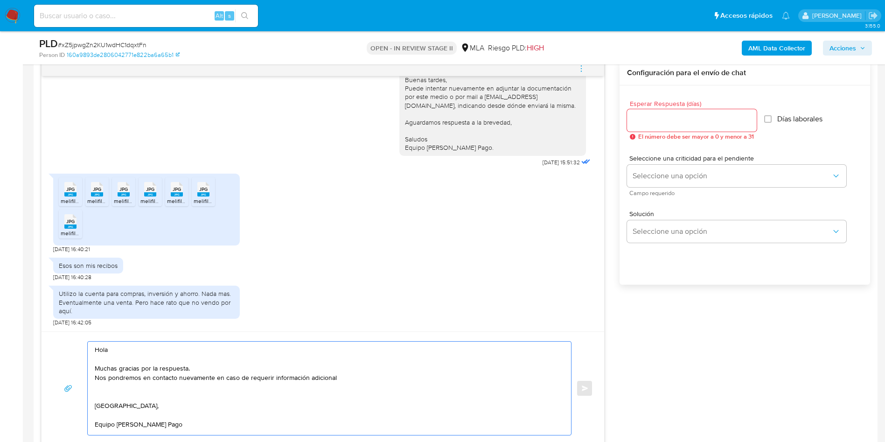
click at [364, 369] on textarea "Hola Muchas gracias por la respuesta. Nos pondremos en contacto nuevamente en c…" at bounding box center [327, 387] width 464 height 93
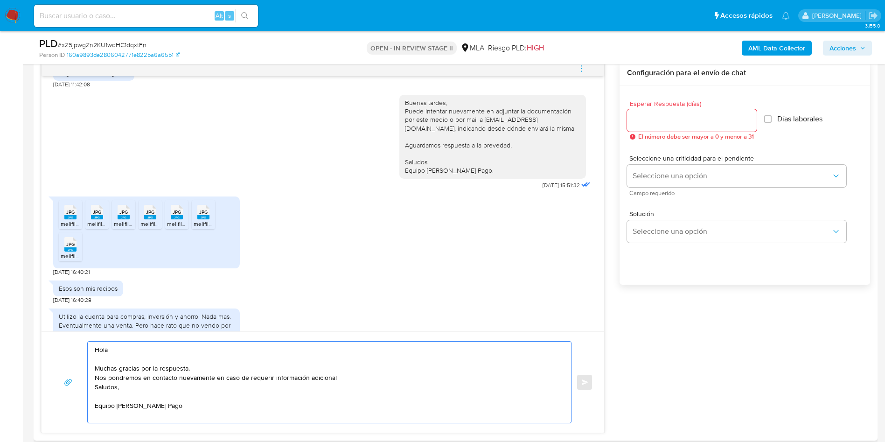
scroll to position [594, 0]
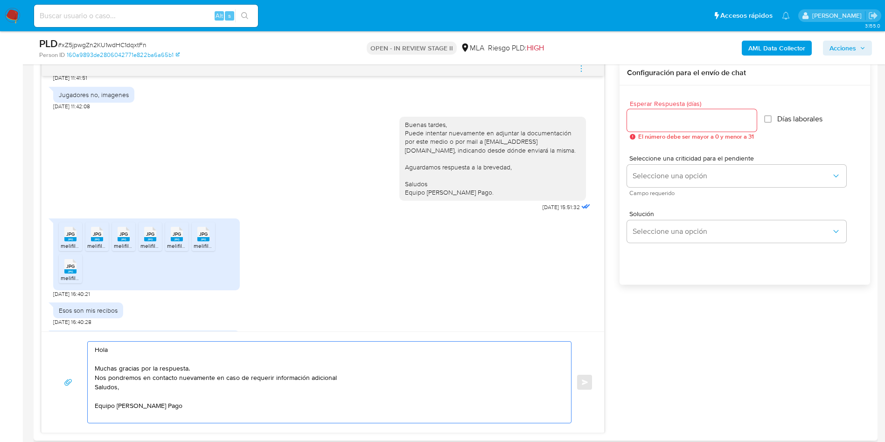
type textarea "Hola Muchas gracias por la respuesta. Nos pondremos en contacto nuevamente en c…"
click at [706, 110] on div at bounding box center [692, 120] width 130 height 22
drag, startPoint x: 706, startPoint y: 110, endPoint x: 706, endPoint y: 121, distance: 11.2
click at [706, 121] on div at bounding box center [692, 120] width 130 height 22
type input "0"
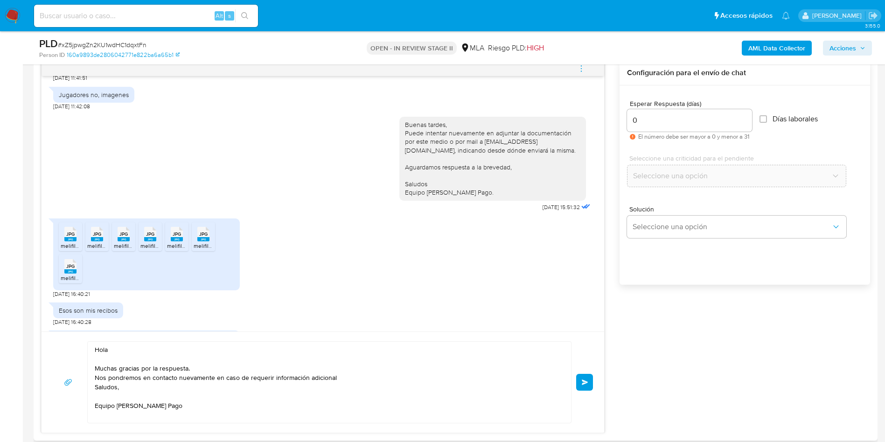
click at [592, 383] on button "Enviar" at bounding box center [584, 382] width 17 height 17
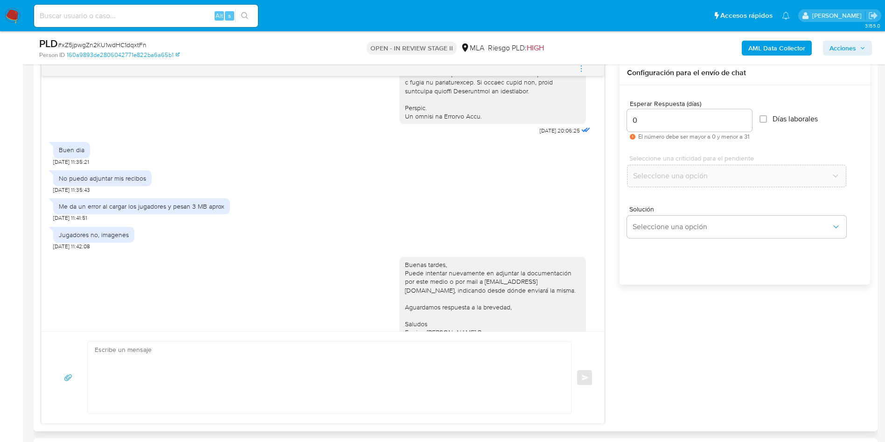
scroll to position [759, 0]
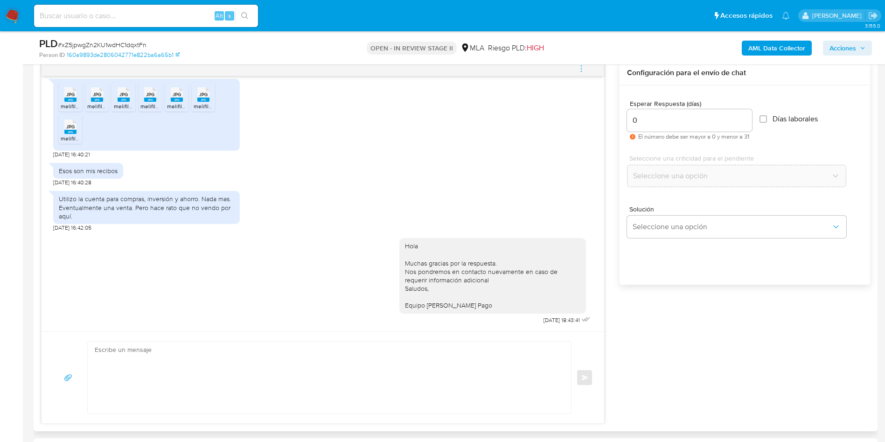
click at [579, 77] on span "menu-action" at bounding box center [581, 68] width 8 height 22
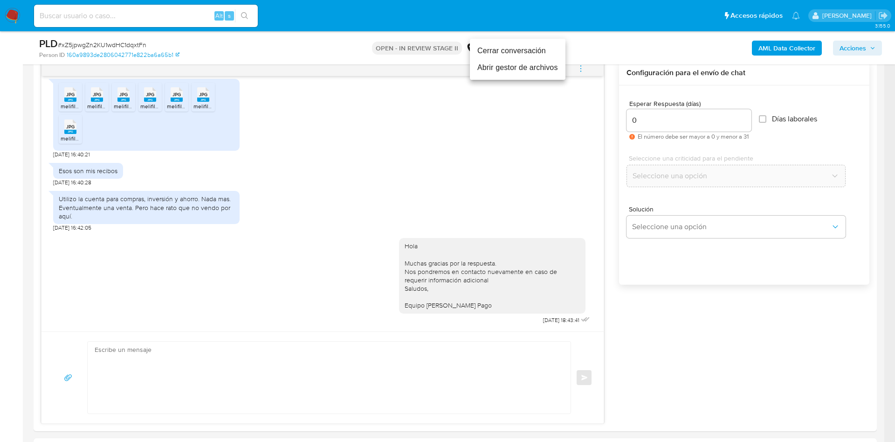
click at [547, 50] on li "Cerrar conversación" at bounding box center [518, 50] width 96 height 17
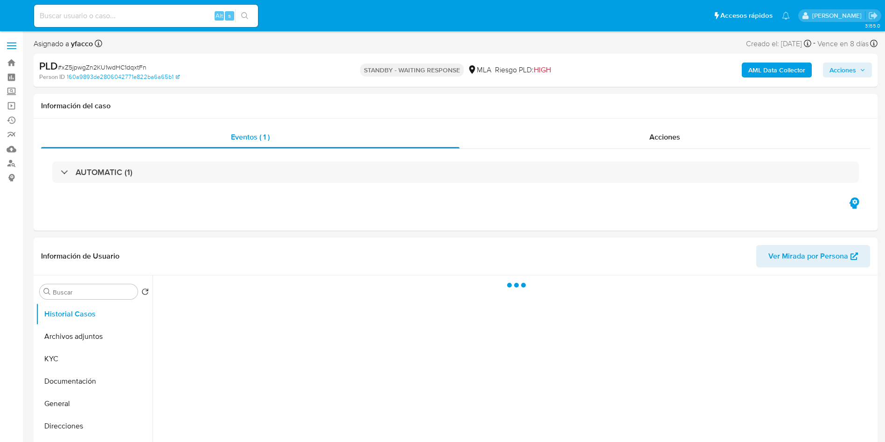
select select "10"
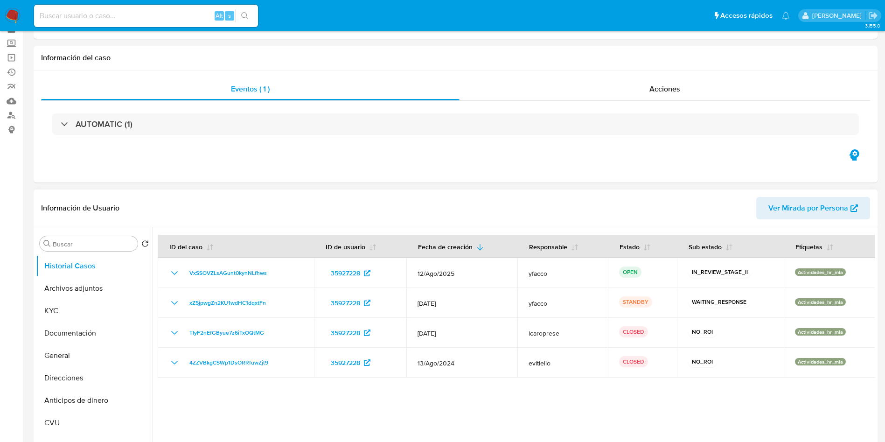
scroll to position [70, 0]
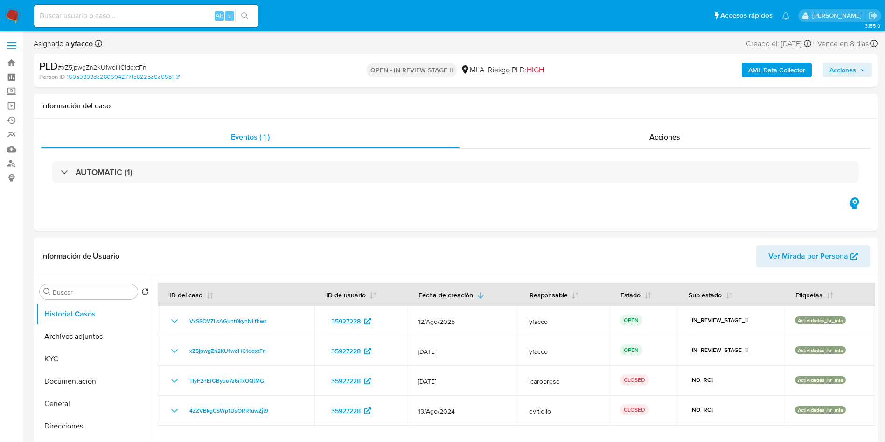
select select "10"
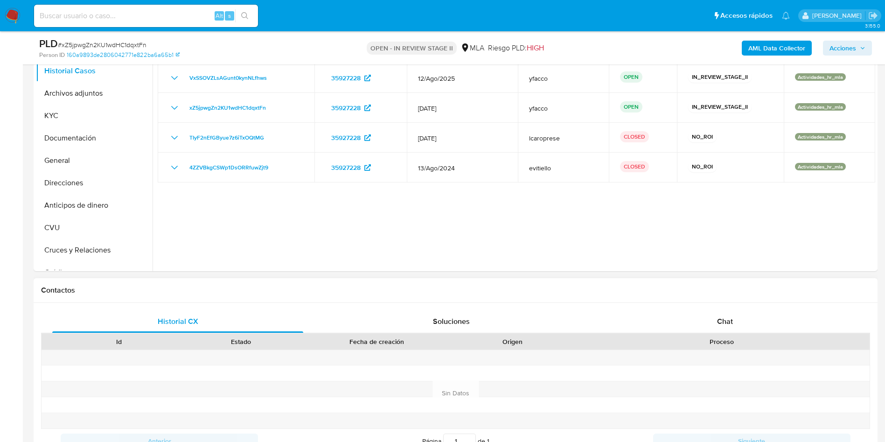
click at [707, 338] on div "Proceso" at bounding box center [721, 341] width 283 height 9
click at [707, 330] on div "Chat" at bounding box center [724, 321] width 251 height 22
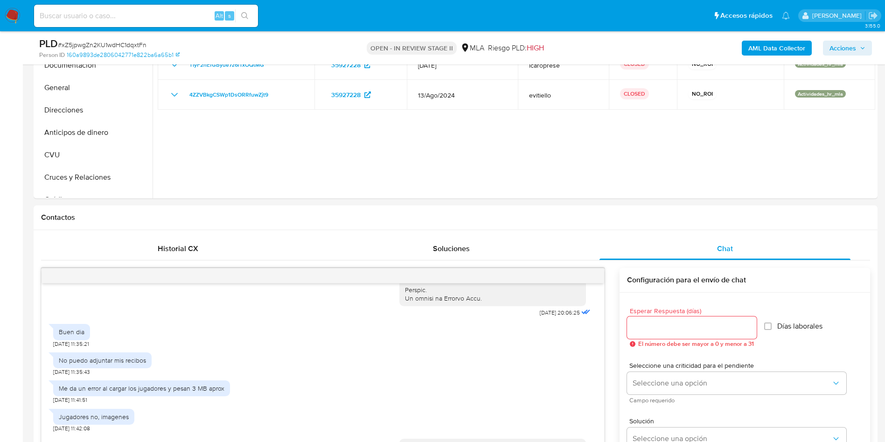
scroll to position [140, 0]
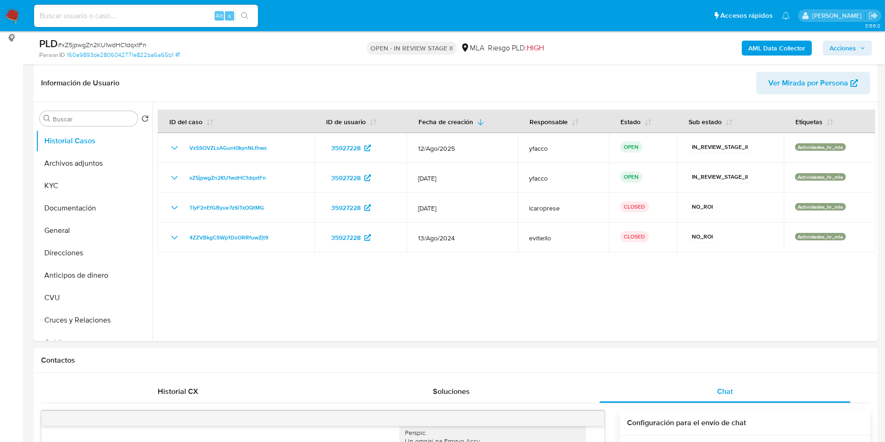
click at [746, 52] on button "AML Data Collector" at bounding box center [776, 48] width 70 height 15
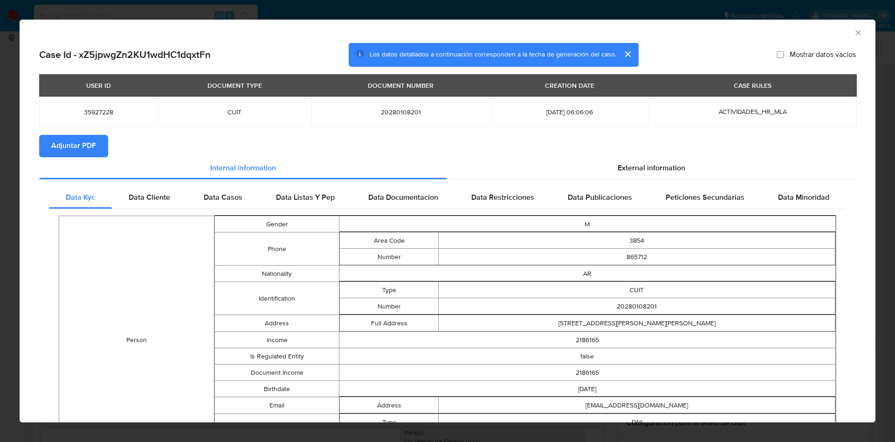
click at [92, 148] on span "Adjuntar PDF" at bounding box center [73, 146] width 45 height 21
click at [854, 33] on icon "Cerrar ventana" at bounding box center [858, 32] width 9 height 9
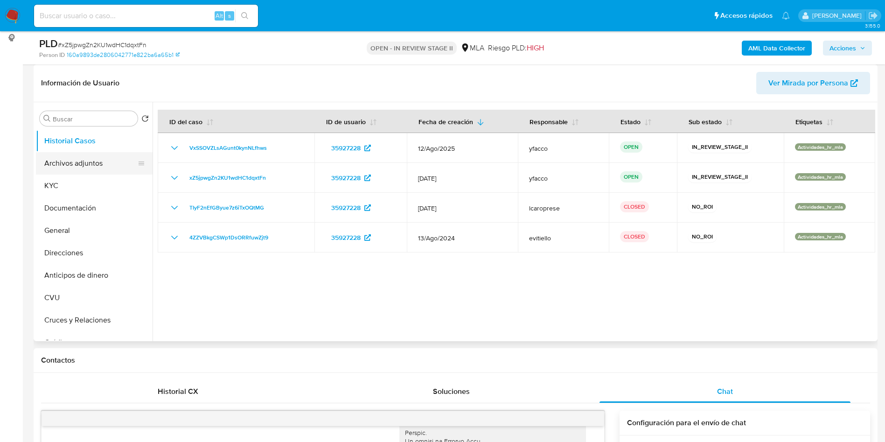
click at [77, 169] on button "Archivos adjuntos" at bounding box center [90, 163] width 109 height 22
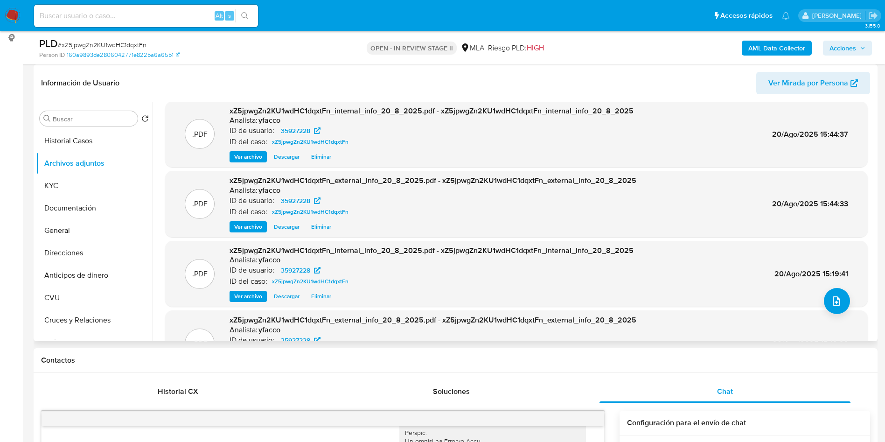
scroll to position [78, 0]
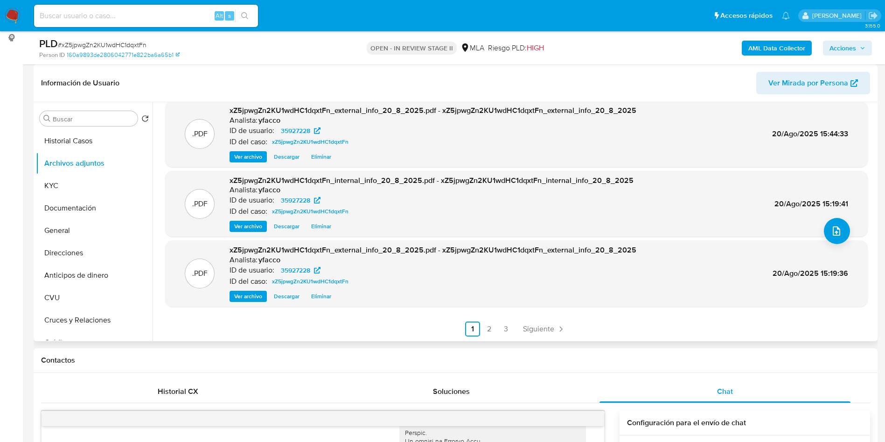
click at [540, 332] on span "Siguiente" at bounding box center [538, 328] width 31 height 7
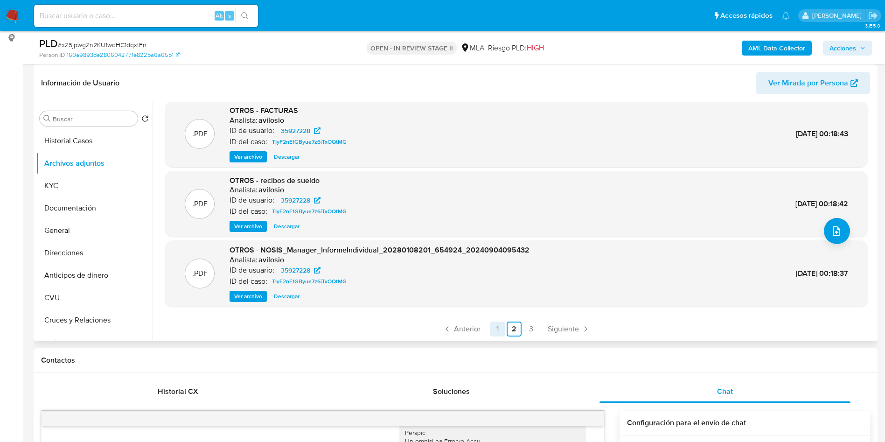
click at [493, 325] on link "1" at bounding box center [497, 328] width 15 height 15
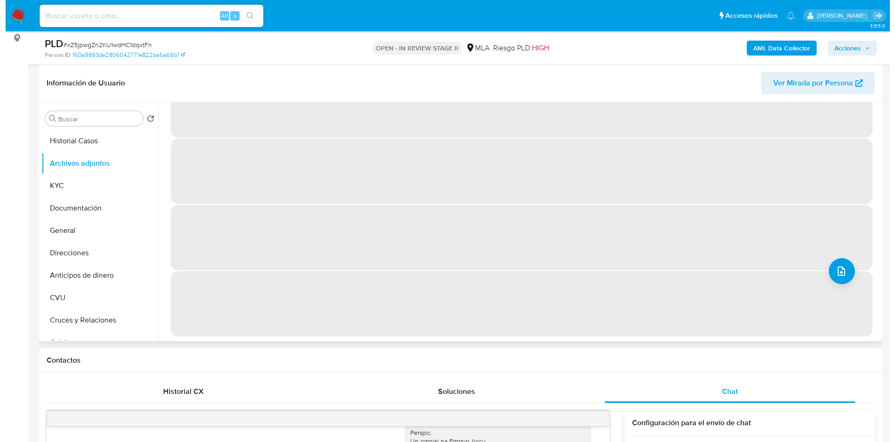
scroll to position [0, 0]
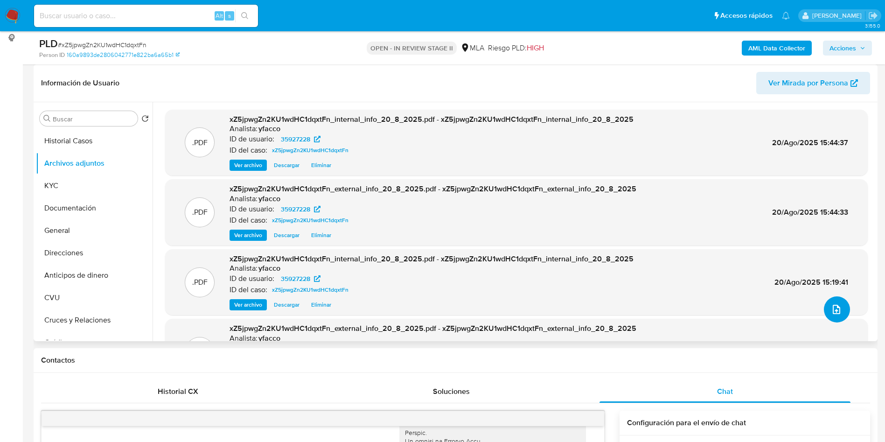
click at [824, 310] on button "upload-file" at bounding box center [837, 309] width 26 height 26
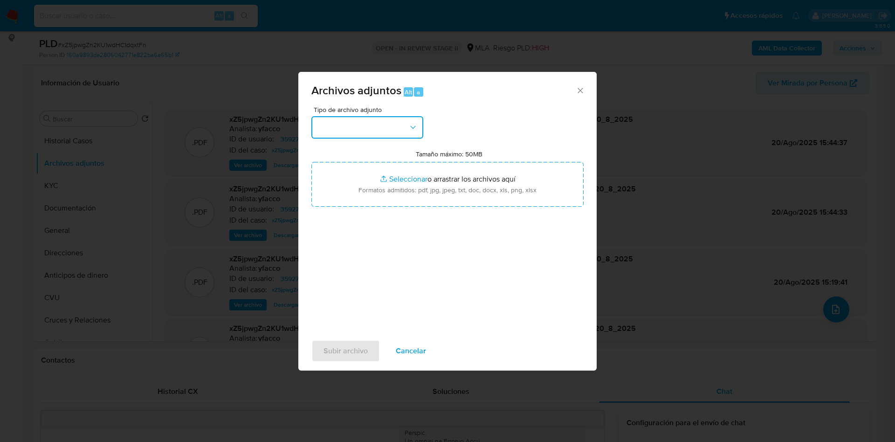
click at [397, 136] on button "button" at bounding box center [368, 127] width 112 height 22
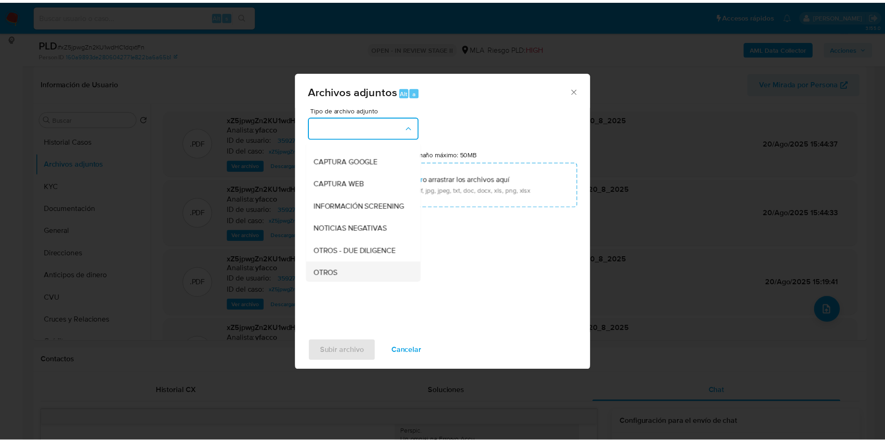
scroll to position [140, 0]
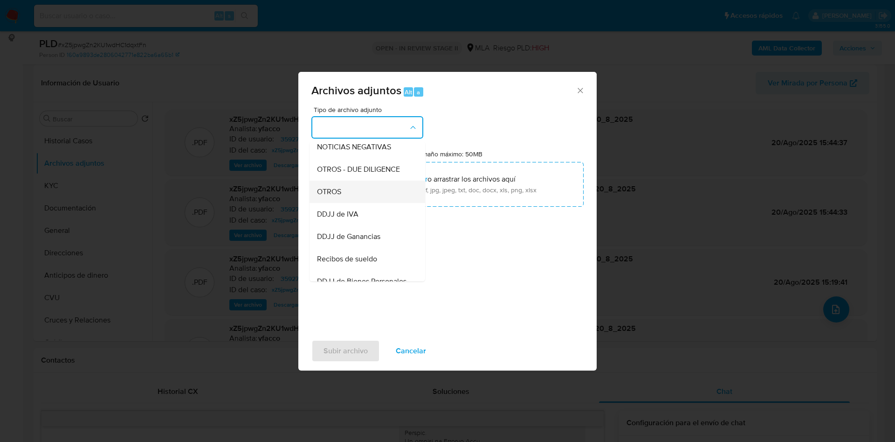
click at [356, 203] on div "OTROS" at bounding box center [364, 191] width 95 height 22
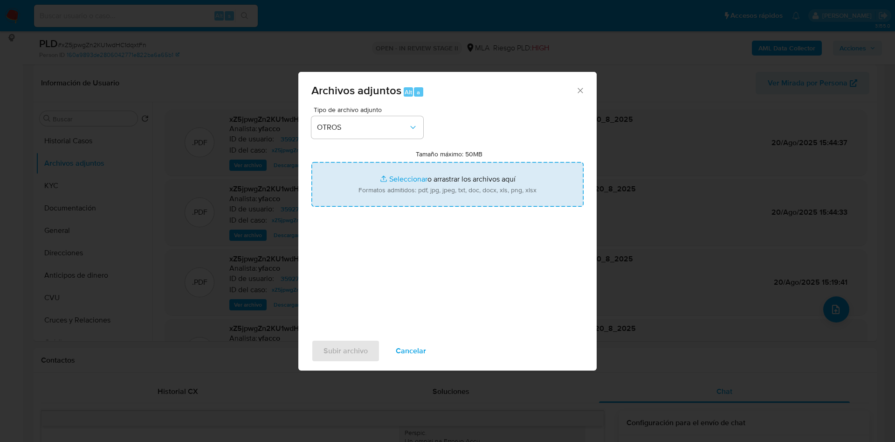
click at [401, 176] on input "Tamaño máximo: 50MB Seleccionar archivos" at bounding box center [448, 184] width 272 height 45
type input "C:\fakepath\Caselog VxSSOVZLsAGunt0kynNLfhws_2025_08_18_23_47_54.docx"
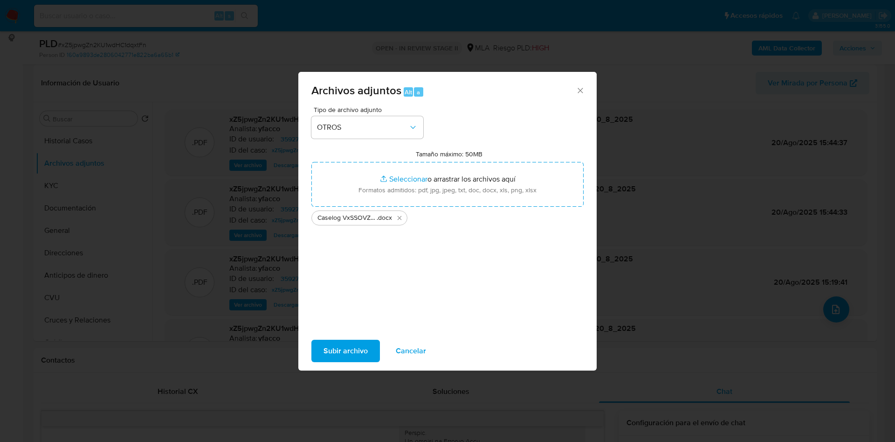
click at [341, 350] on span "Subir archivo" at bounding box center [346, 350] width 44 height 21
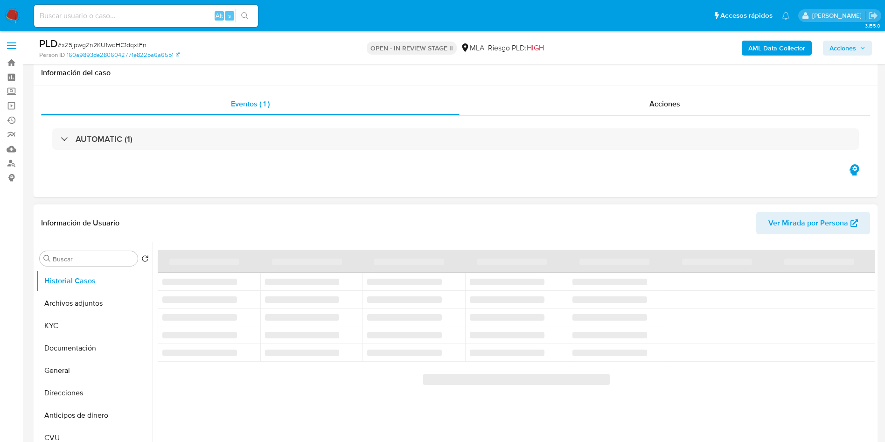
scroll to position [140, 0]
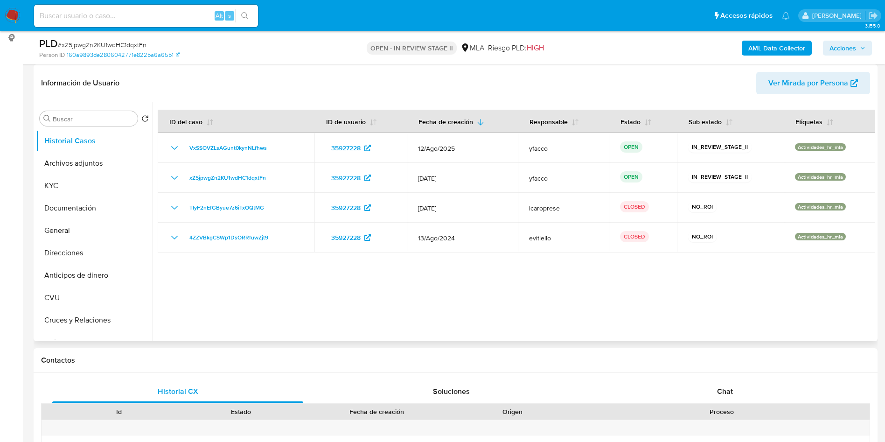
select select "10"
click at [82, 166] on button "Archivos adjuntos" at bounding box center [90, 163] width 109 height 22
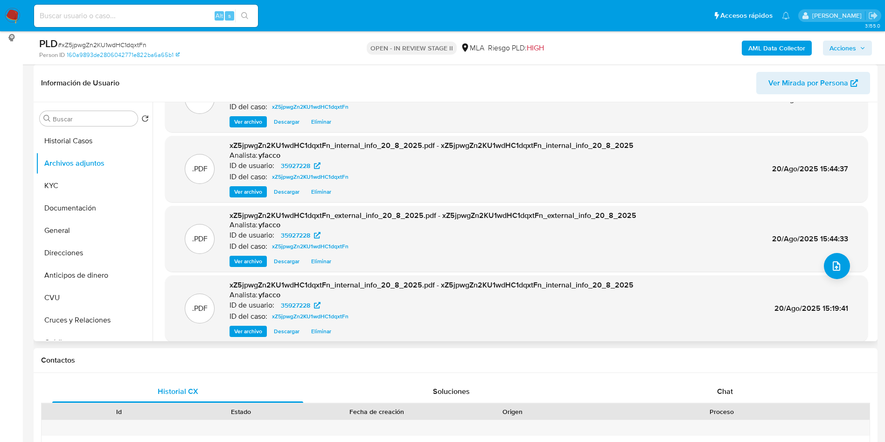
scroll to position [78, 0]
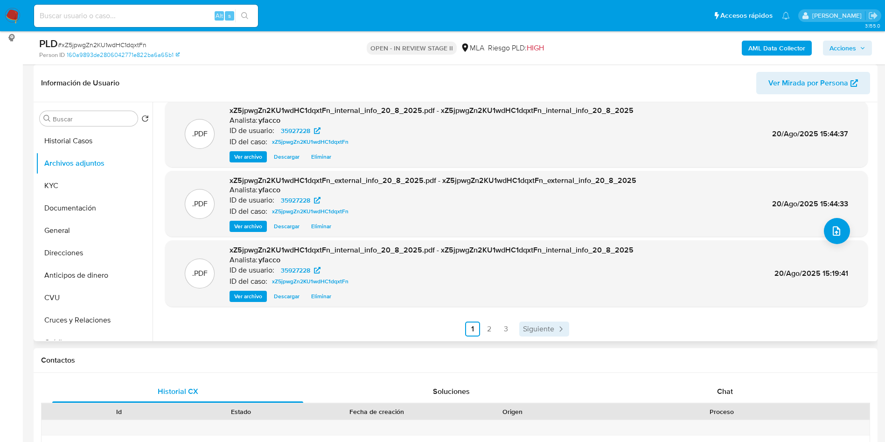
click at [527, 335] on link "Siguiente" at bounding box center [544, 328] width 50 height 15
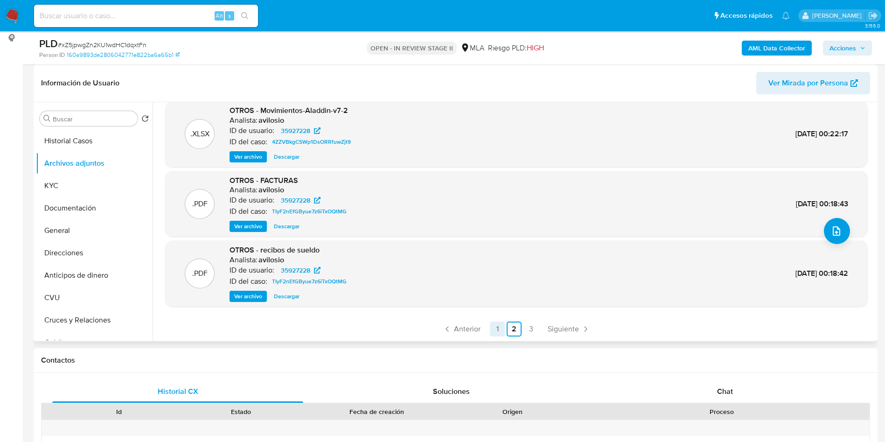
click at [501, 326] on link "1" at bounding box center [497, 328] width 15 height 15
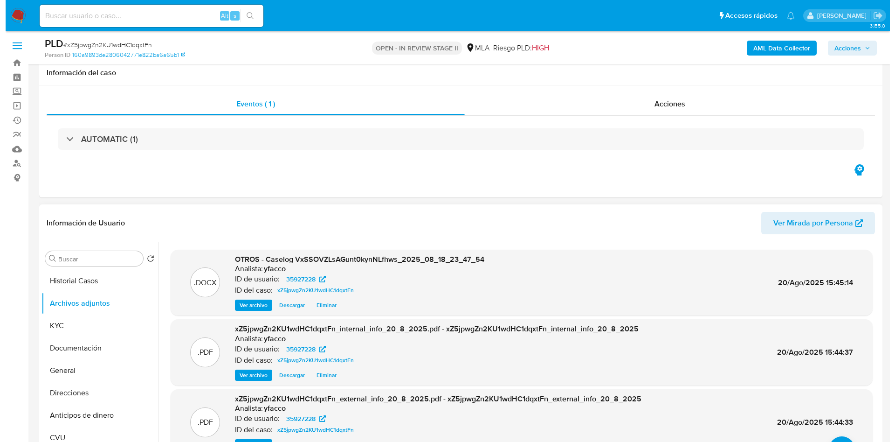
scroll to position [140, 0]
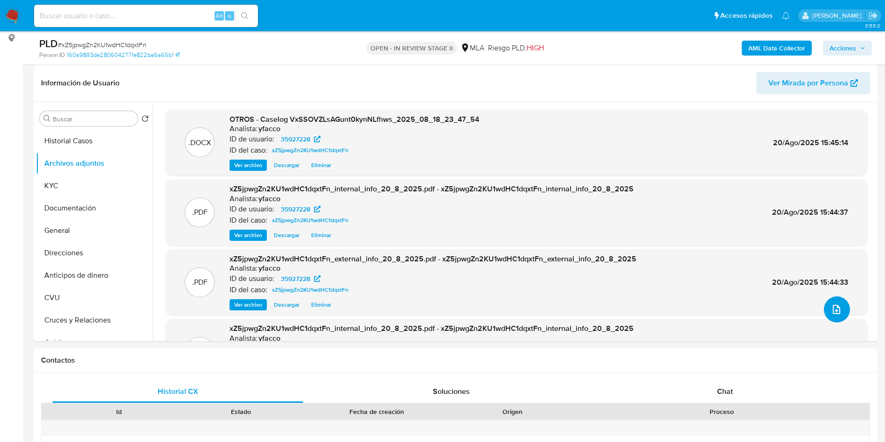
click at [831, 312] on span "upload-file" at bounding box center [836, 309] width 11 height 11
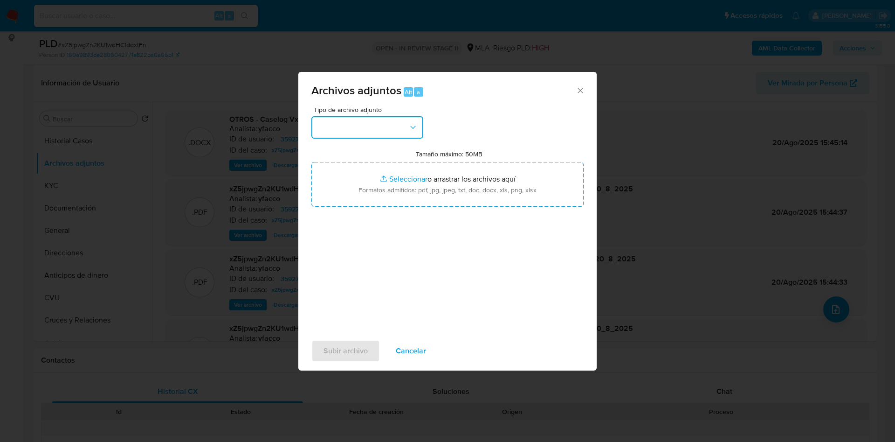
click at [337, 129] on button "button" at bounding box center [368, 127] width 112 height 22
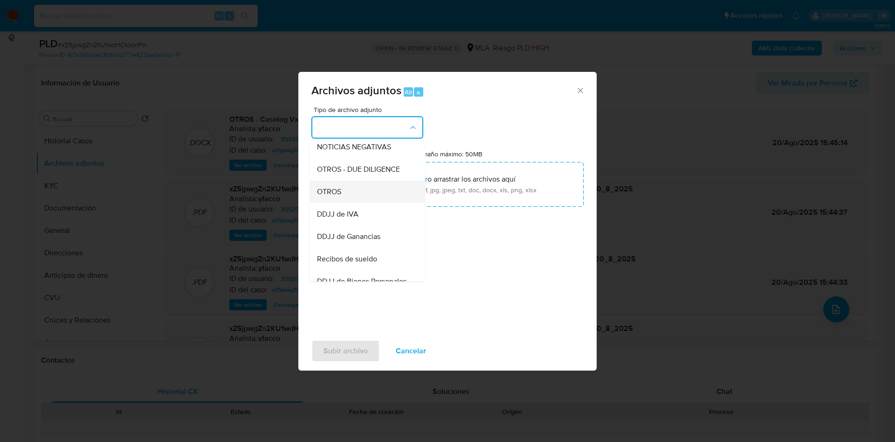
click at [328, 196] on span "OTROS" at bounding box center [329, 191] width 24 height 9
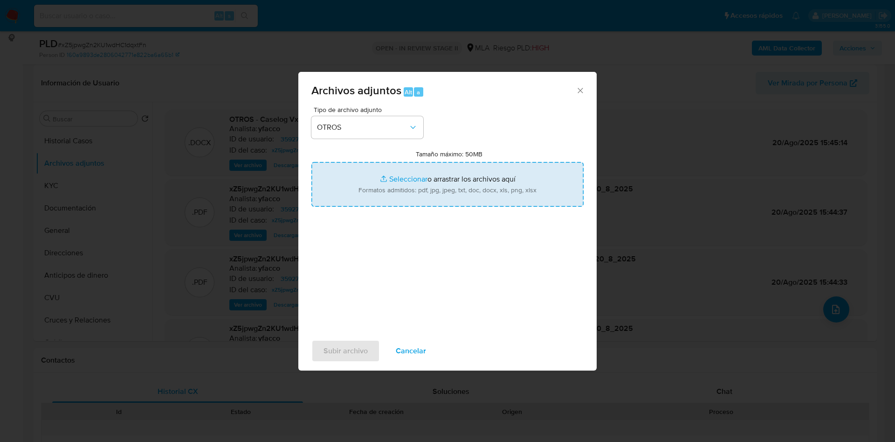
click at [403, 180] on input "Tamaño máximo: 50MB Seleccionar archivos" at bounding box center [448, 184] width 272 height 45
type input "C:\fakepath\Movimientos 35927228.xlsx"
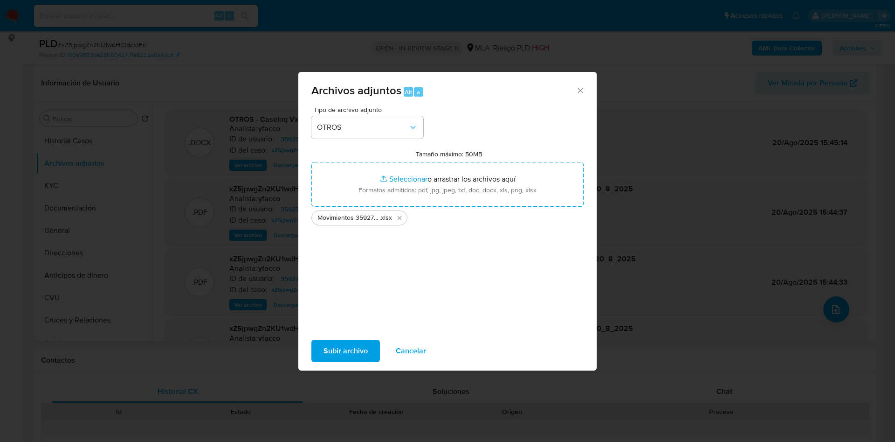
click at [359, 347] on span "Subir archivo" at bounding box center [346, 350] width 44 height 21
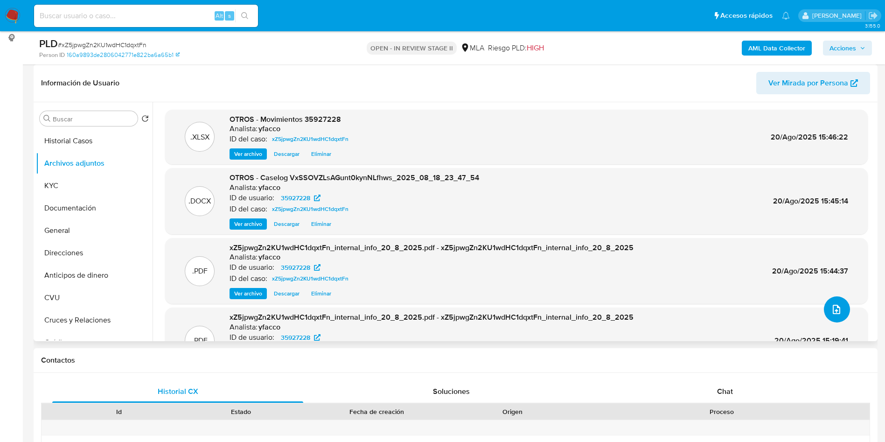
click at [825, 311] on button "upload-file" at bounding box center [837, 309] width 26 height 26
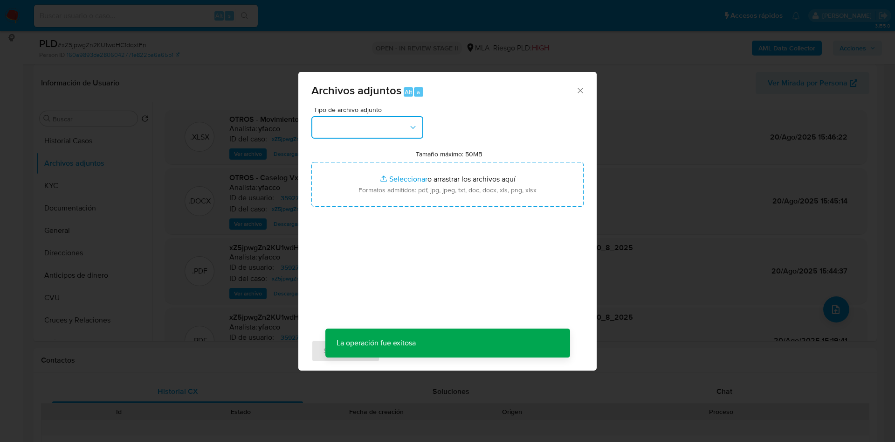
click at [368, 123] on button "button" at bounding box center [368, 127] width 112 height 22
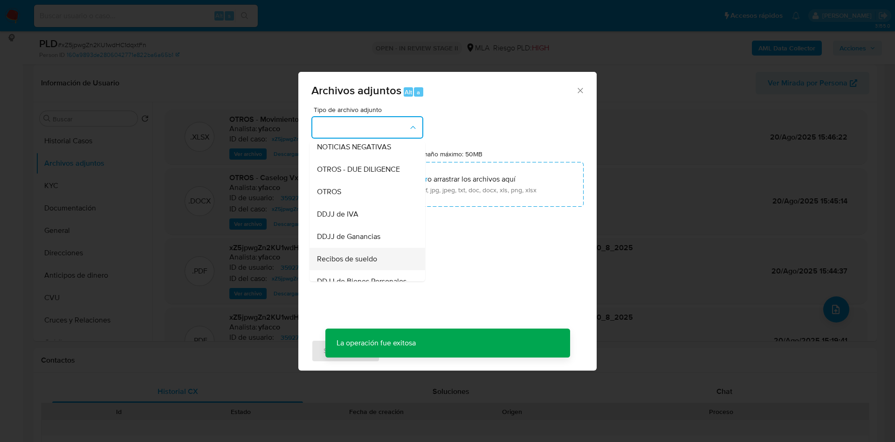
click at [350, 263] on span "Recibos de sueldo" at bounding box center [347, 258] width 60 height 9
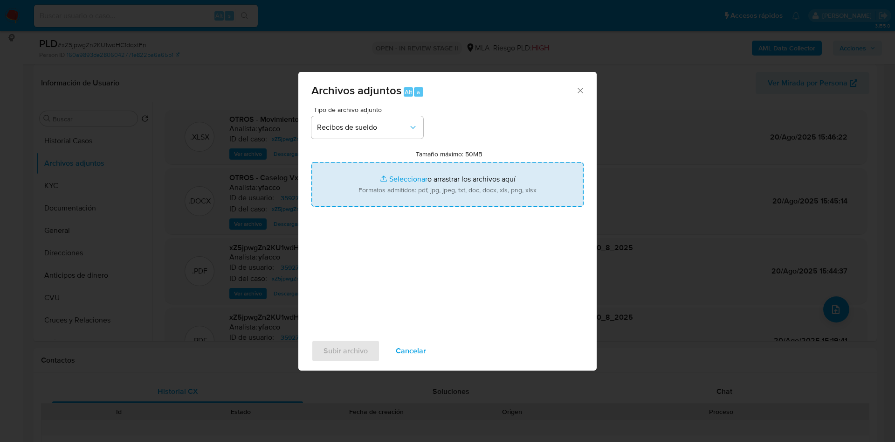
click at [398, 175] on input "Tamaño máximo: 50MB Seleccionar archivos" at bounding box center [448, 184] width 272 height 45
type input "C:\fakepath\David Lutfi.pdf"
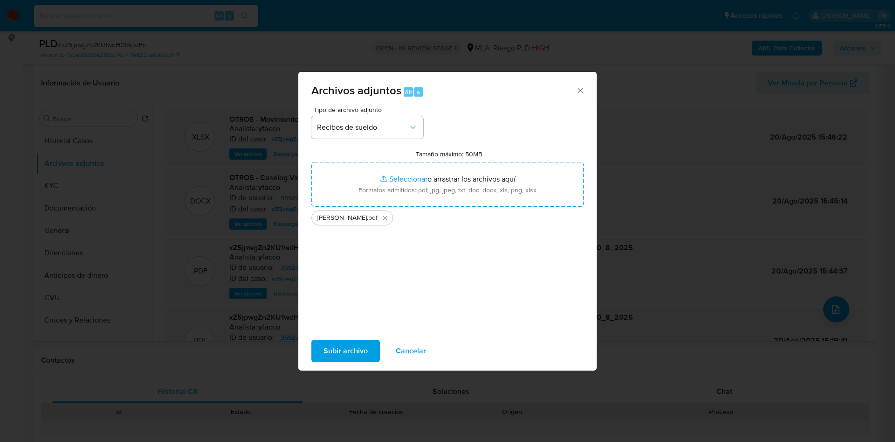
click at [362, 347] on span "Subir archivo" at bounding box center [346, 350] width 44 height 21
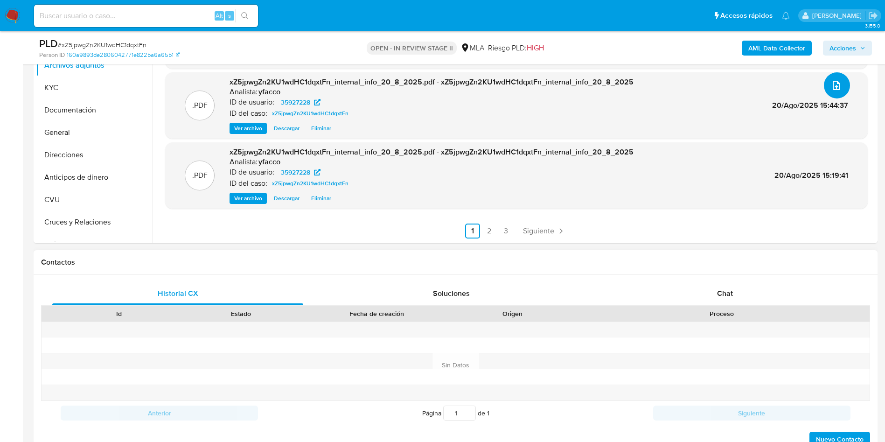
scroll to position [350, 0]
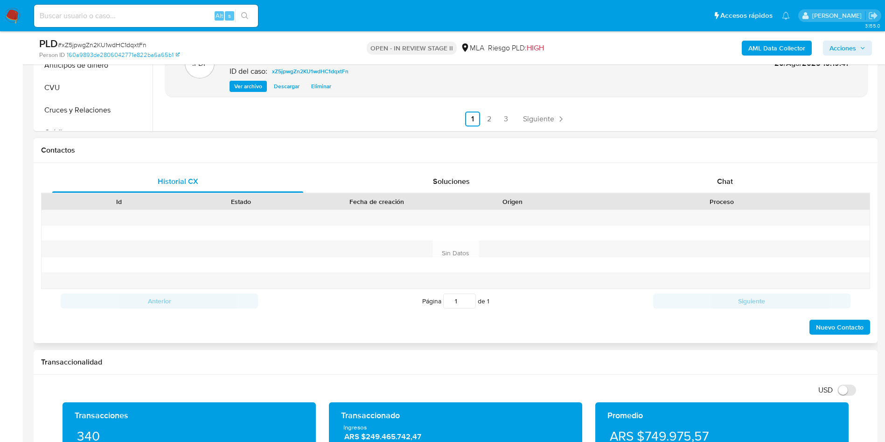
click at [695, 159] on div "Contactos" at bounding box center [456, 150] width 844 height 25
click at [716, 172] on div "Chat" at bounding box center [724, 181] width 251 height 22
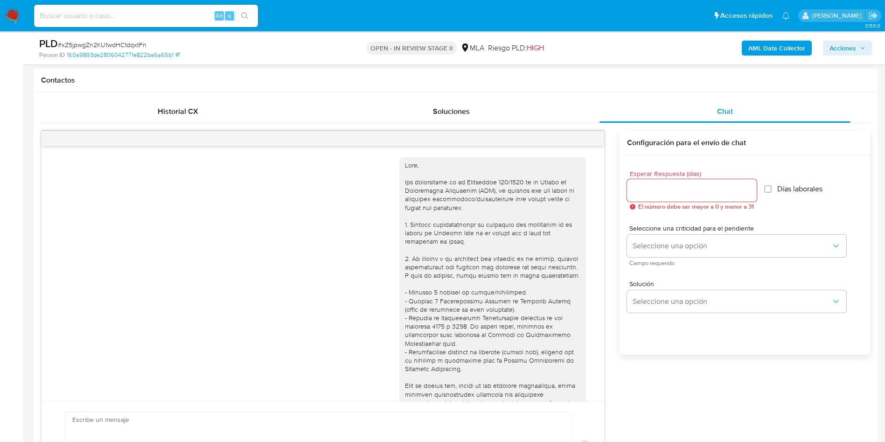
scroll to position [759, 0]
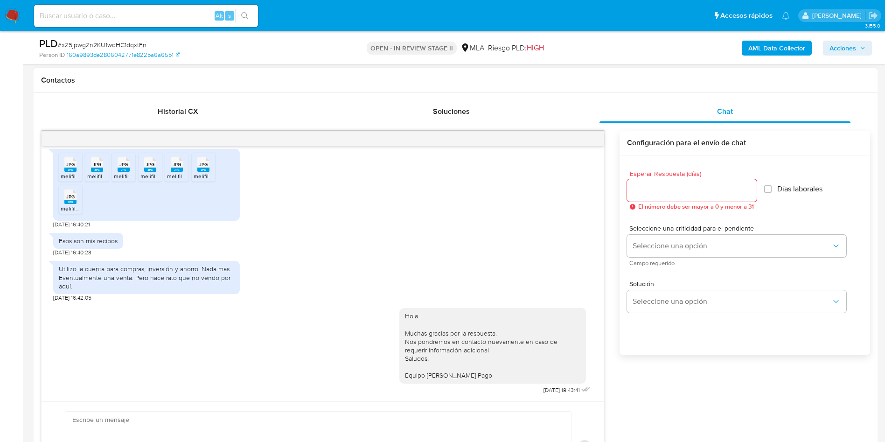
click at [852, 51] on span "Acciones" at bounding box center [842, 48] width 27 height 15
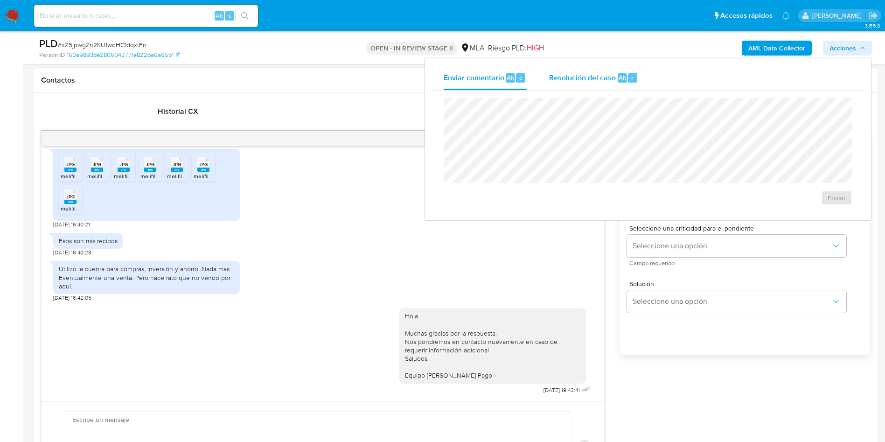
click at [615, 79] on span "Resolución del caso" at bounding box center [582, 77] width 67 height 11
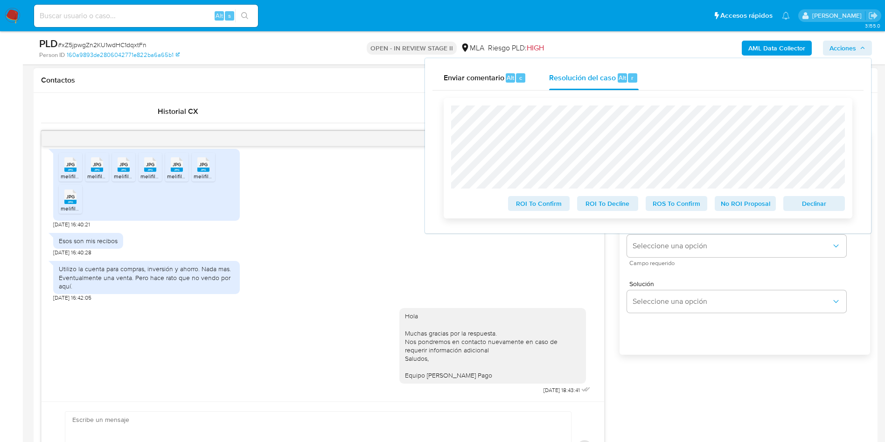
click at [728, 206] on span "No ROI Proposal" at bounding box center [745, 203] width 48 height 13
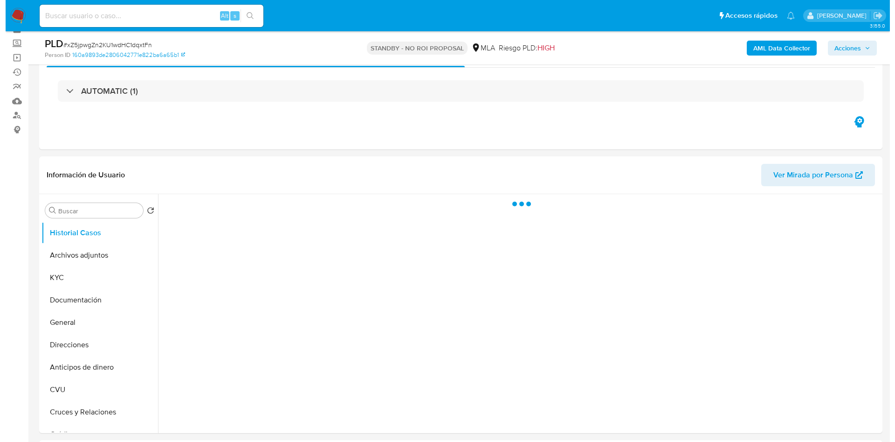
scroll to position [70, 0]
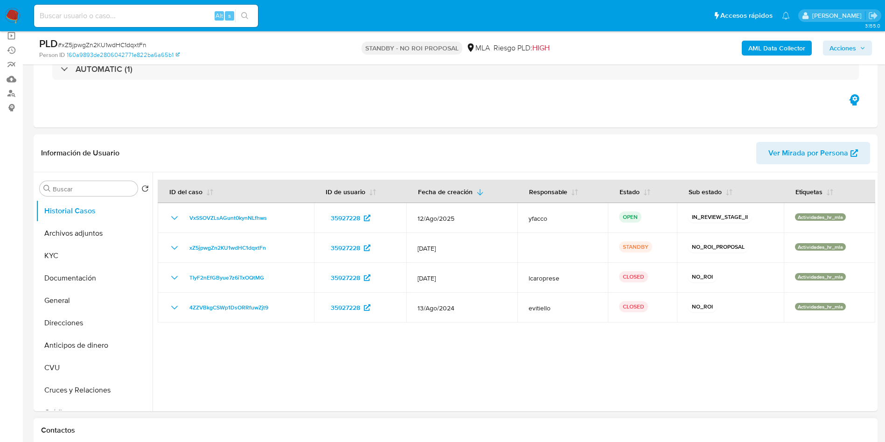
select select "10"
click at [86, 241] on button "Archivos adjuntos" at bounding box center [90, 233] width 109 height 22
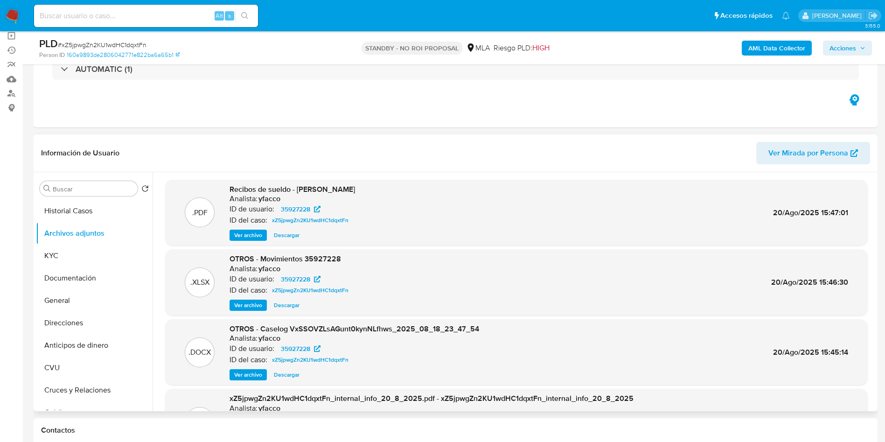
click at [249, 376] on span "Ver archivo" at bounding box center [248, 374] width 28 height 9
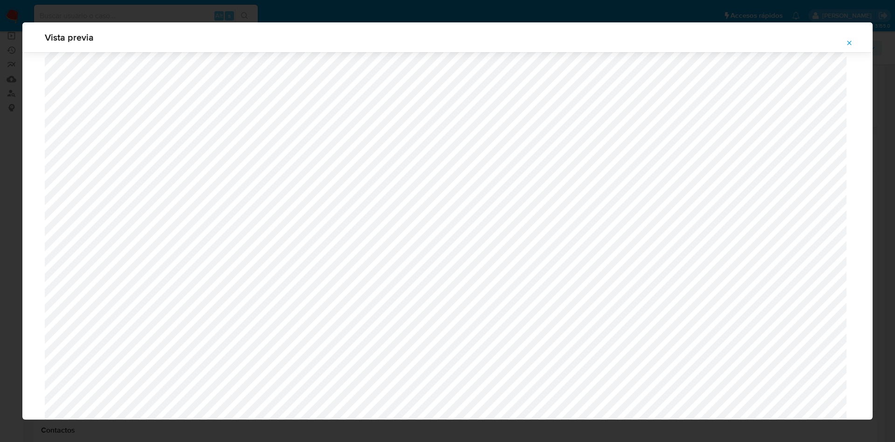
scroll to position [331, 0]
click at [853, 42] on button "Attachment preview" at bounding box center [849, 42] width 21 height 15
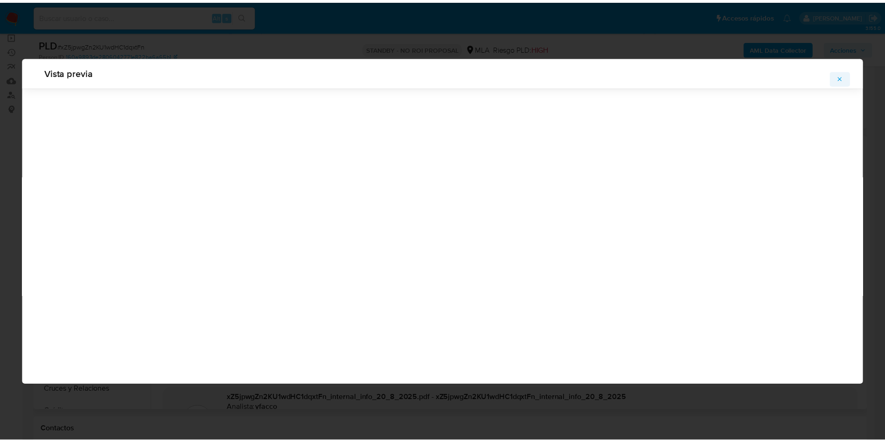
scroll to position [0, 0]
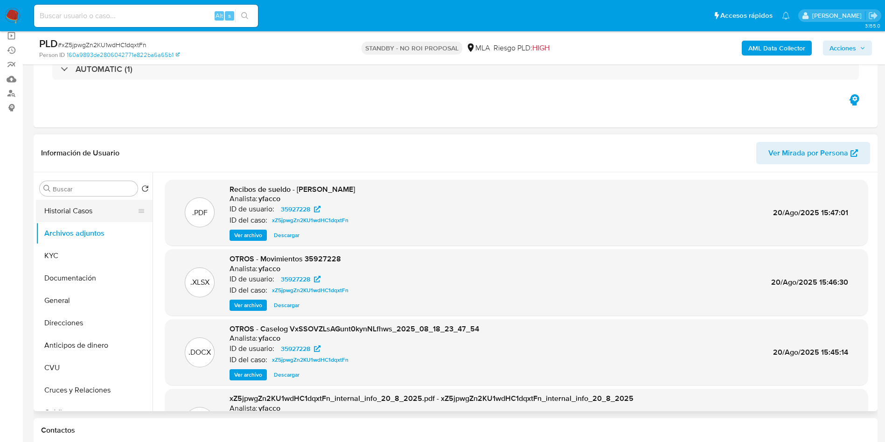
click at [91, 209] on button "Historial Casos" at bounding box center [90, 211] width 109 height 22
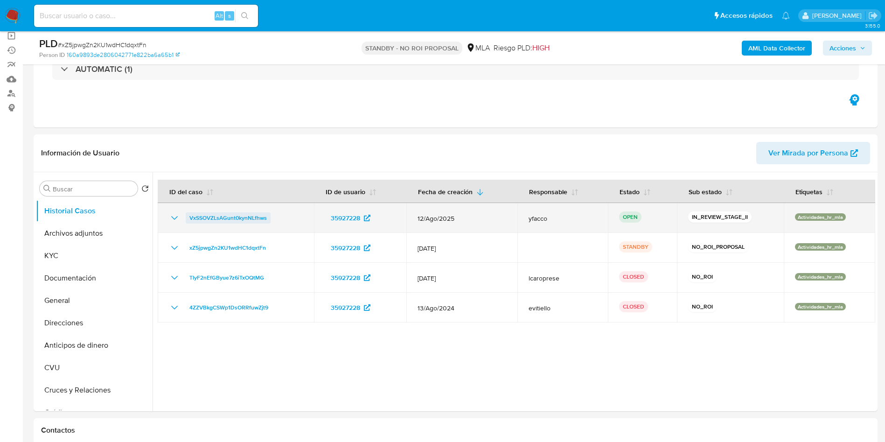
click at [217, 218] on span "VxSSOVZLsAGunt0kynNLfhws" at bounding box center [227, 217] width 77 height 11
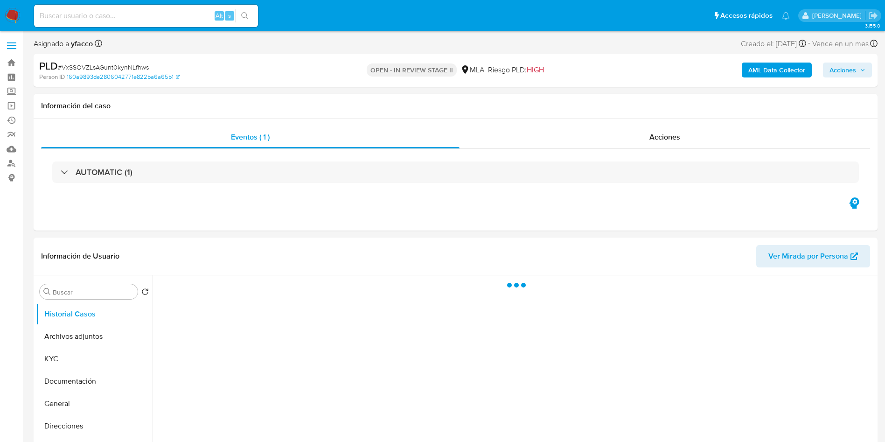
click at [835, 68] on span "Acciones" at bounding box center [842, 69] width 27 height 15
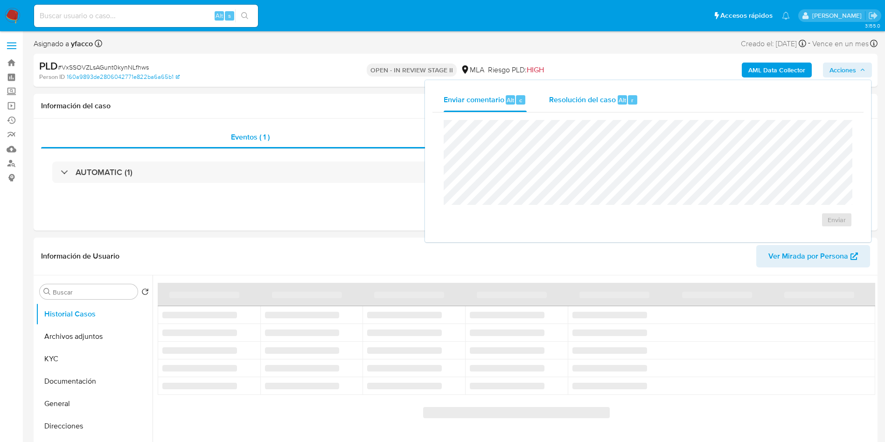
click at [619, 102] on span "Alt" at bounding box center [621, 100] width 7 height 9
select select "10"
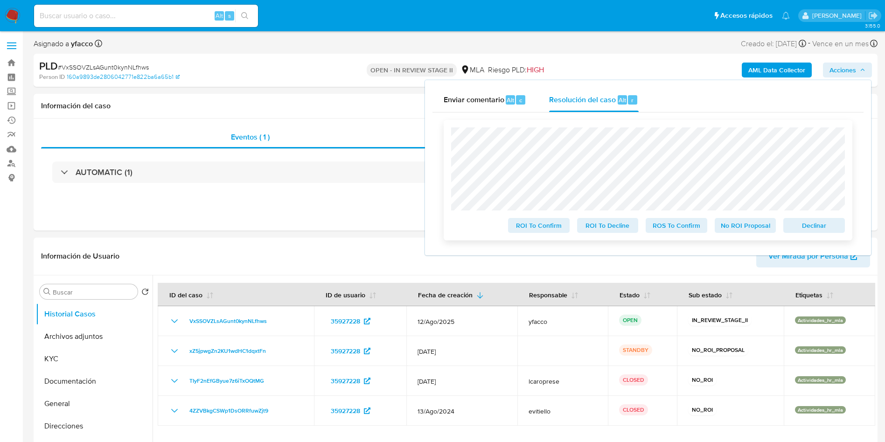
click at [744, 232] on span "No ROI Proposal" at bounding box center [745, 225] width 48 height 13
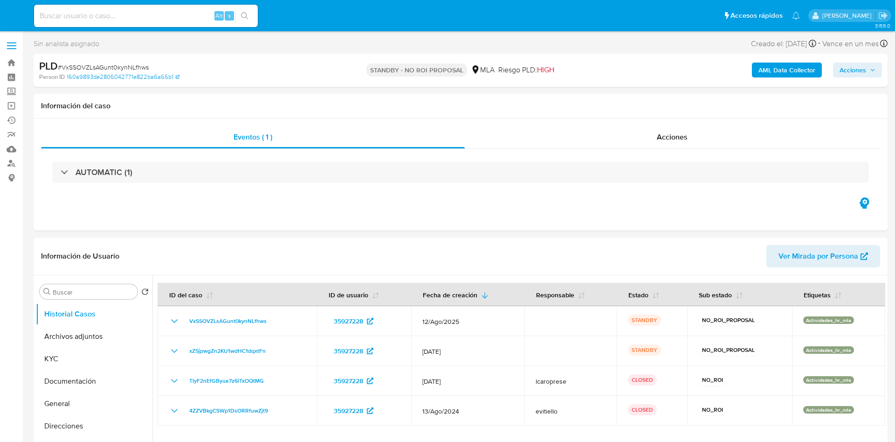
select select "10"
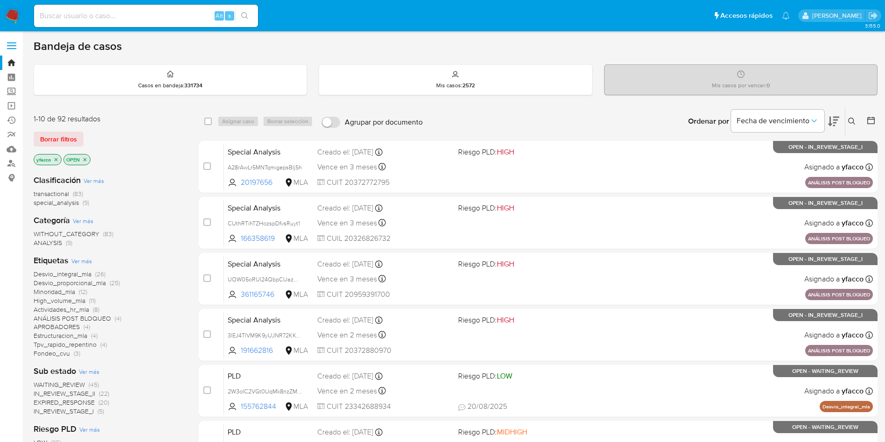
click at [184, 14] on input at bounding box center [146, 16] width 224 height 12
paste input "cQyitUf5wkvVD2OdI2mac1MY"
type input "cQyitUf5wkvVD2OdI2mac1MY"
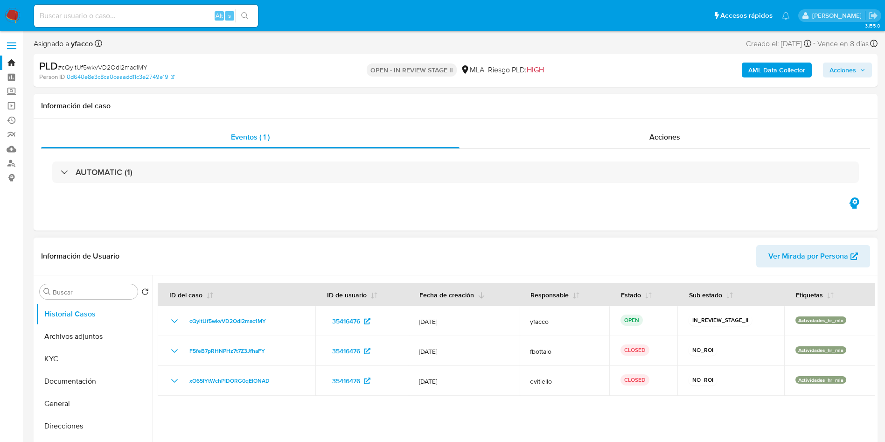
select select "10"
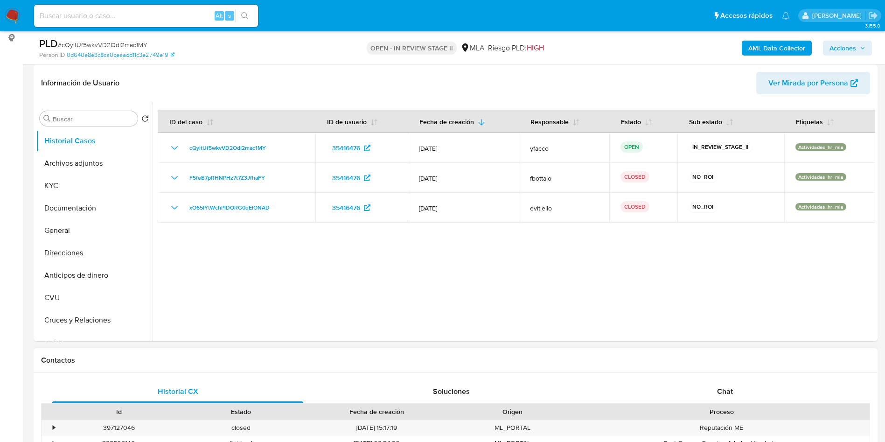
scroll to position [210, 0]
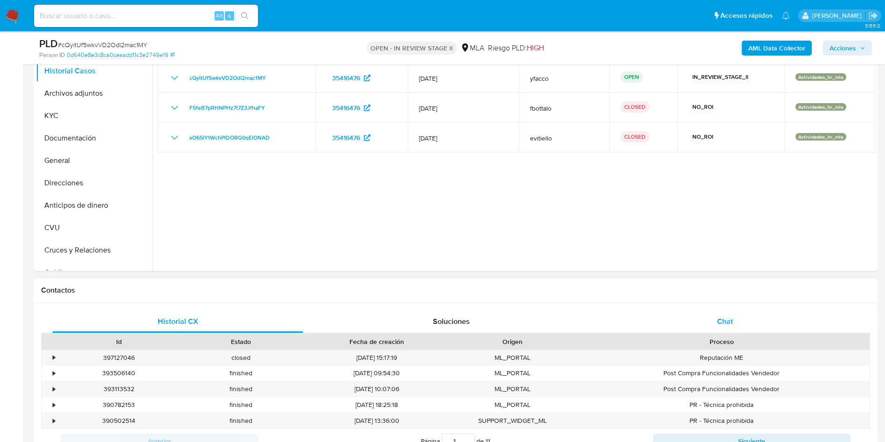
click at [717, 324] on span "Chat" at bounding box center [725, 321] width 16 height 11
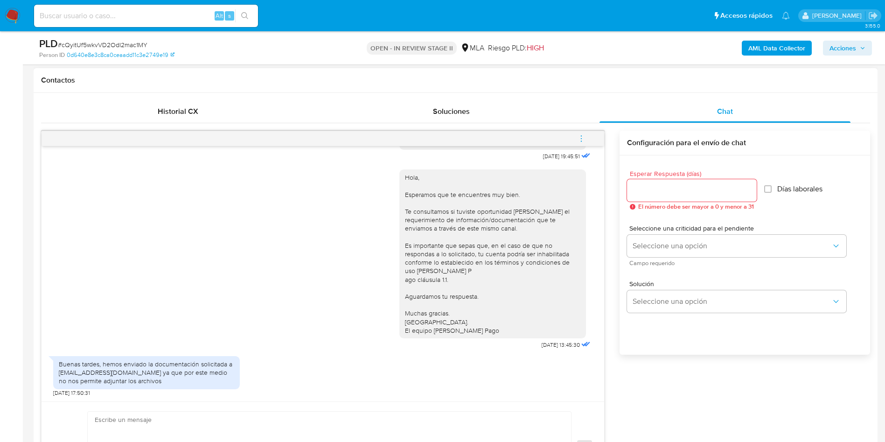
scroll to position [490, 0]
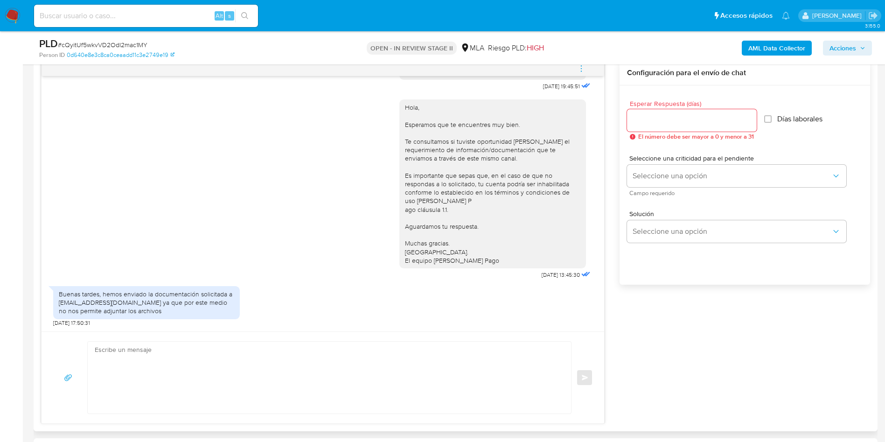
click at [211, 361] on textarea at bounding box center [327, 377] width 464 height 72
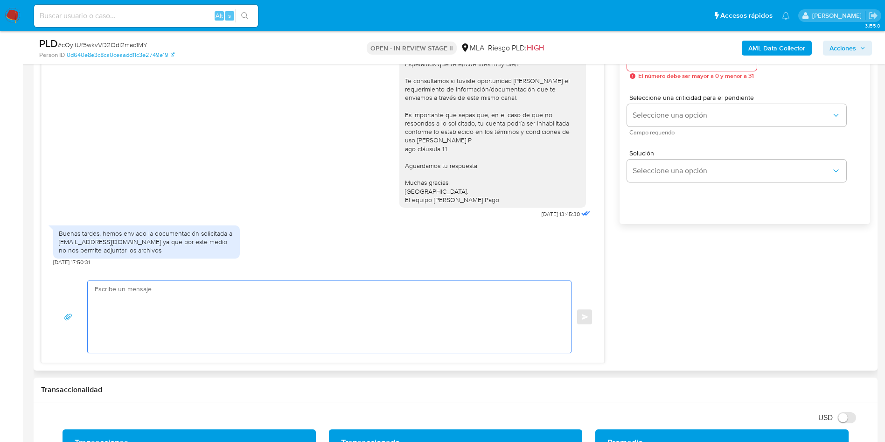
scroll to position [560, 0]
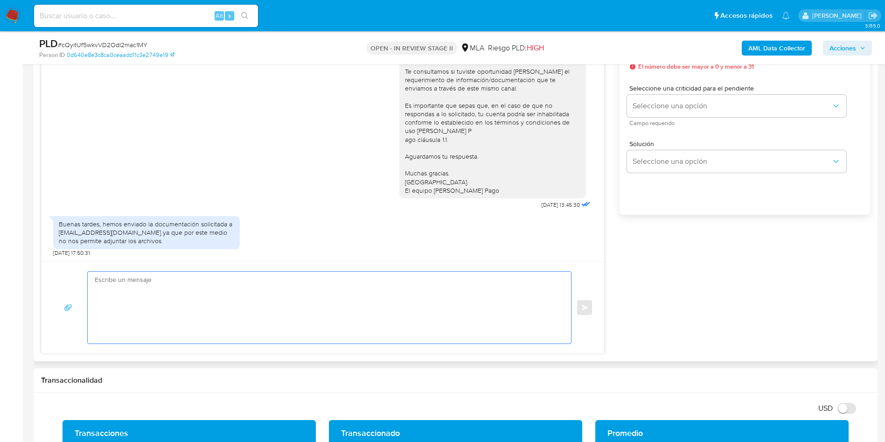
paste textarea "Hola Muchas gracias por la respuesta. Nos pondremos en contacto nuevamente en c…"
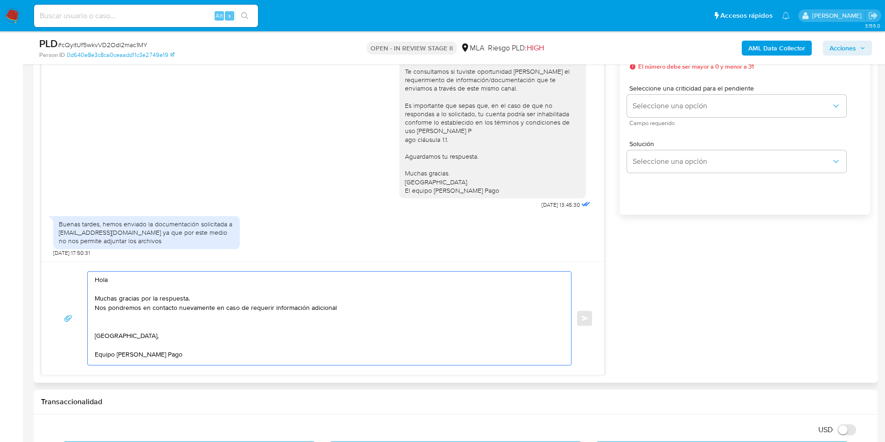
scroll to position [3, 0]
click at [371, 304] on textarea "Hola Muchas gracias por la respuesta. Nos pondremos en contacto nuevamente en c…" at bounding box center [327, 317] width 464 height 93
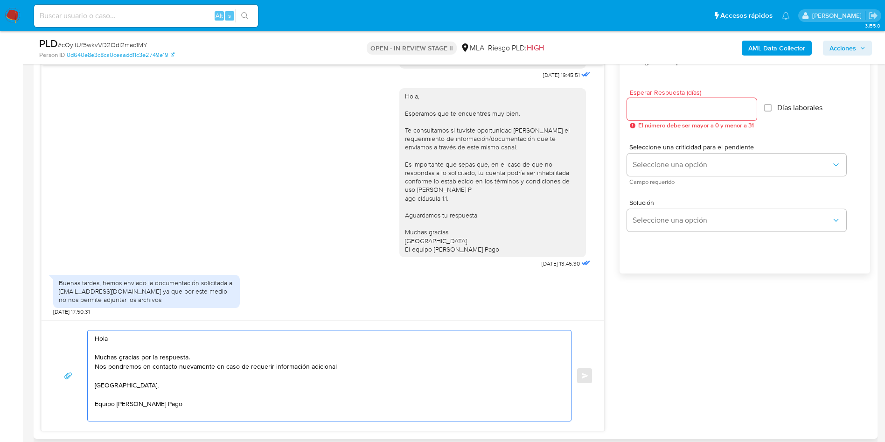
scroll to position [420, 0]
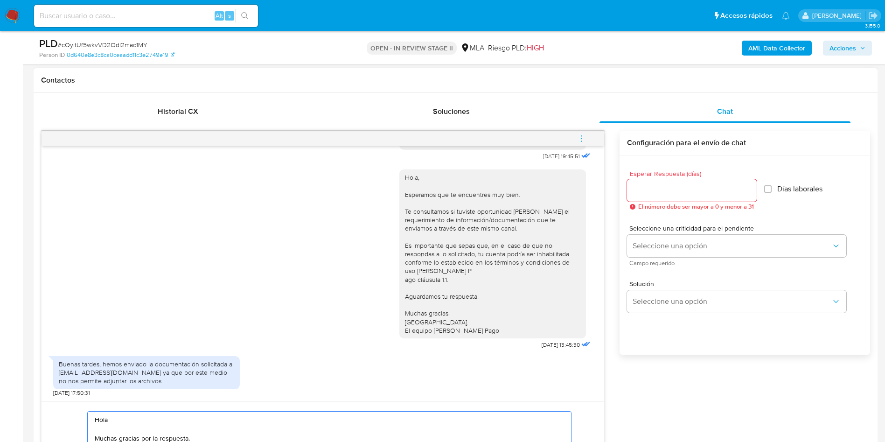
type textarea "Hola Muchas gracias por la respuesta. Nos pondremos en contacto nuevamente en c…"
click at [646, 194] on input "Esperar Respuesta (días)" at bounding box center [692, 190] width 130 height 12
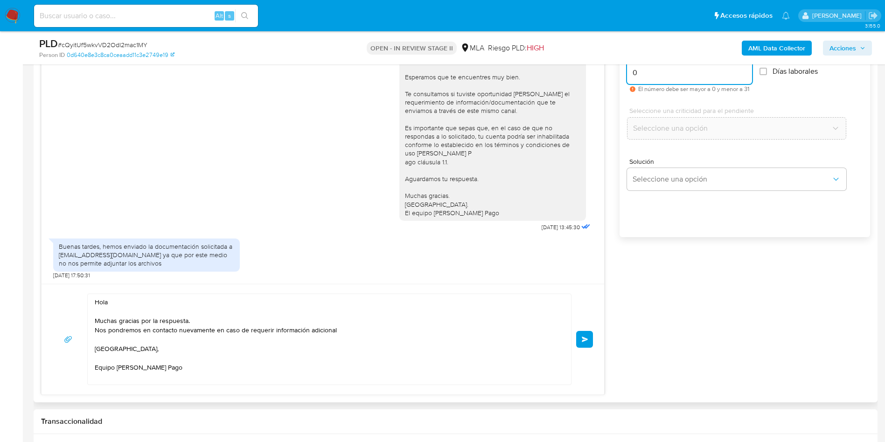
scroll to position [560, 0]
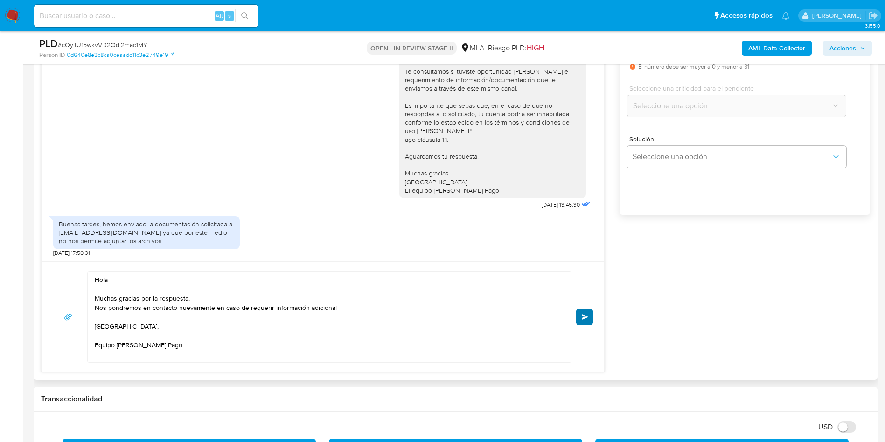
type input "0"
click at [587, 319] on span "Enviar" at bounding box center [585, 317] width 7 height 6
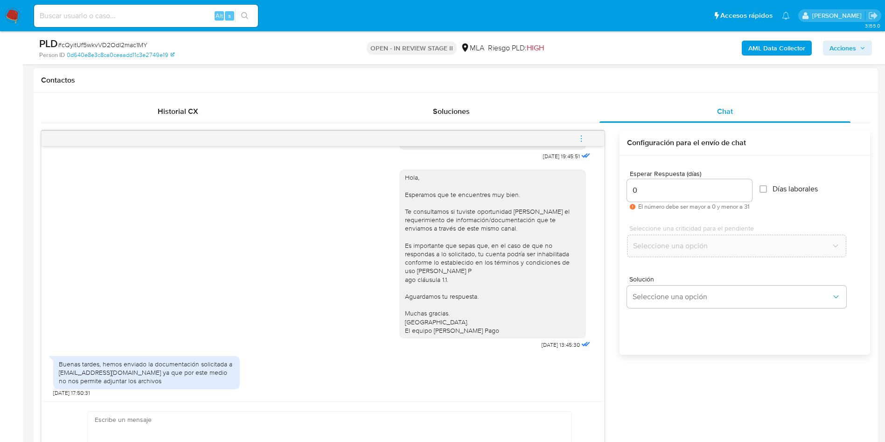
click at [579, 135] on icon "menu-action" at bounding box center [581, 138] width 8 height 8
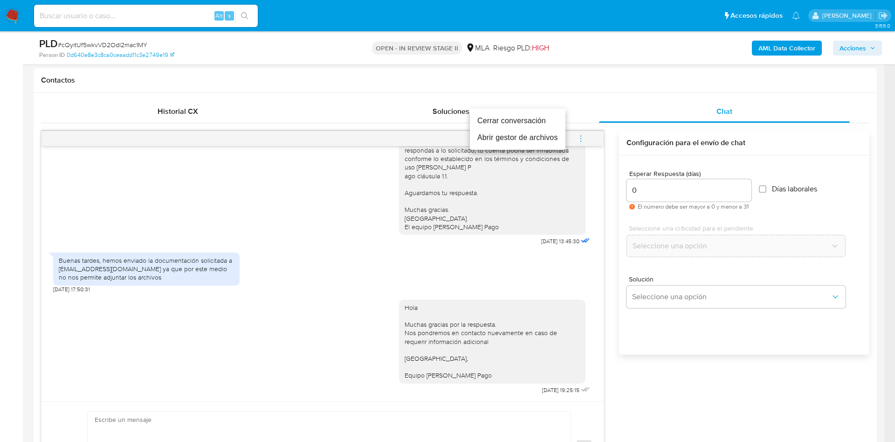
click at [483, 120] on li "Cerrar conversación" at bounding box center [518, 120] width 96 height 17
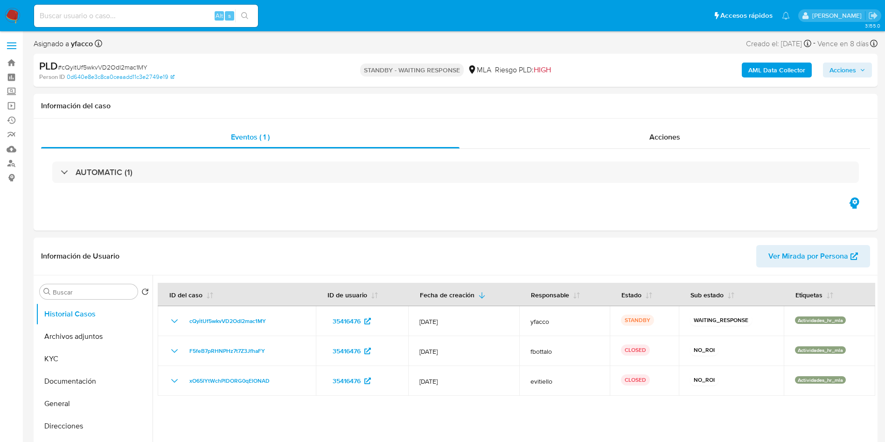
select select "10"
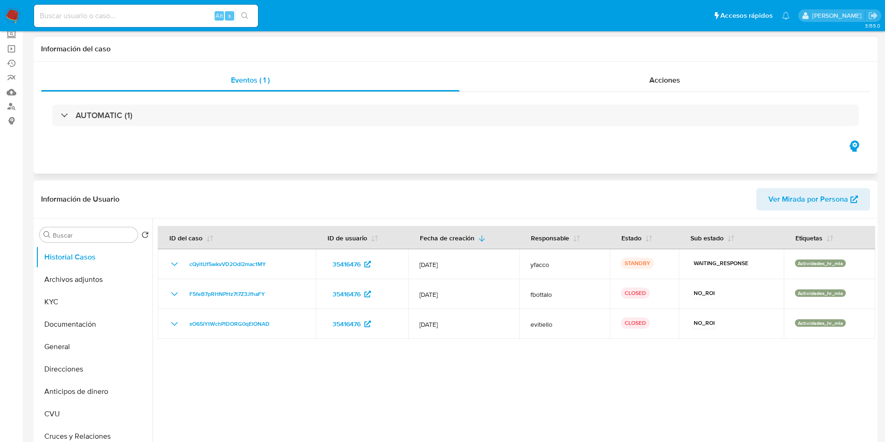
scroll to position [70, 0]
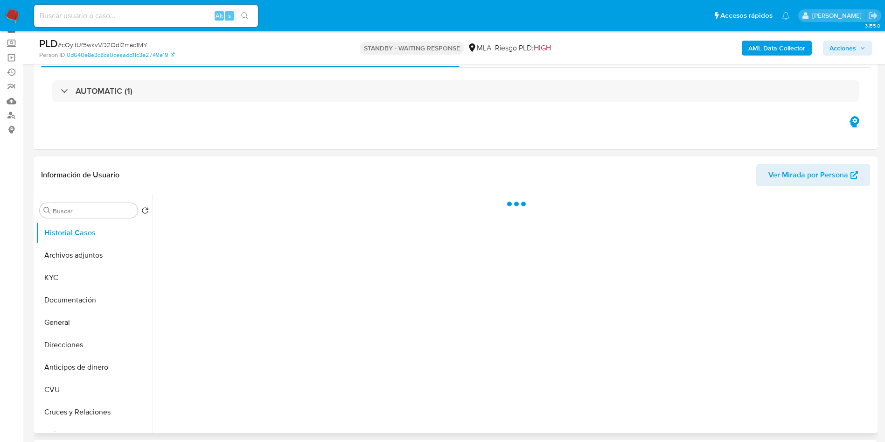
scroll to position [70, 0]
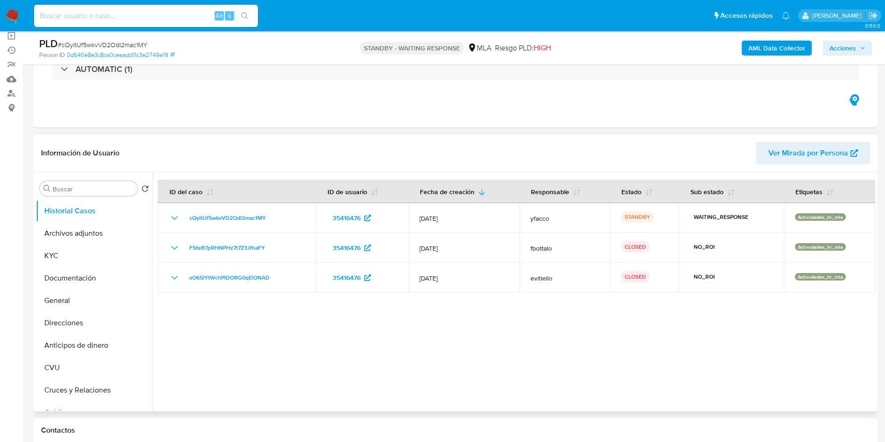
select select "10"
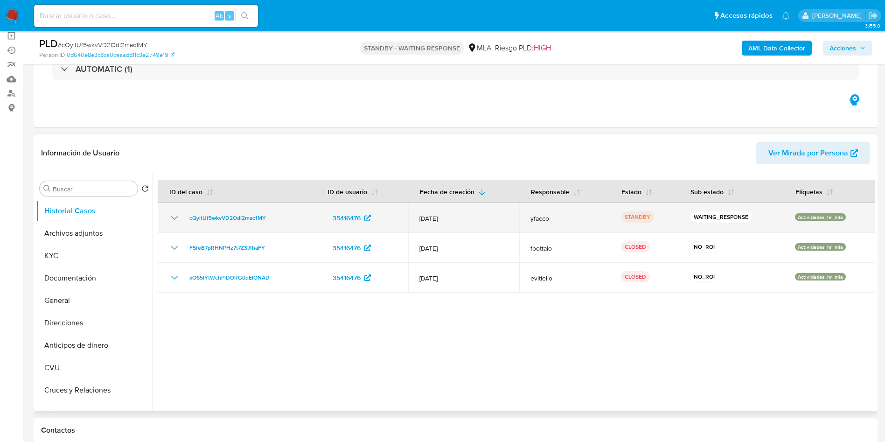
drag, startPoint x: 184, startPoint y: 222, endPoint x: 278, endPoint y: 222, distance: 94.2
click at [278, 222] on div "cQyitUf5wkvVD2OdI2mac1MY" at bounding box center [237, 217] width 136 height 11
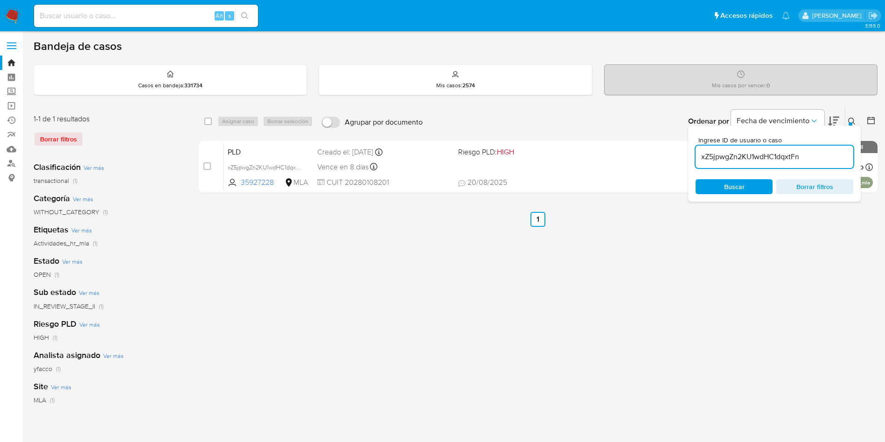
click at [813, 152] on input "xZ5jpwgZn2KU1wdHC1dqxtFn" at bounding box center [774, 157] width 158 height 12
paste input "cQyitUf5wkvVD2OdI2mac1MY"
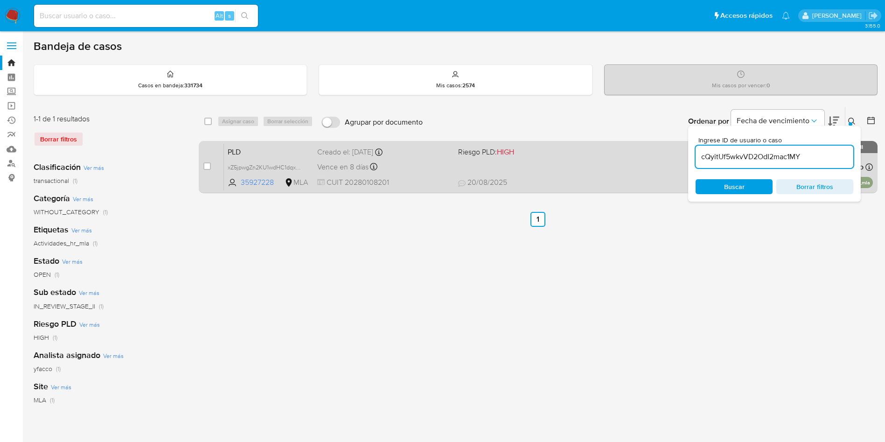
type input "cQyitUf5wkvVD2OdI2mac1MY"
click at [207, 170] on div "case-item-checkbox" at bounding box center [206, 165] width 7 height 9
click at [207, 165] on input "checkbox" at bounding box center [206, 165] width 7 height 7
checkbox input "true"
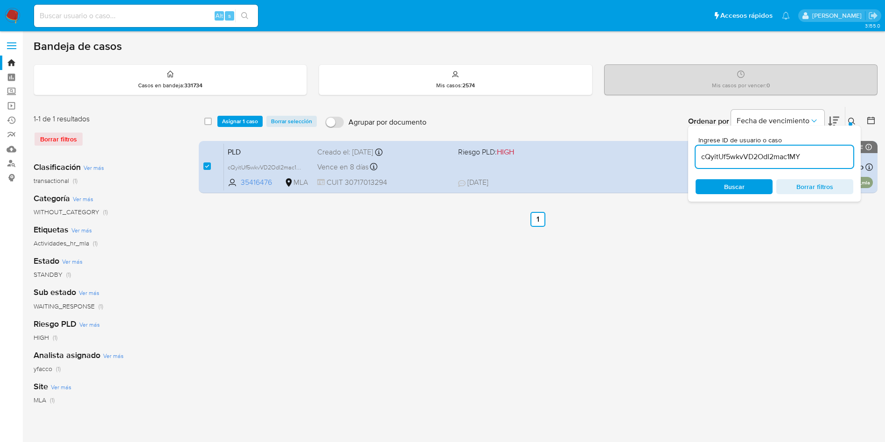
click at [225, 127] on div "select-all-cases-checkbox Asignar 1 caso Borrar selección Agrupar por documento…" at bounding box center [538, 121] width 679 height 29
click at [226, 123] on span "Asignar 1 caso" at bounding box center [240, 121] width 36 height 9
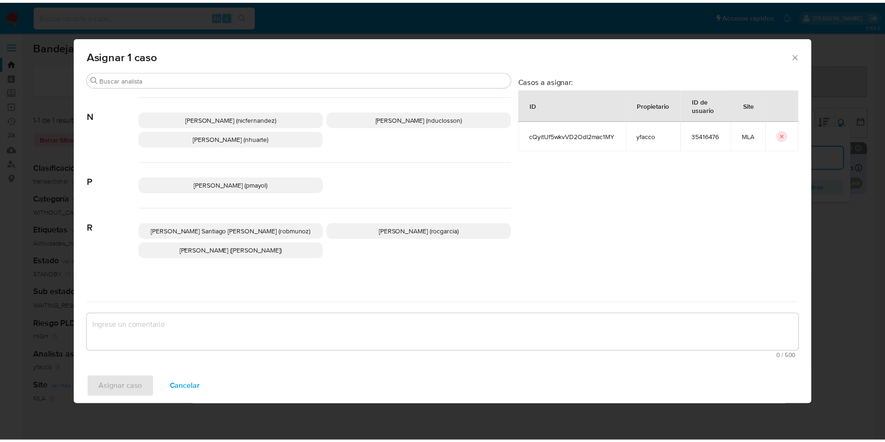
scroll to position [873, 0]
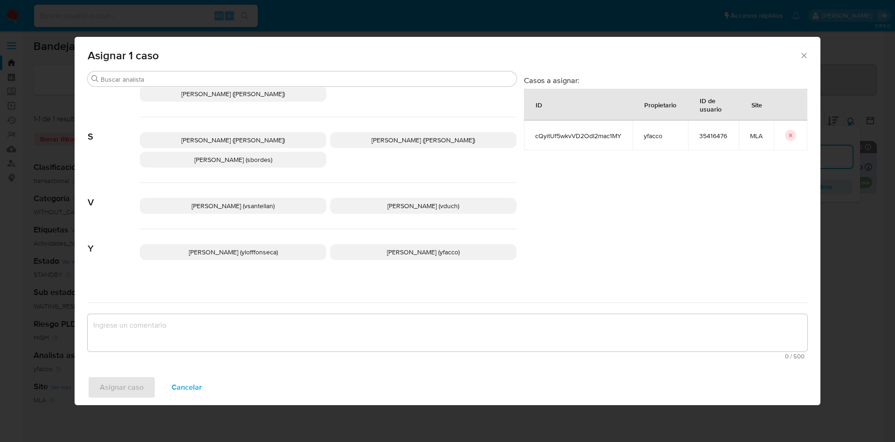
click at [392, 248] on p "[PERSON_NAME] (yfacco)" at bounding box center [423, 252] width 187 height 16
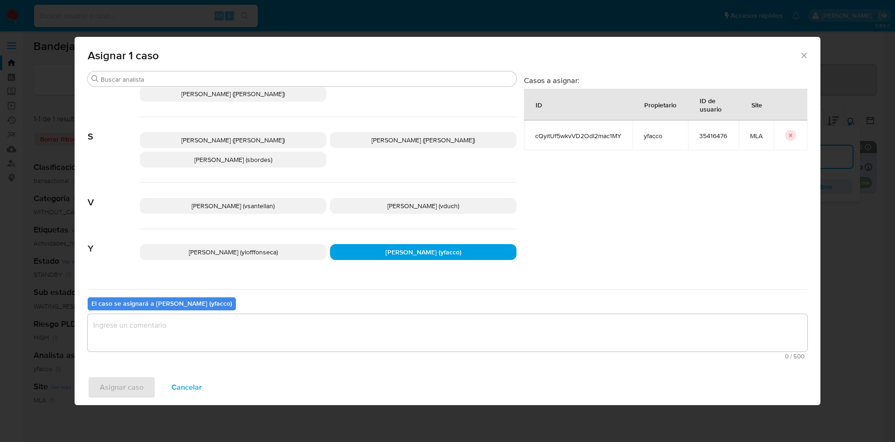
click at [196, 335] on textarea "assign-modal" at bounding box center [448, 332] width 720 height 37
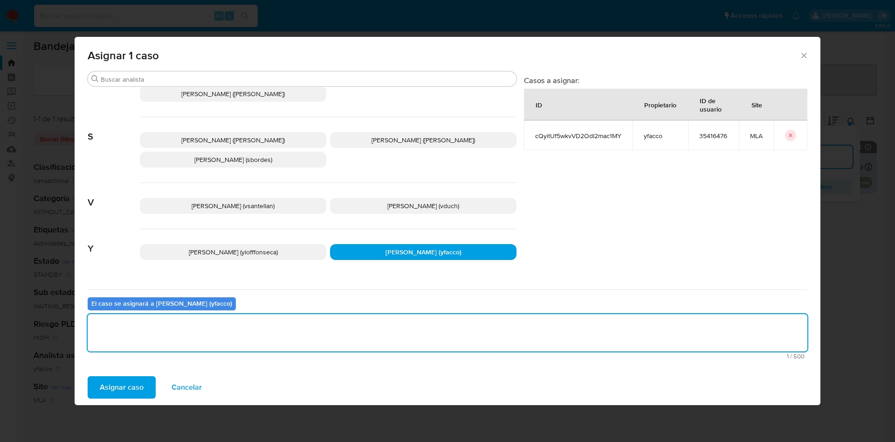
click at [114, 394] on span "Asignar caso" at bounding box center [122, 387] width 44 height 21
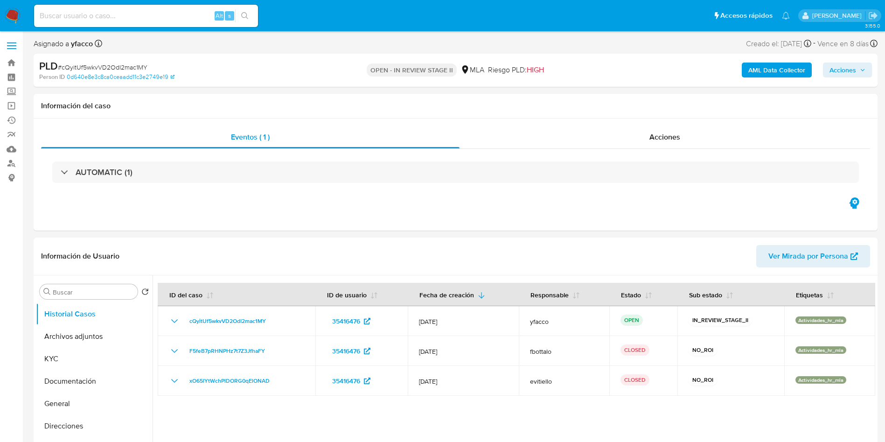
select select "10"
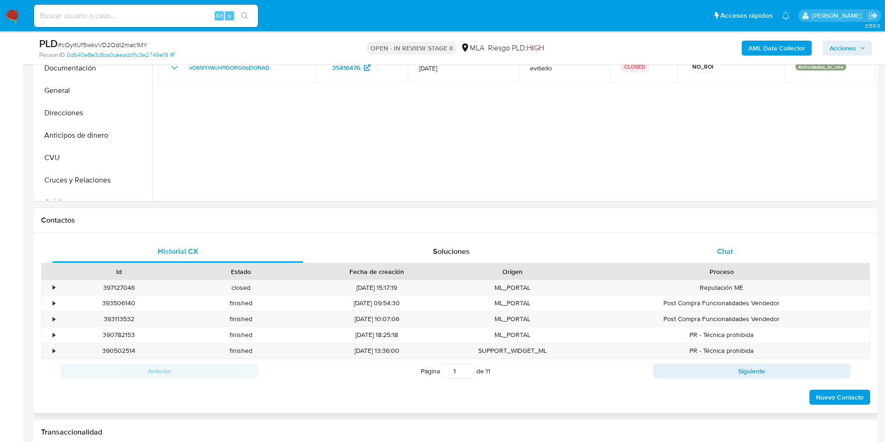
click at [710, 253] on div "Chat" at bounding box center [724, 251] width 251 height 22
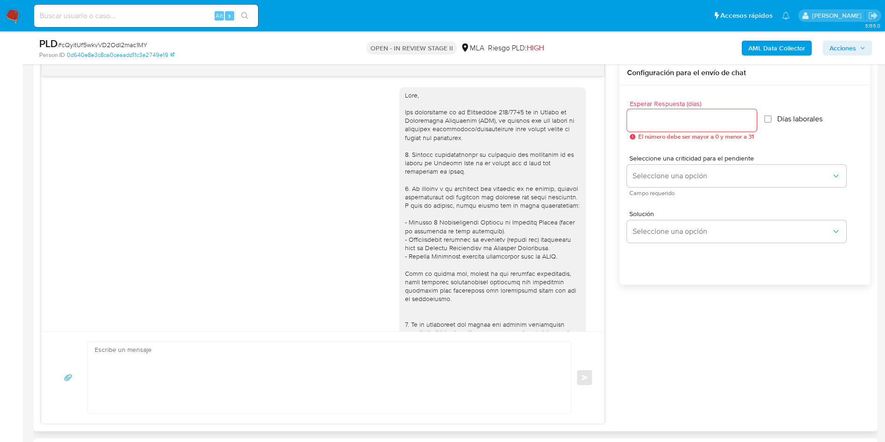
scroll to position [576, 0]
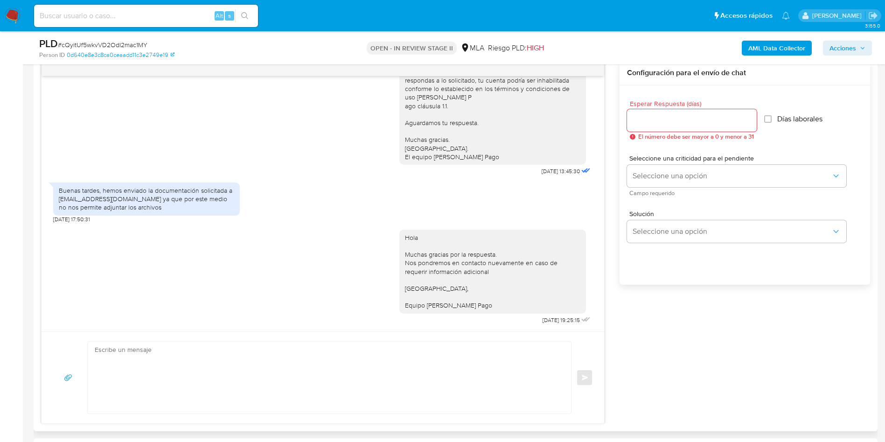
click at [136, 364] on textarea at bounding box center [327, 377] width 464 height 72
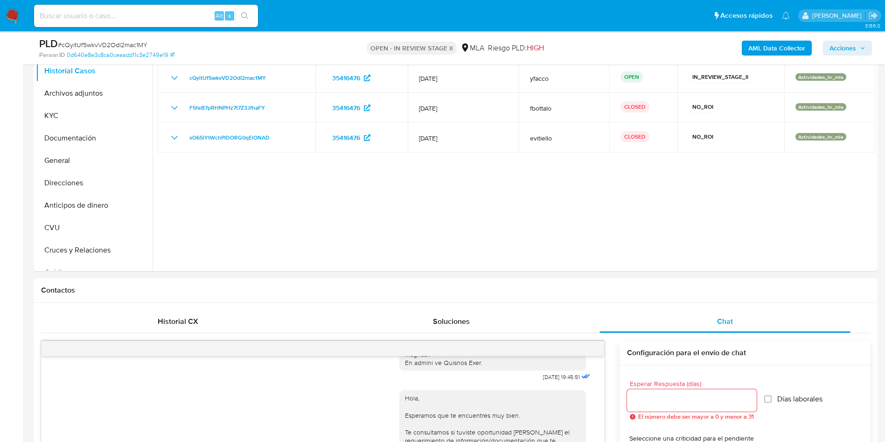
scroll to position [140, 0]
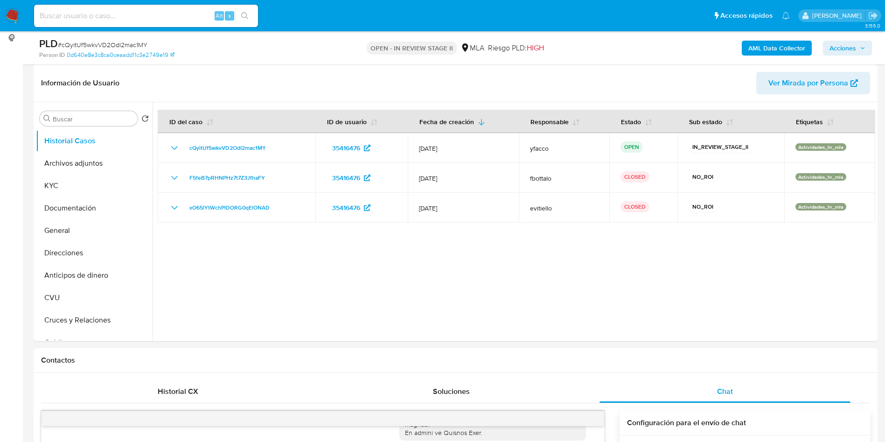
click at [80, 171] on button "Archivos adjuntos" at bounding box center [90, 163] width 109 height 22
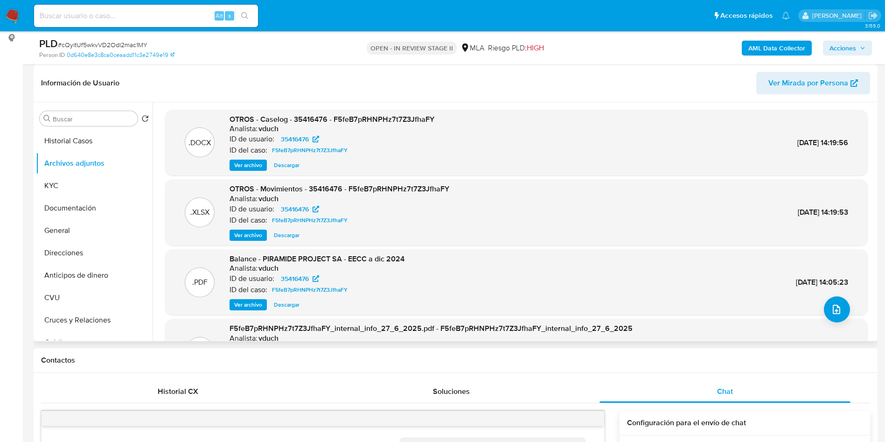
click at [251, 164] on span "Ver archivo" at bounding box center [248, 164] width 28 height 9
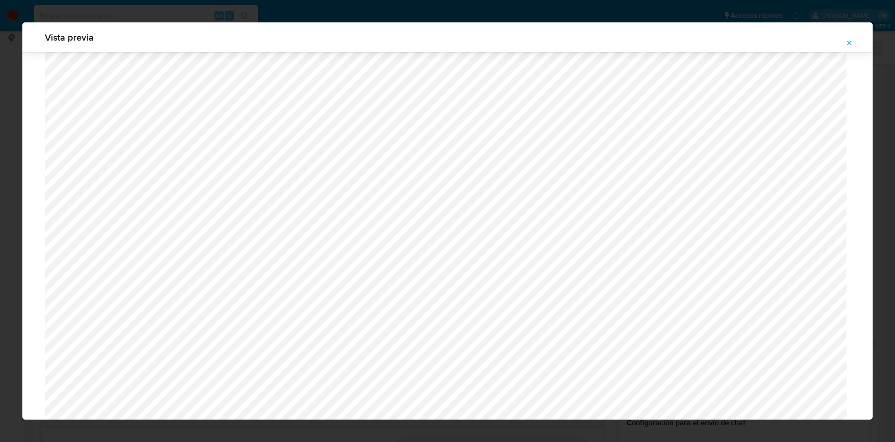
scroll to position [961, 0]
click at [843, 39] on button "Attachment preview" at bounding box center [849, 42] width 21 height 15
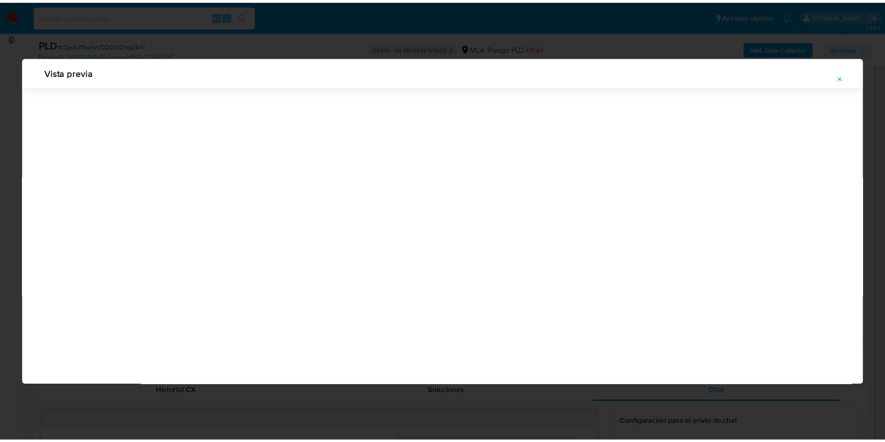
scroll to position [0, 0]
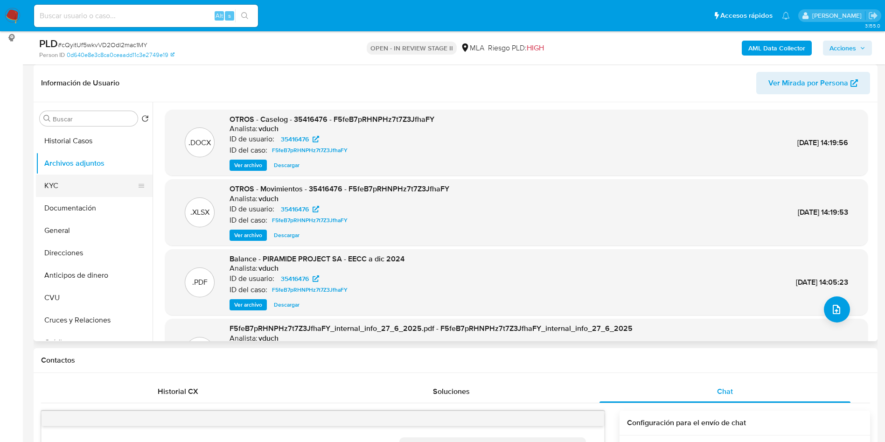
click at [85, 180] on button "KYC" at bounding box center [90, 185] width 109 height 22
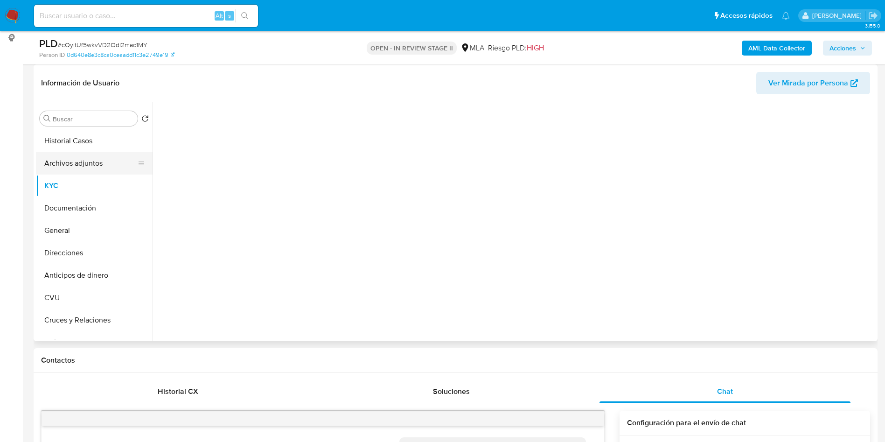
click at [81, 158] on button "Archivos adjuntos" at bounding box center [90, 163] width 109 height 22
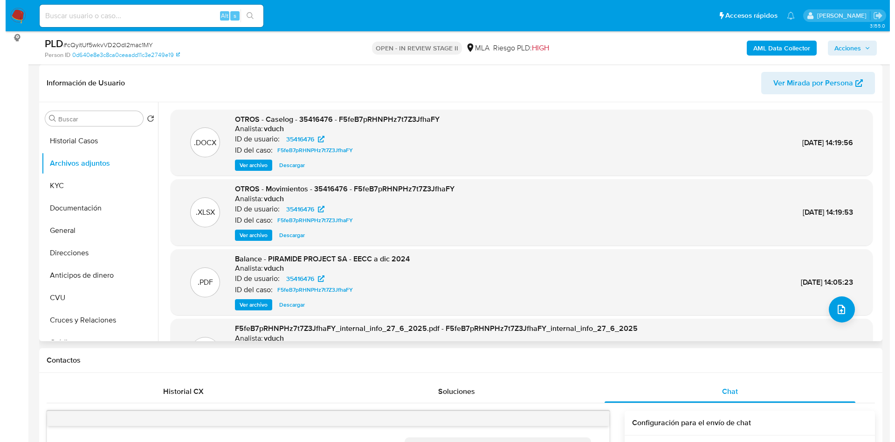
scroll to position [70, 0]
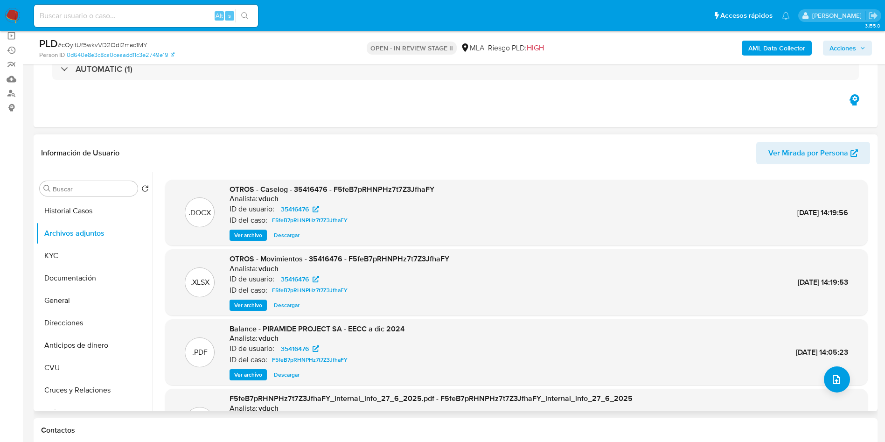
click at [239, 237] on span "Ver archivo" at bounding box center [248, 234] width 28 height 9
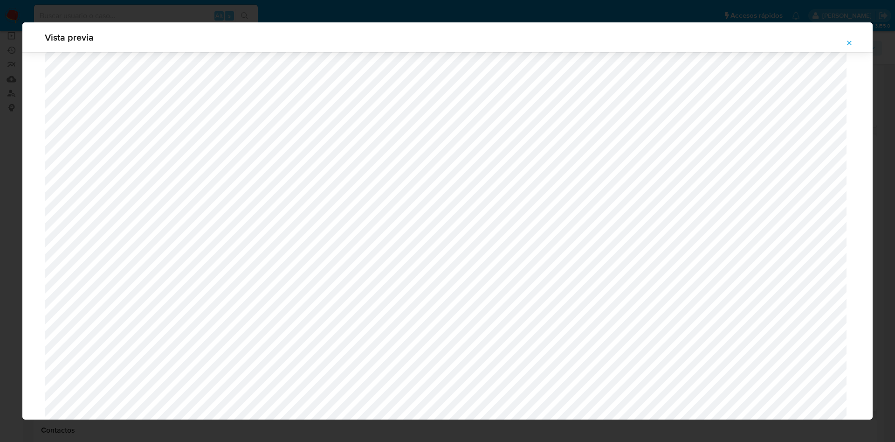
scroll to position [1101, 0]
click at [850, 45] on icon "Attachment preview" at bounding box center [849, 42] width 7 height 7
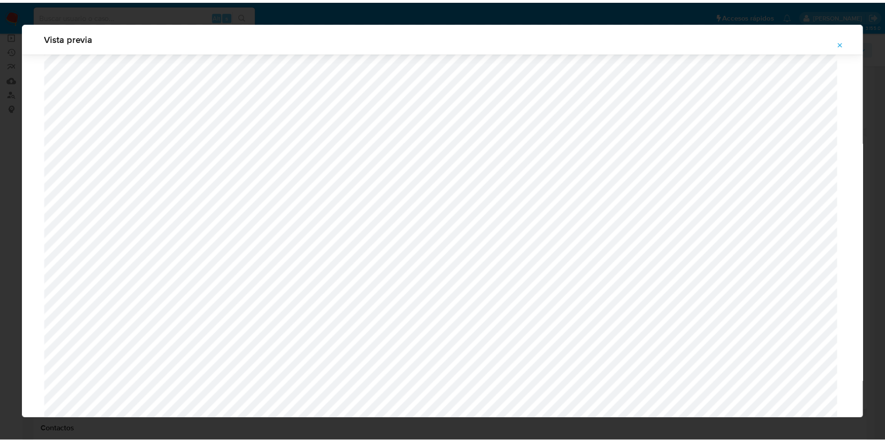
scroll to position [0, 0]
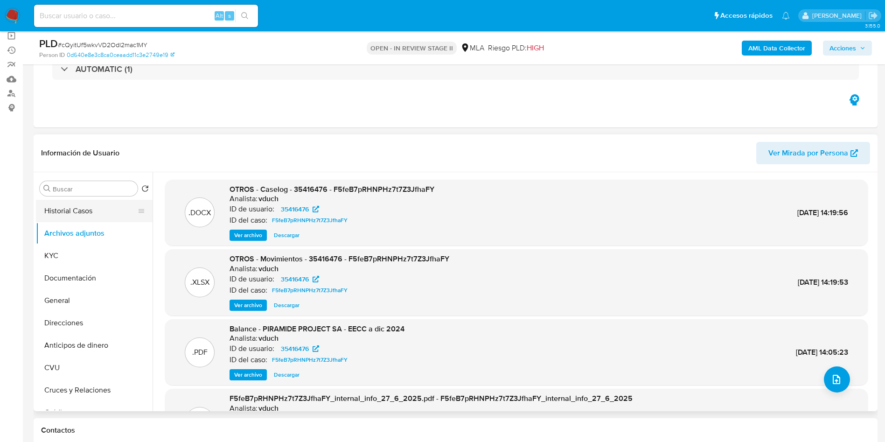
click at [88, 214] on button "Historial Casos" at bounding box center [90, 211] width 109 height 22
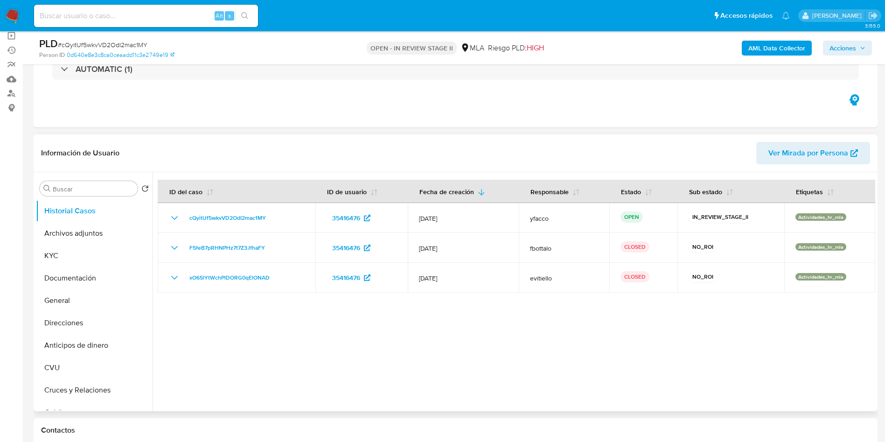
click at [431, 352] on div at bounding box center [513, 291] width 722 height 239
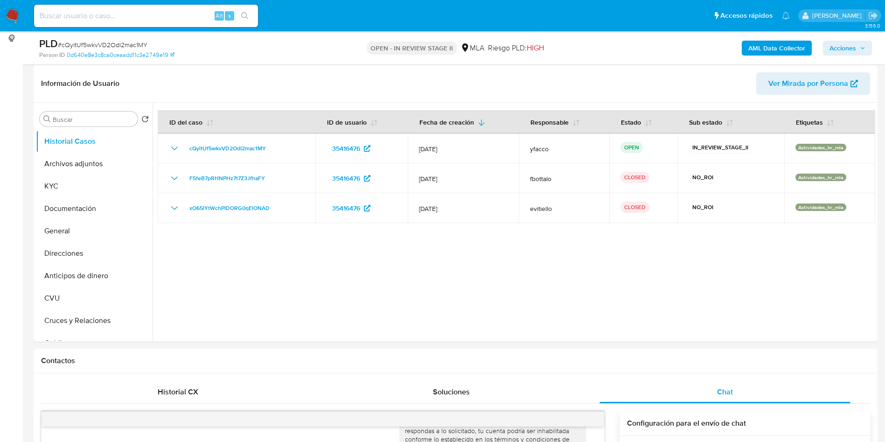
scroll to position [70, 0]
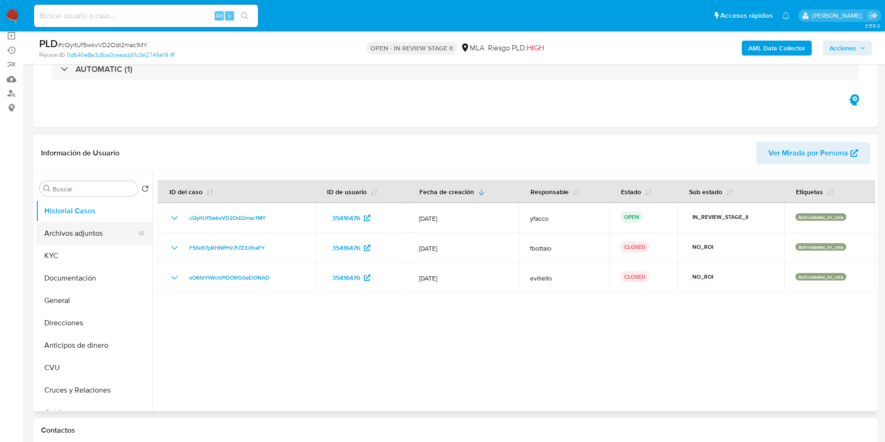
click at [70, 232] on button "Archivos adjuntos" at bounding box center [90, 233] width 109 height 22
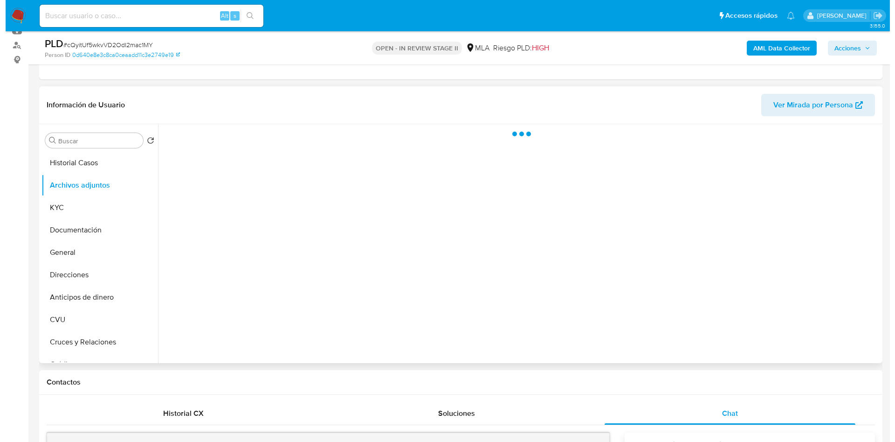
scroll to position [140, 0]
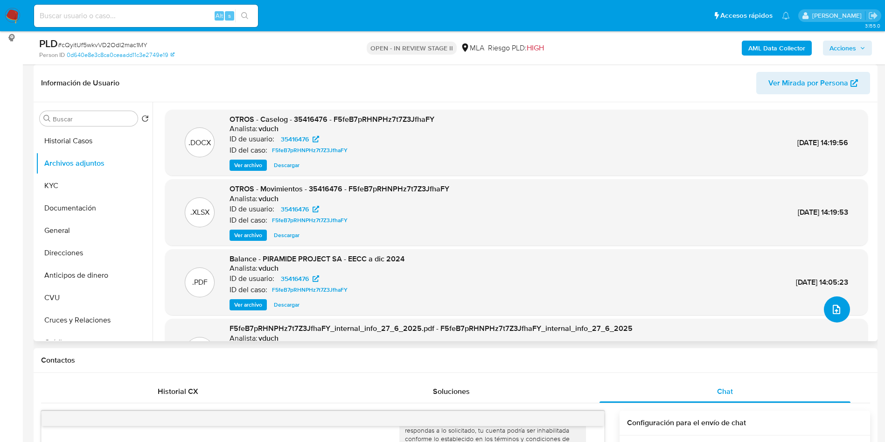
click at [834, 314] on icon "upload-file" at bounding box center [836, 309] width 11 height 11
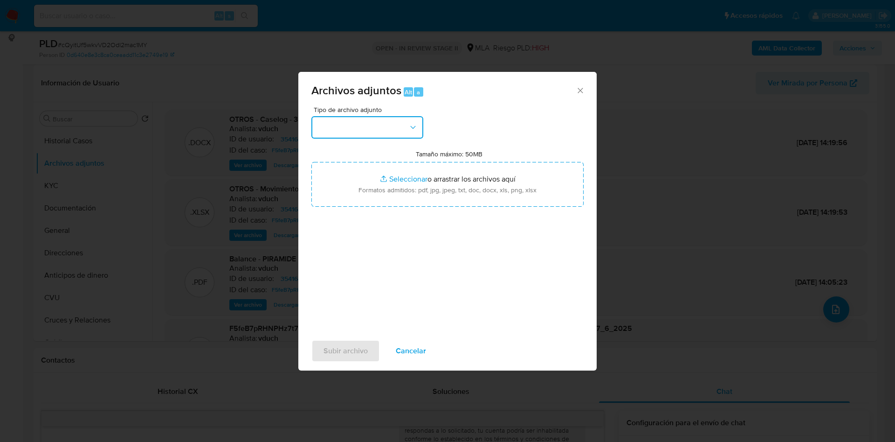
click at [399, 127] on button "button" at bounding box center [368, 127] width 112 height 22
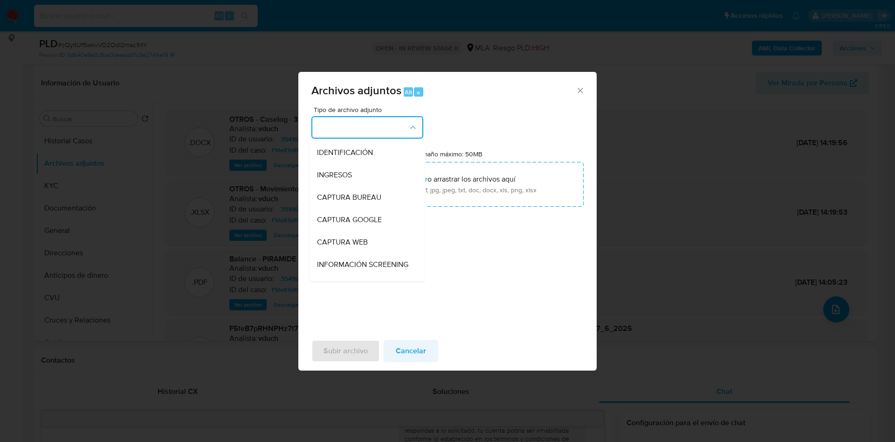
click at [420, 349] on span "Cancelar" at bounding box center [411, 350] width 30 height 21
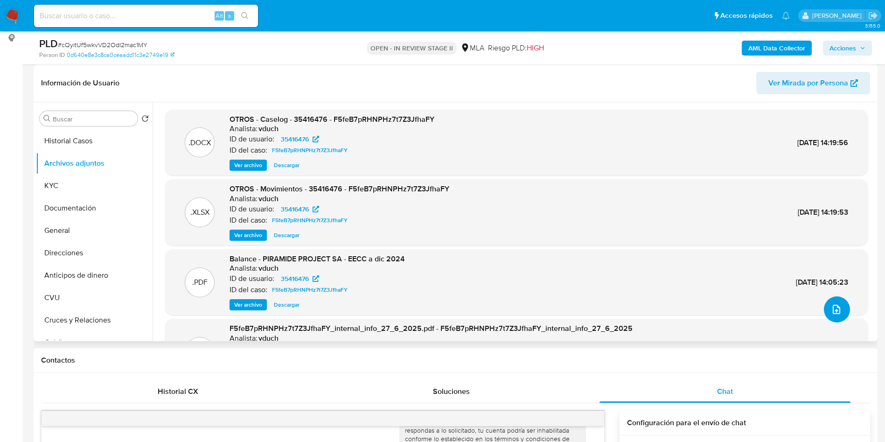
click at [824, 306] on button "upload-file" at bounding box center [837, 309] width 26 height 26
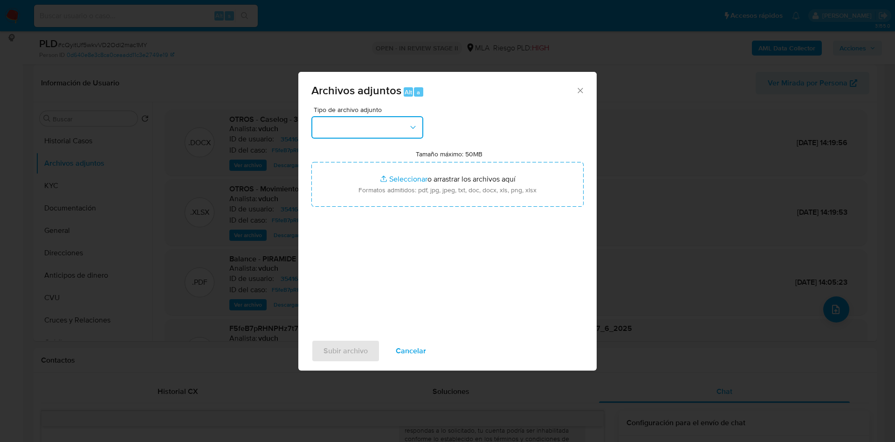
click at [347, 127] on button "button" at bounding box center [368, 127] width 112 height 22
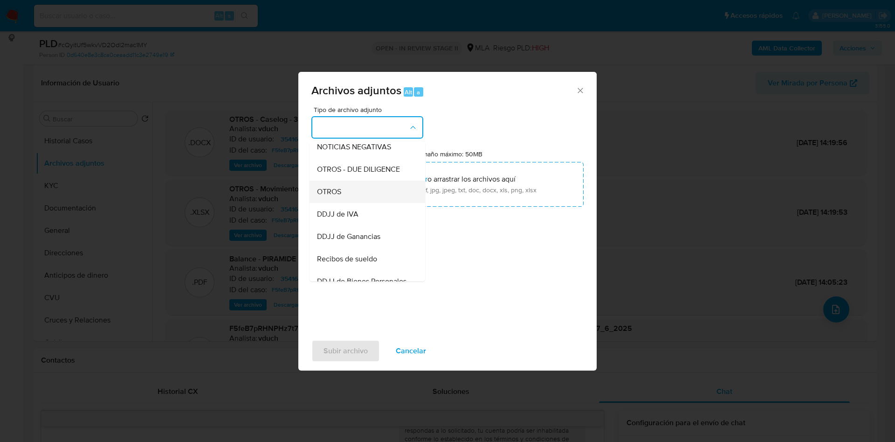
click at [330, 196] on span "OTROS" at bounding box center [329, 191] width 24 height 9
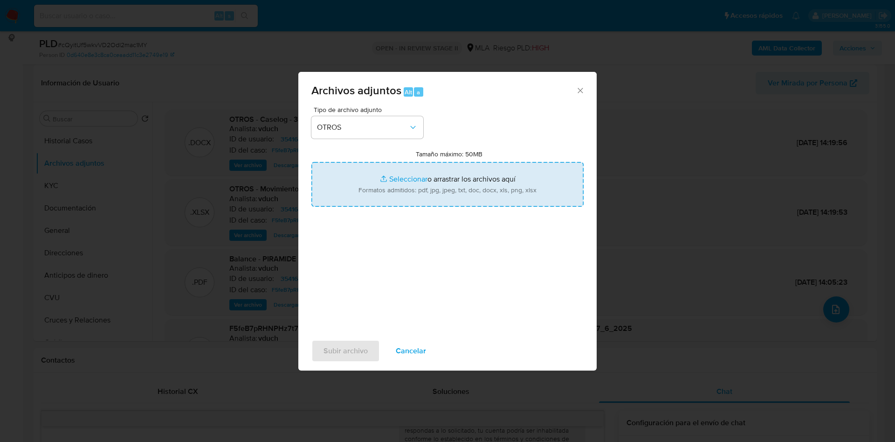
click at [401, 179] on input "Tamaño máximo: 50MB Seleccionar archivos" at bounding box center [448, 184] width 272 height 45
type input "C:\fakepath\Caselog cQyitUf5wkvVD2OdI2mac1MY_2025_08_20_09_36_08.docx"
click at [385, 177] on input "Tamaño máximo: 50MB Seleccionar archivos" at bounding box center [448, 184] width 272 height 45
type input "C:\fakepath\Movimientos 35416476.xlsx"
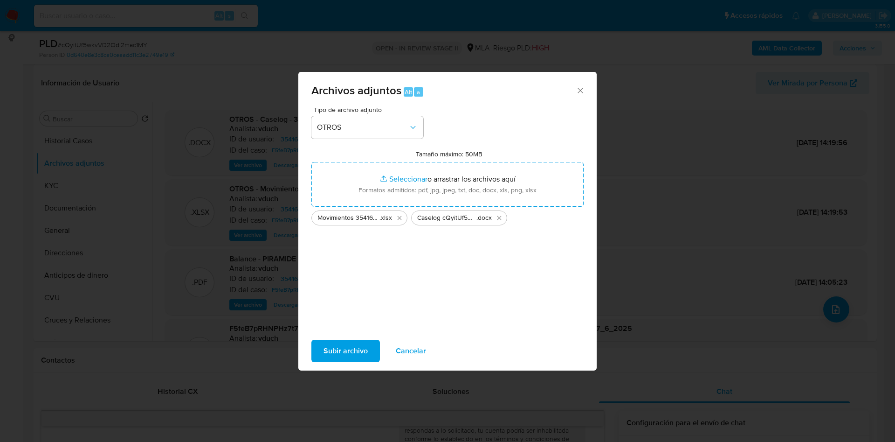
click at [344, 358] on span "Subir archivo" at bounding box center [346, 350] width 44 height 21
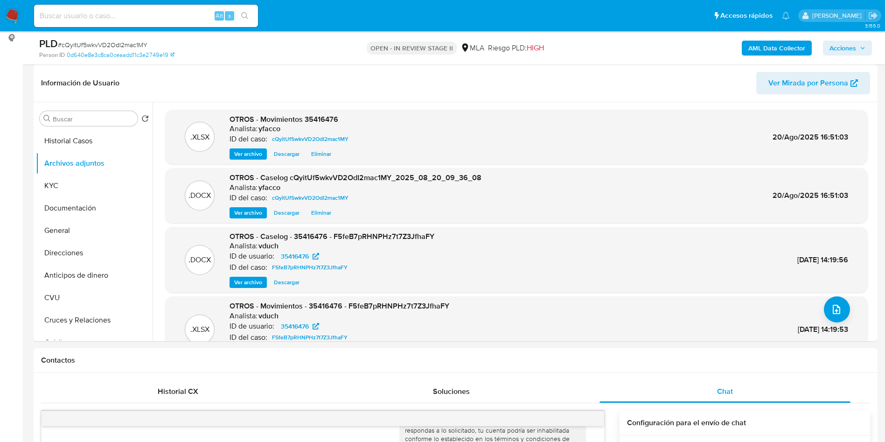
click at [770, 39] on div "AML Data Collector Acciones" at bounding box center [733, 48] width 275 height 22
click at [775, 53] on b "AML Data Collector" at bounding box center [776, 48] width 57 height 15
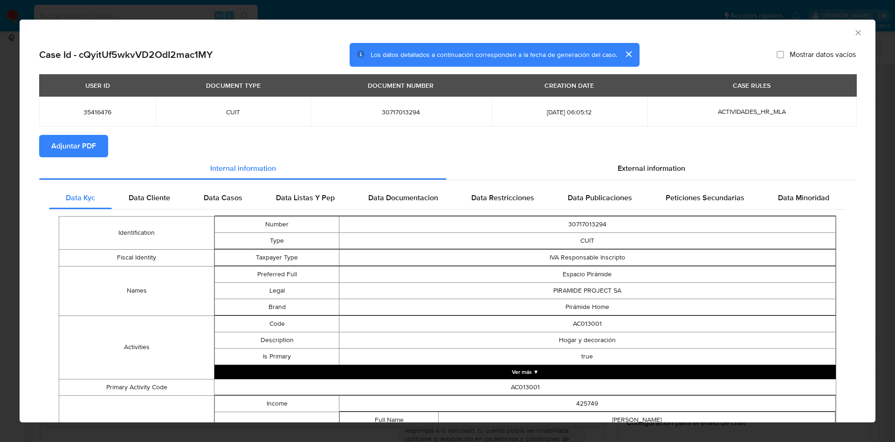
click at [90, 142] on span "Adjuntar PDF" at bounding box center [73, 146] width 45 height 21
click at [854, 31] on icon "Cerrar ventana" at bounding box center [858, 32] width 9 height 9
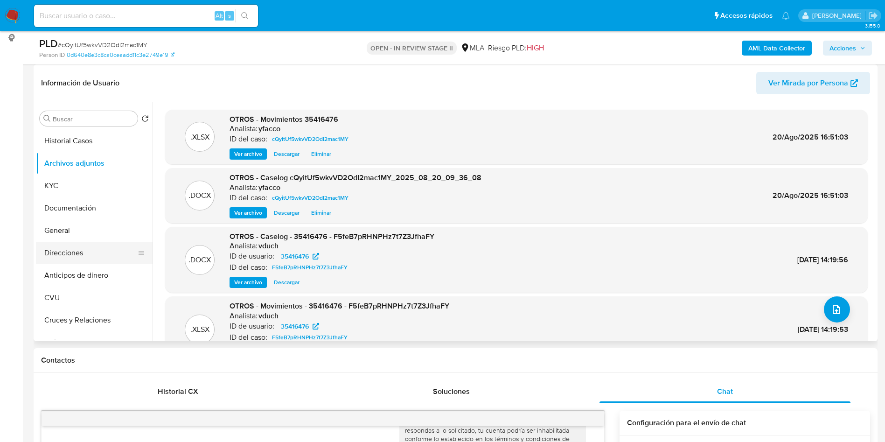
click at [83, 251] on button "Direcciones" at bounding box center [90, 253] width 109 height 22
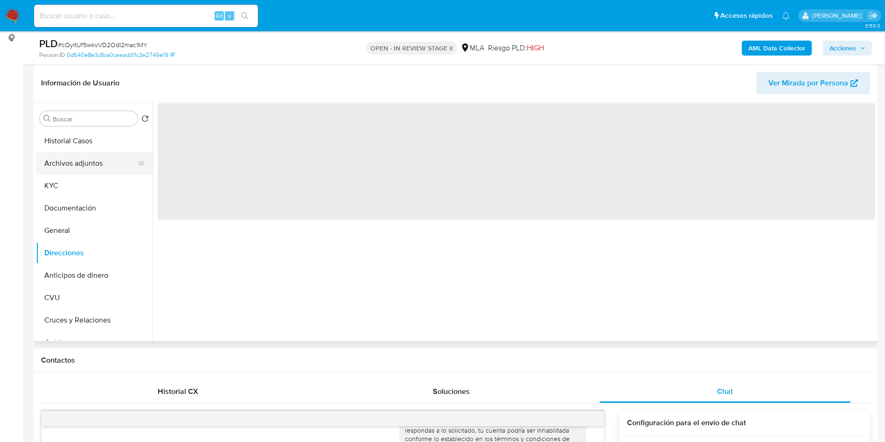
click at [90, 166] on button "Archivos adjuntos" at bounding box center [90, 163] width 109 height 22
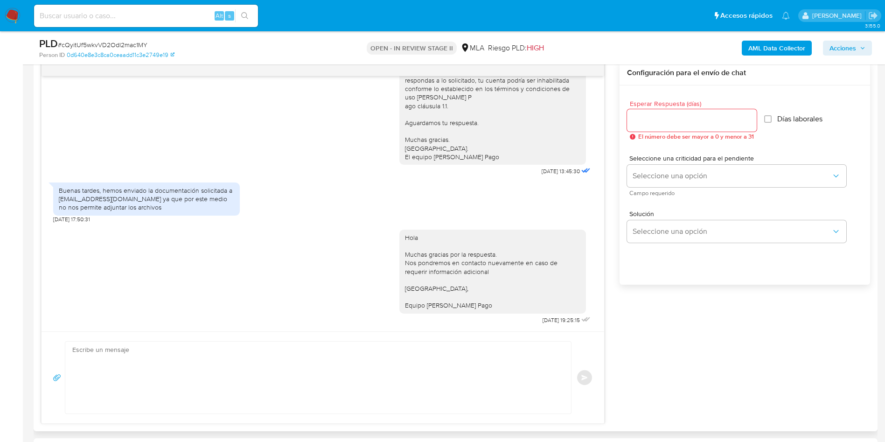
scroll to position [350, 0]
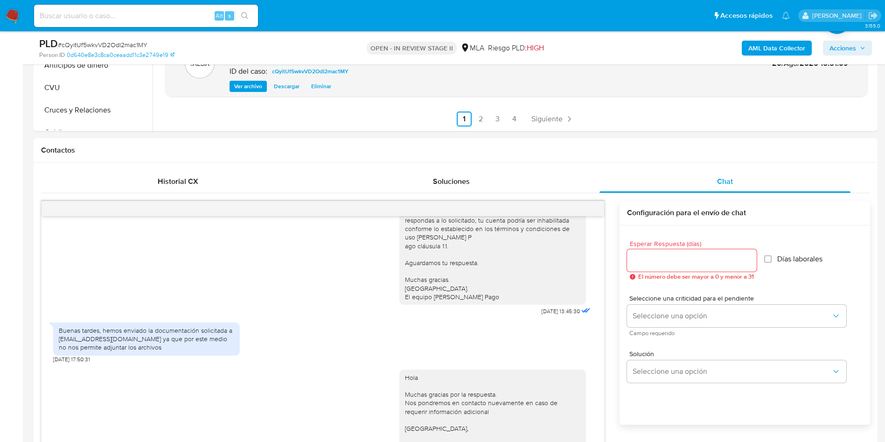
click at [840, 54] on span "Acciones" at bounding box center [842, 48] width 27 height 15
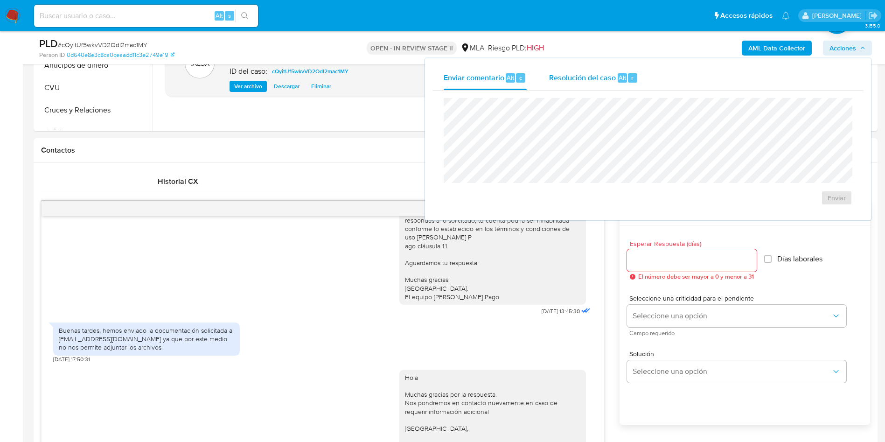
click at [567, 83] on div "Resolución del caso Alt r" at bounding box center [593, 78] width 89 height 24
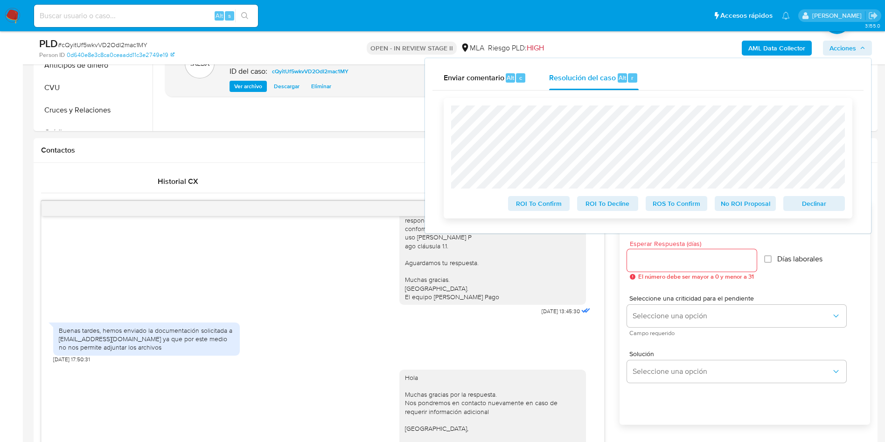
click at [729, 207] on span "No ROI Proposal" at bounding box center [745, 203] width 48 height 13
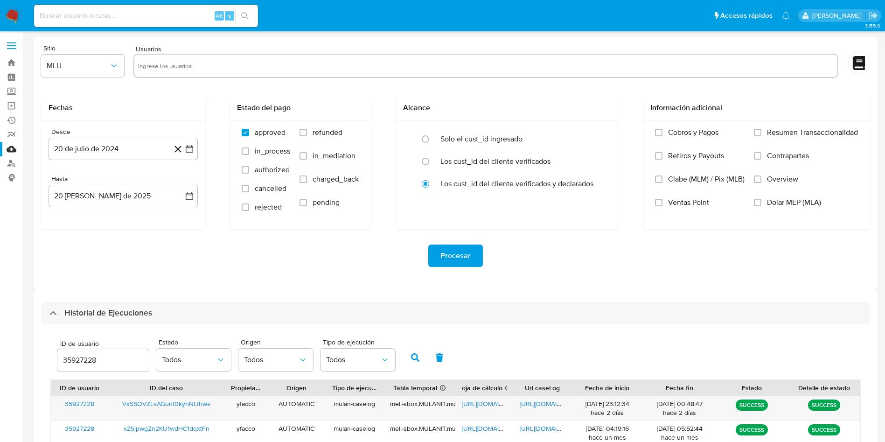
select select "10"
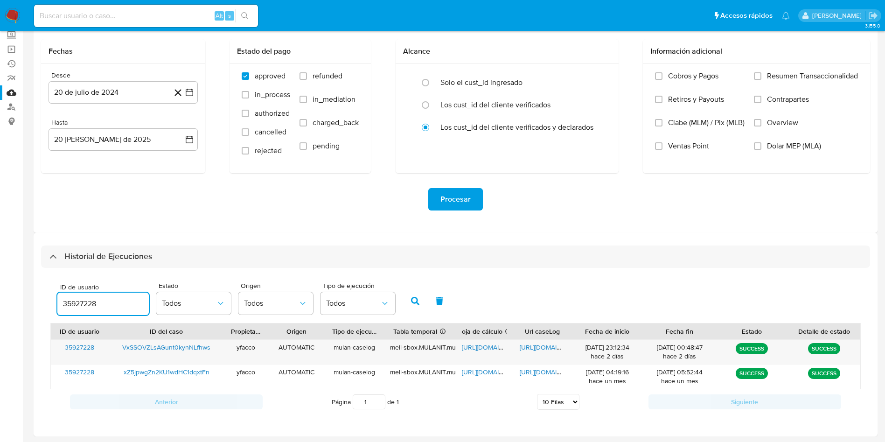
drag, startPoint x: 118, startPoint y: 305, endPoint x: 12, endPoint y: 251, distance: 119.3
click at [18, 291] on section "Bandeja Tablero Screening Búsqueda en Listas Watchlist Herramientas Operaciones…" at bounding box center [442, 193] width 885 height 498
type input "35416476"
click at [409, 298] on button "button" at bounding box center [415, 301] width 24 height 22
click at [477, 346] on span "[URL][DOMAIN_NAME]" at bounding box center [494, 346] width 64 height 9
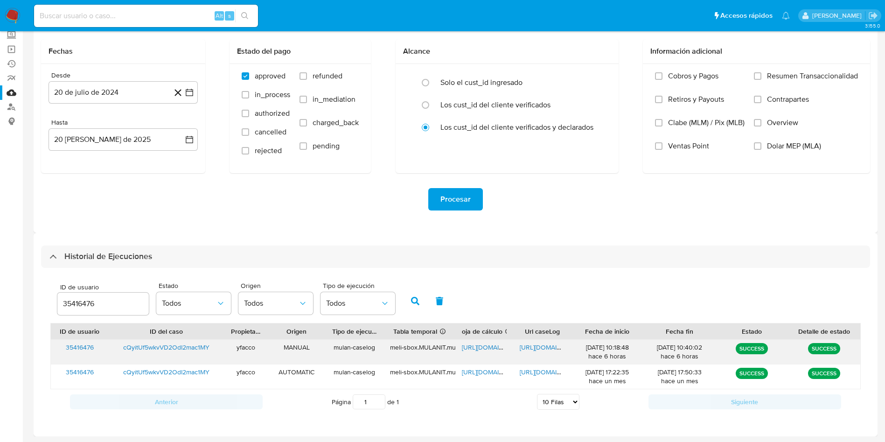
click at [534, 343] on span "[URL][DOMAIN_NAME]" at bounding box center [551, 346] width 64 height 9
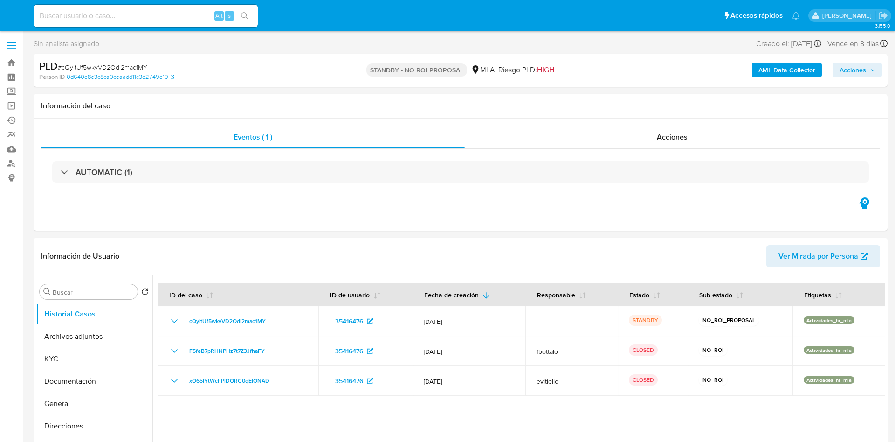
select select "10"
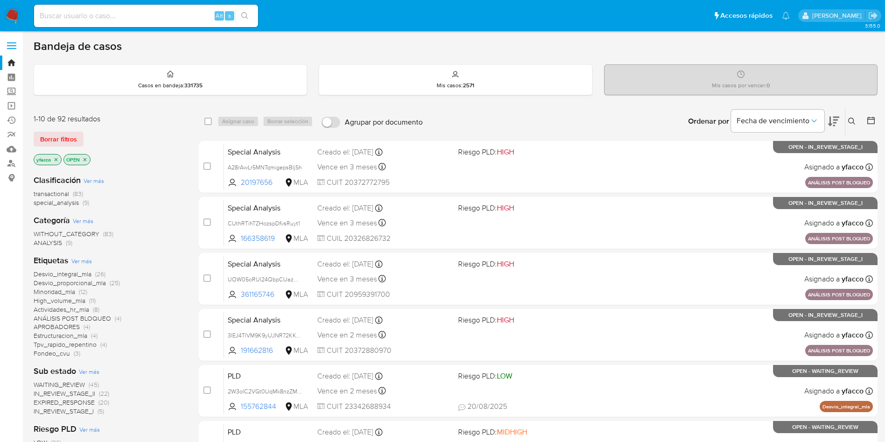
click at [159, 21] on input at bounding box center [146, 16] width 224 height 12
click at [159, 15] on input at bounding box center [146, 16] width 224 height 12
paste input "R6i7QiuZVTk3wdhQ2XqyNMUh"
type input "R6i7QiuZVTk3wdhQ2XqyNMUh"
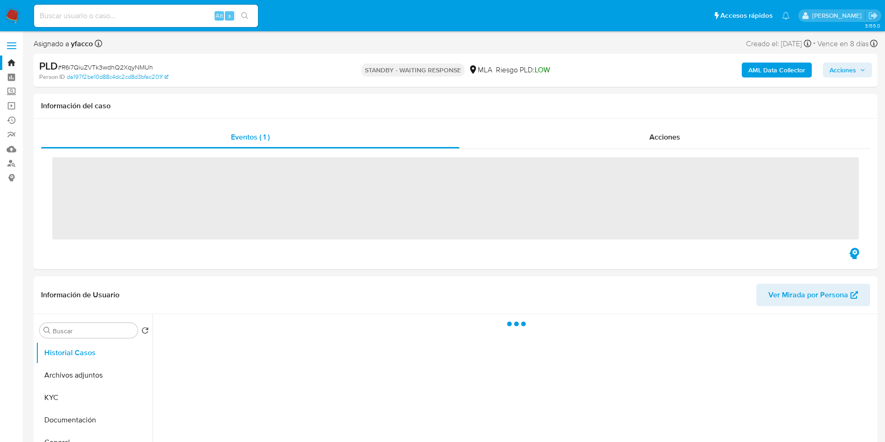
scroll to position [70, 0]
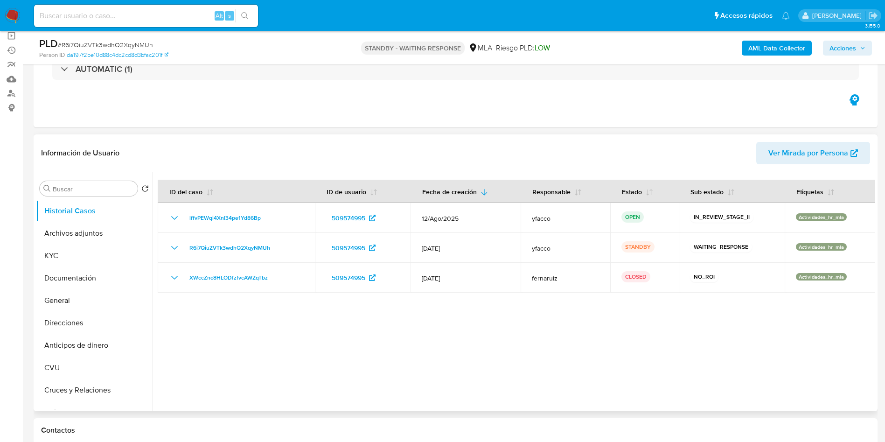
select select "10"
click at [143, 16] on input at bounding box center [146, 16] width 224 height 12
paste input "sf6QoYCJmAjw8frxu6t3DhCm"
type input "sf6QoYCJmAjw8frxu6t3DhCm"
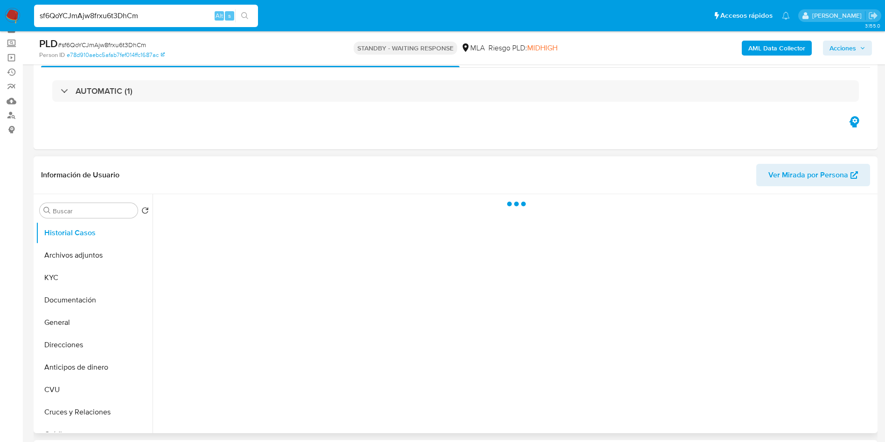
scroll to position [70, 0]
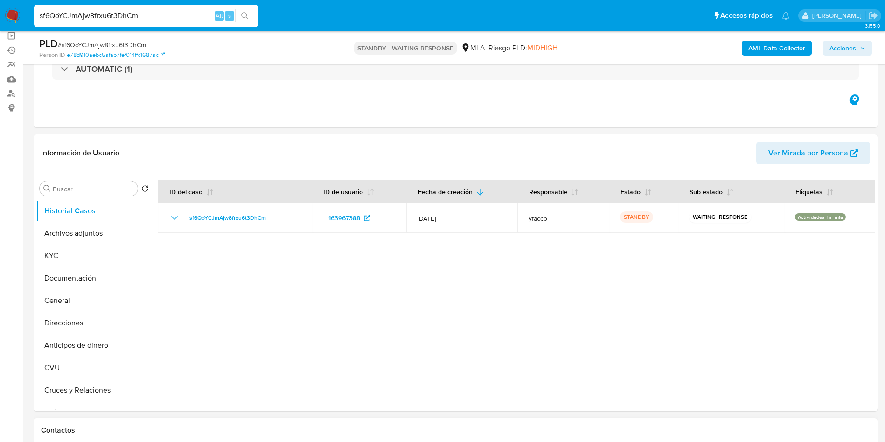
select select "10"
click at [153, 17] on input "sf6QoYCJmAjw8frxu6t3DhCm" at bounding box center [146, 16] width 224 height 12
paste input "NUfsmoZaqcgWvqtJfCk79Xo6"
type input "NUfsmoZaqcgWvqtJfCk79Xo6"
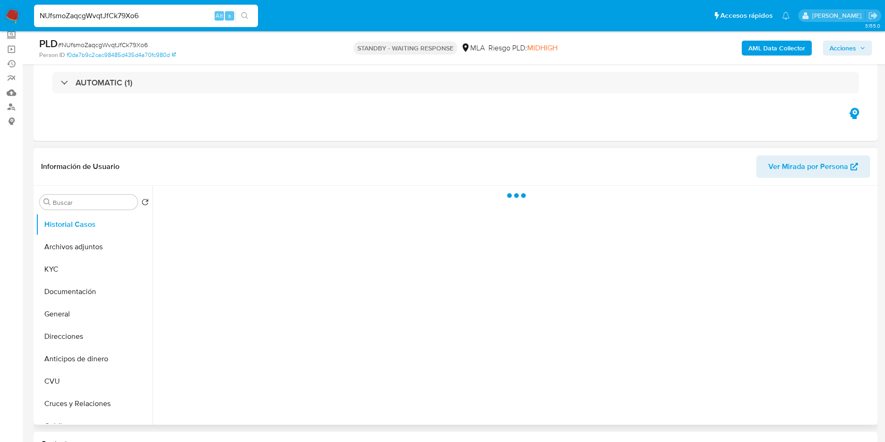
scroll to position [70, 0]
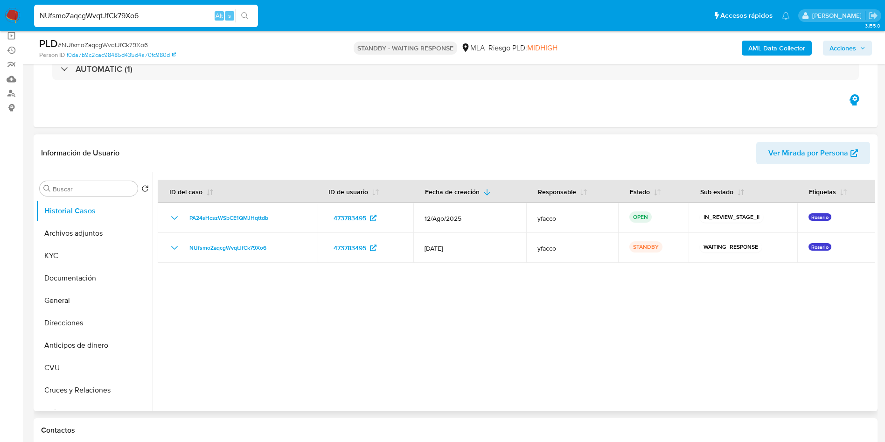
select select "10"
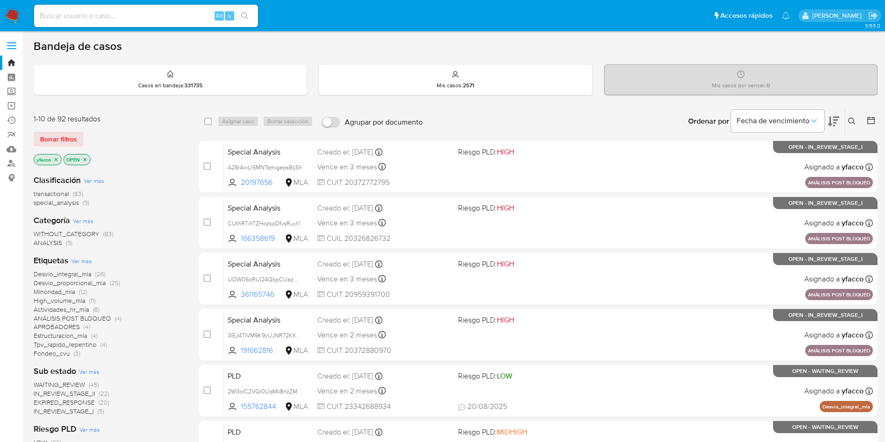
click at [51, 193] on span "transactional" at bounding box center [51, 193] width 35 height 9
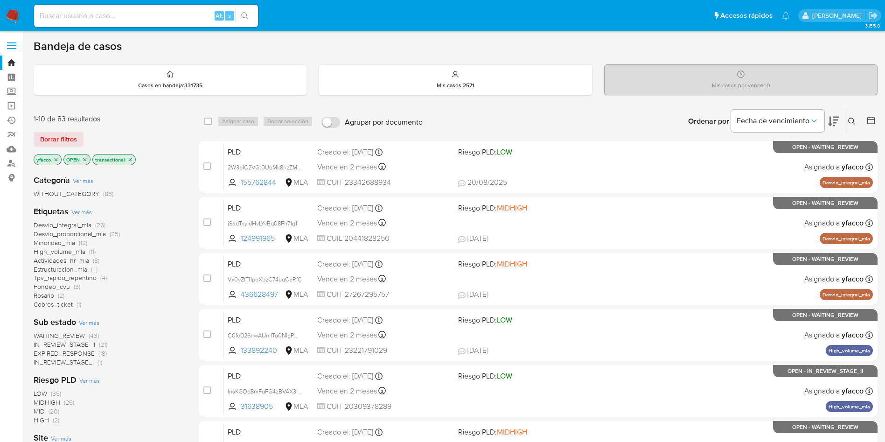
click at [58, 158] on icon "close-filter" at bounding box center [56, 160] width 6 height 6
